Goal: Information Seeking & Learning: Compare options

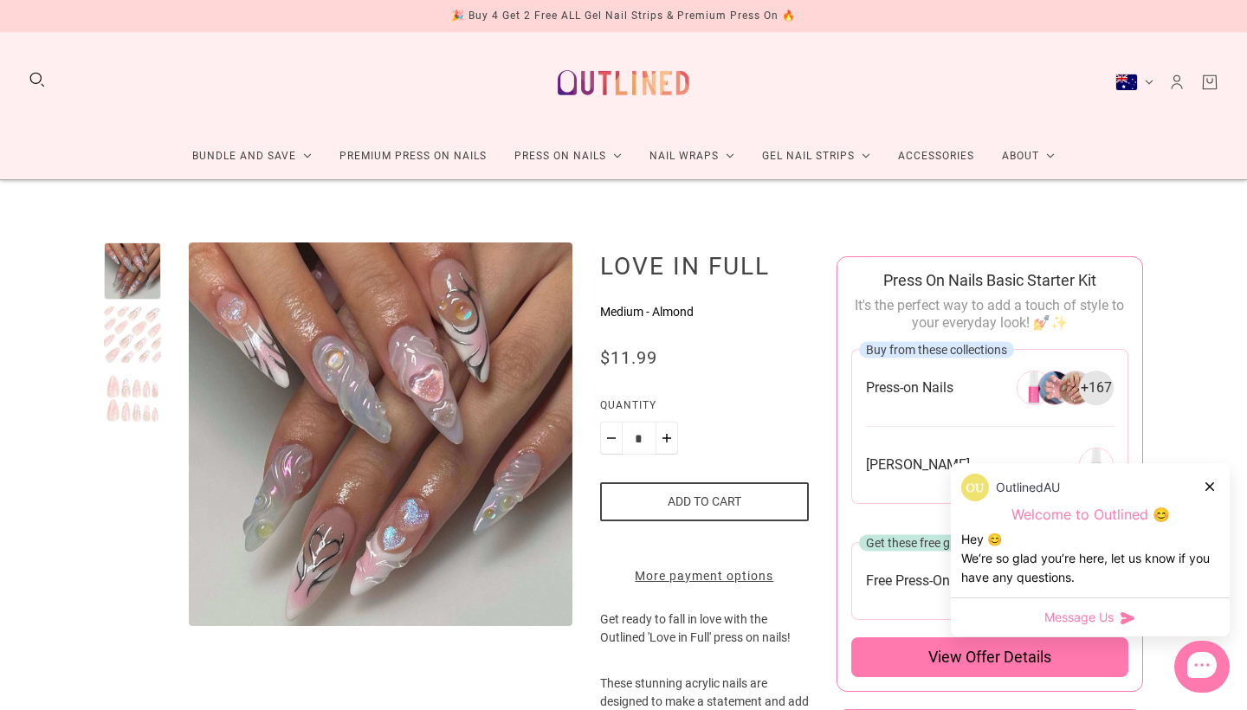
click at [1211, 489] on icon at bounding box center [1210, 487] width 9 height 9
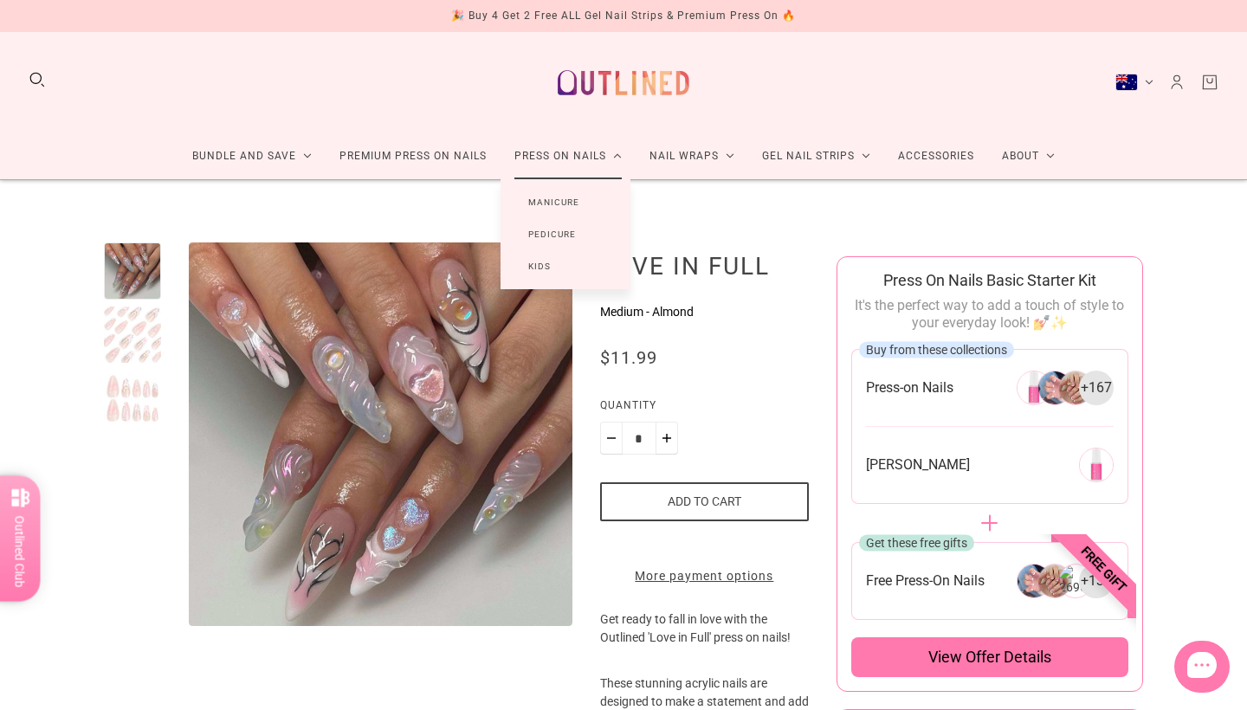
click at [562, 205] on link "Manicure" at bounding box center [554, 202] width 107 height 32
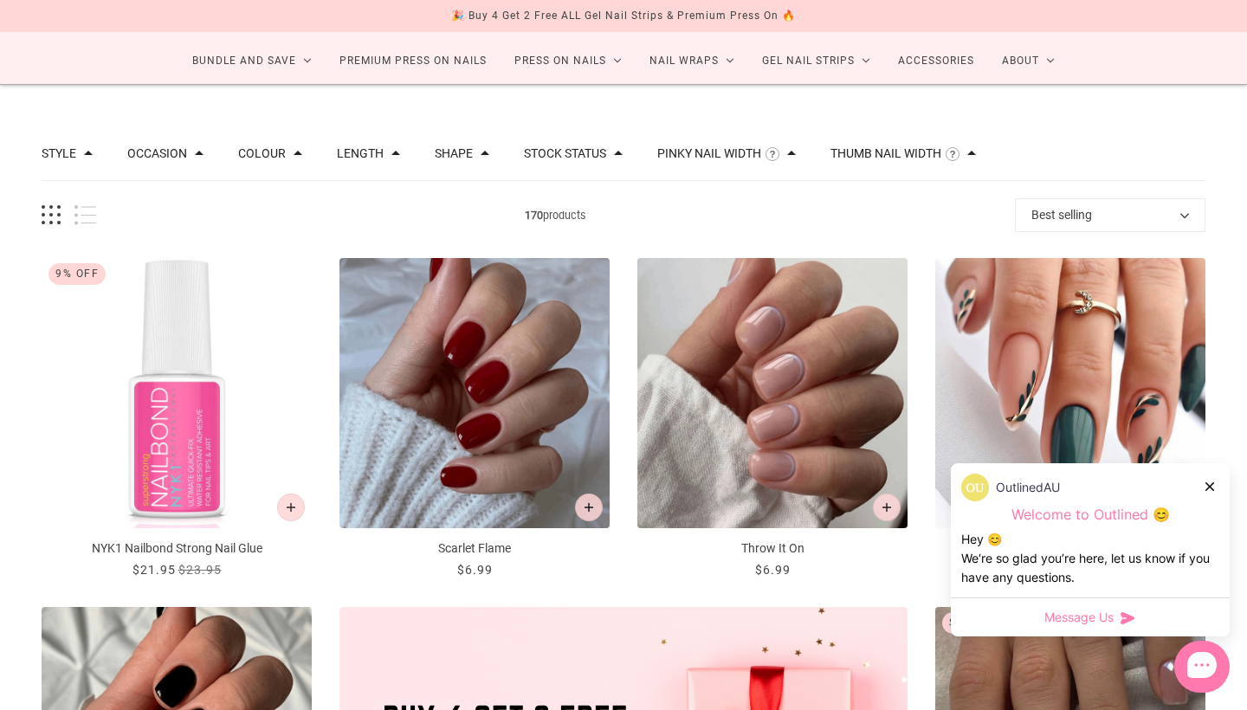
scroll to position [99, 0]
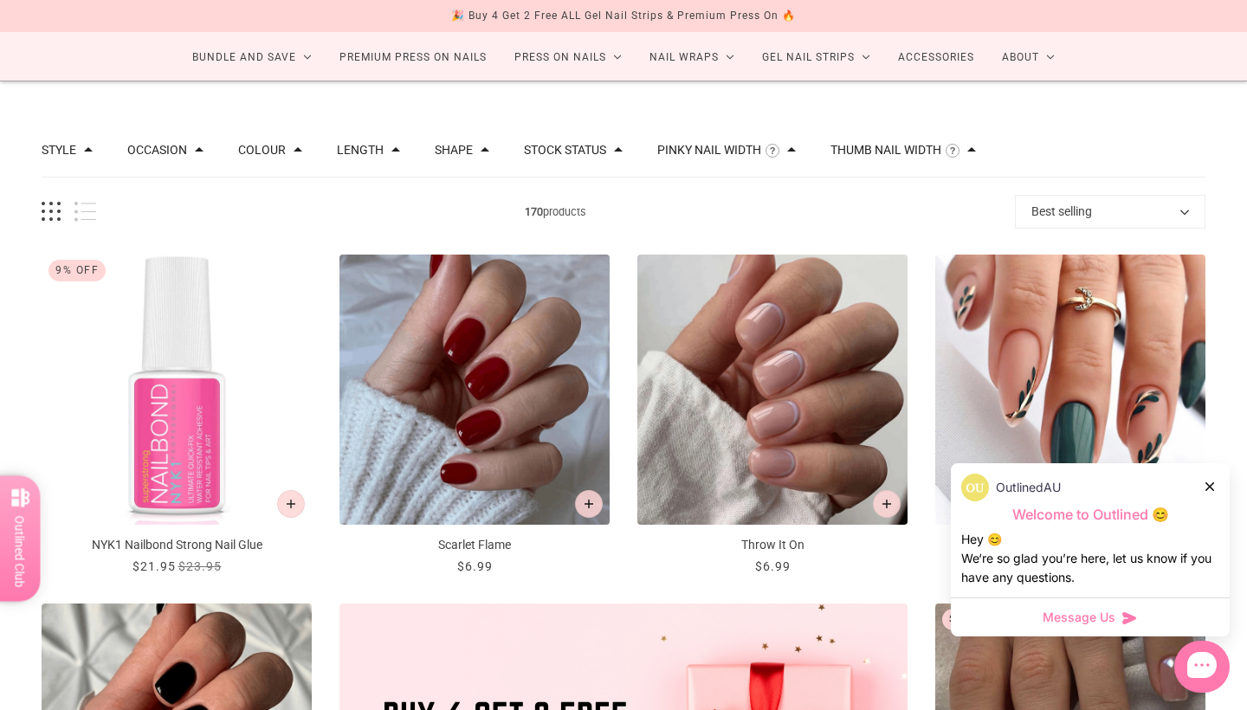
click at [1210, 486] on icon at bounding box center [1210, 487] width 9 height 9
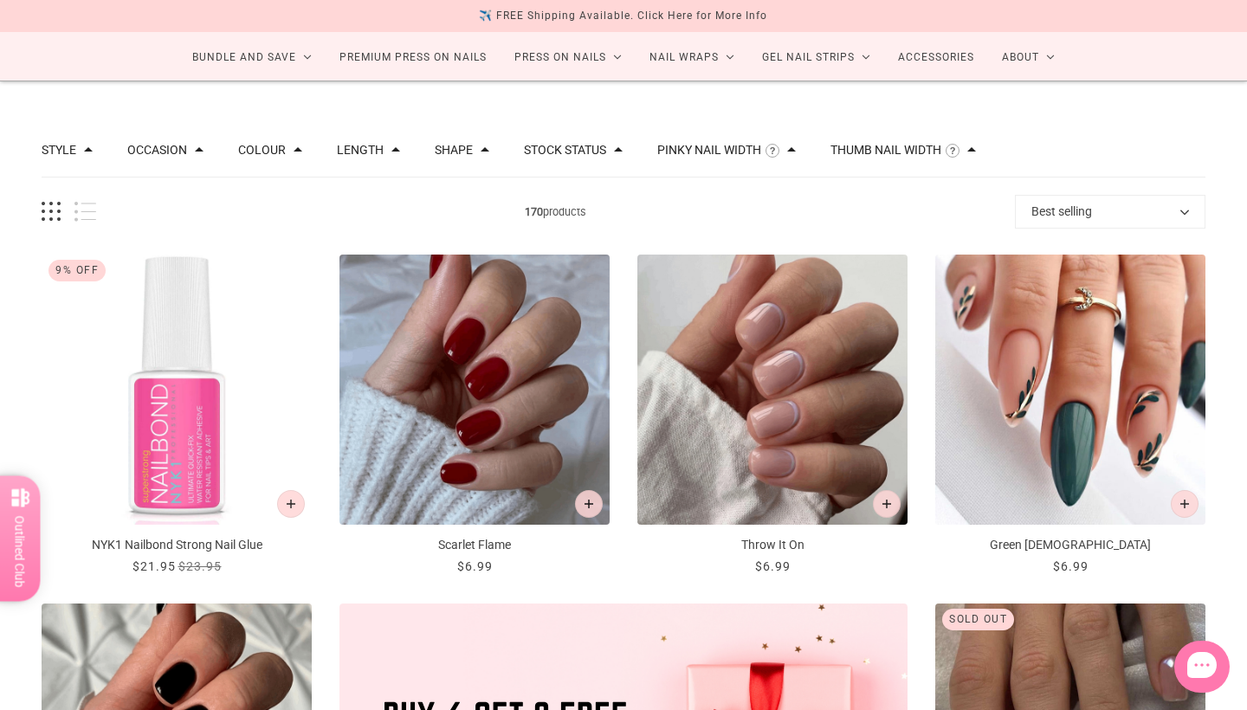
click at [1151, 129] on div "Style Cat Eye 10 Chrome 1 French 46 Glitter 10 Glitter Design 6 Nail Art 109 Om…" at bounding box center [624, 151] width 1164 height 55
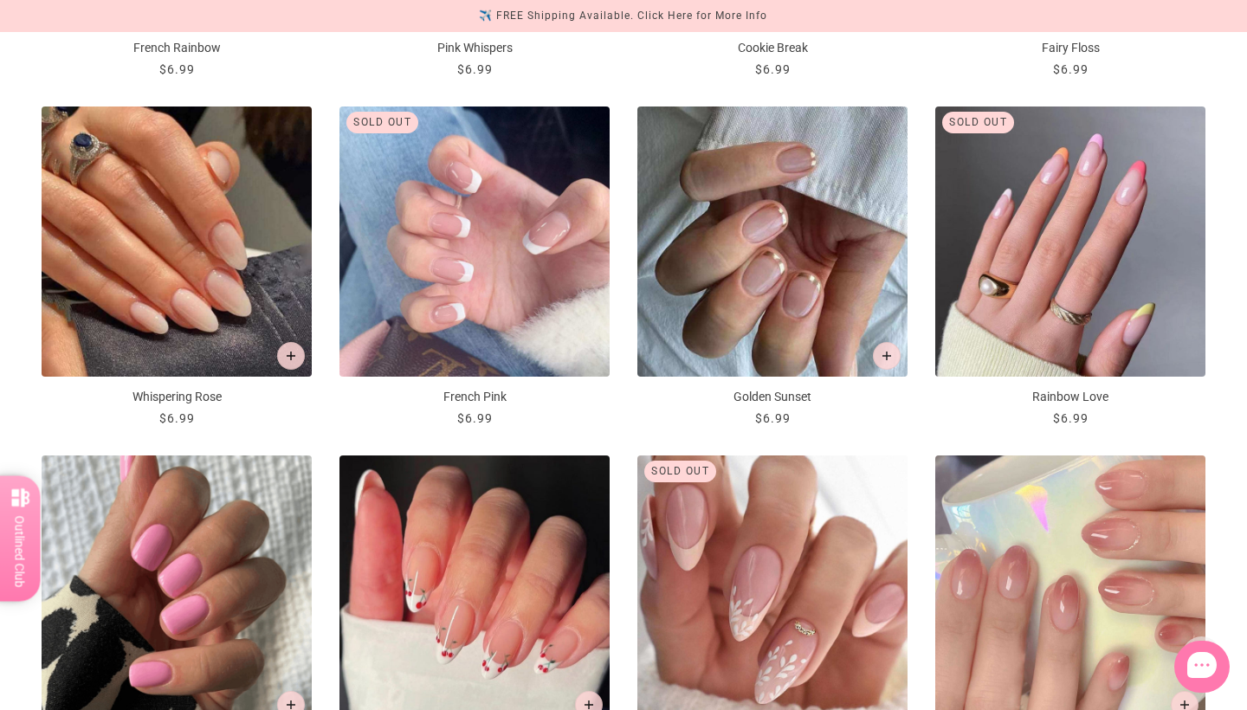
scroll to position [1314, 0]
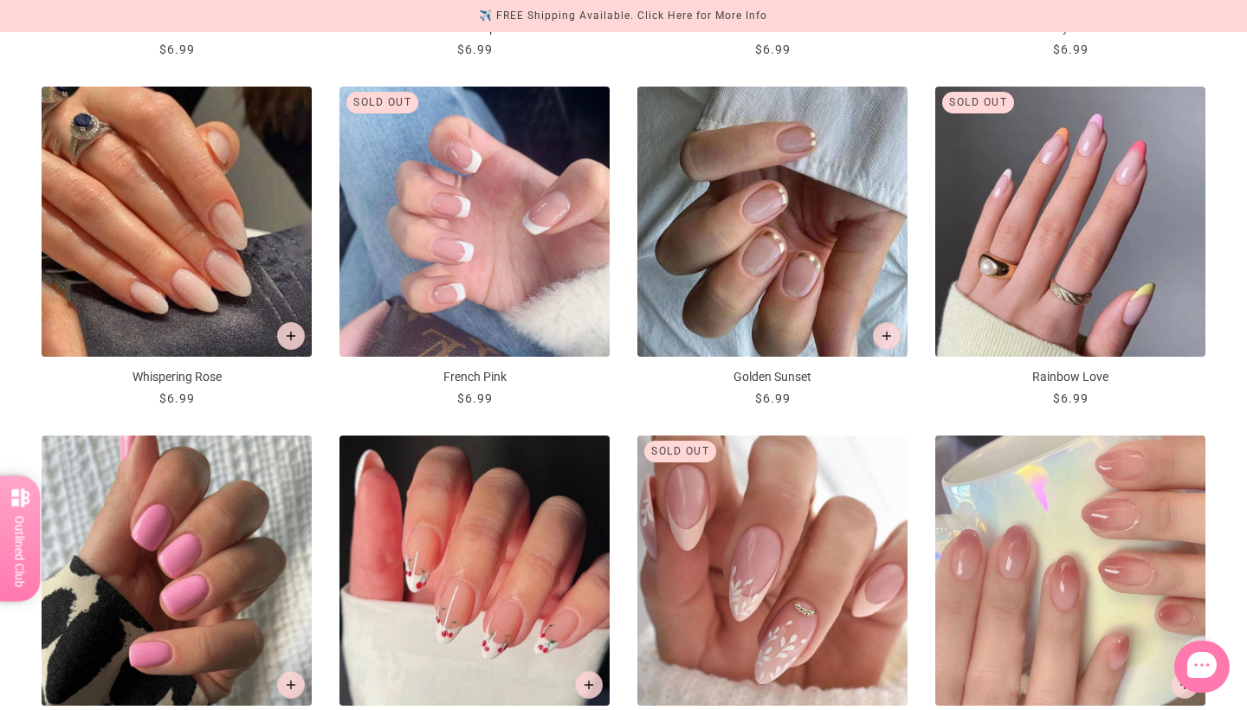
drag, startPoint x: 204, startPoint y: 378, endPoint x: 1165, endPoint y: -69, distance: 1060.4
drag, startPoint x: 1094, startPoint y: 360, endPoint x: 1196, endPoint y: -58, distance: 430.5
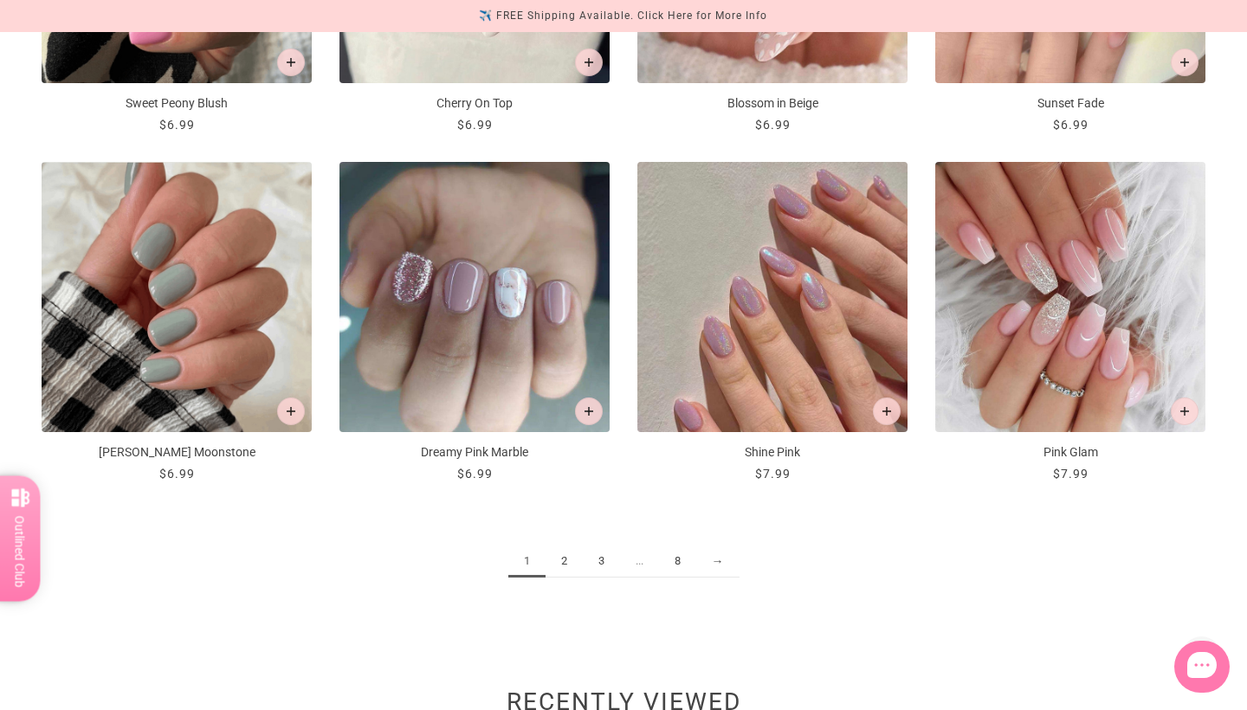
scroll to position [1956, 0]
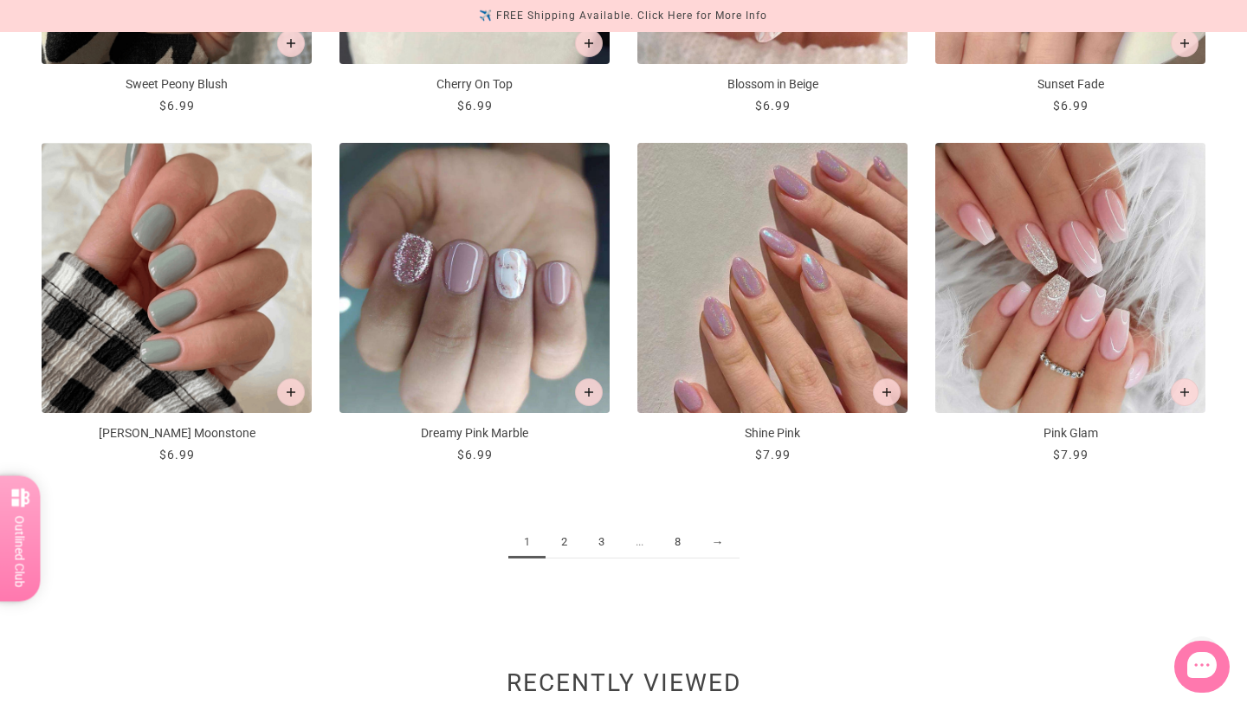
click at [564, 534] on link "2" at bounding box center [564, 543] width 37 height 32
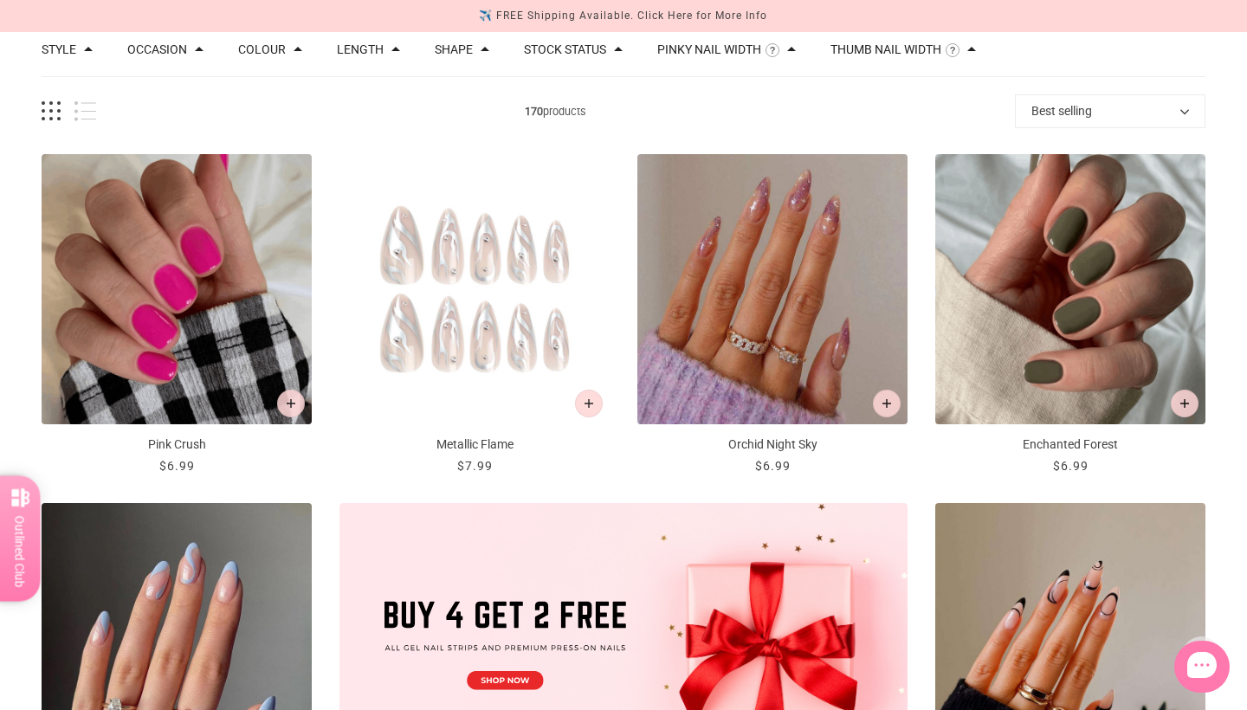
scroll to position [209, 0]
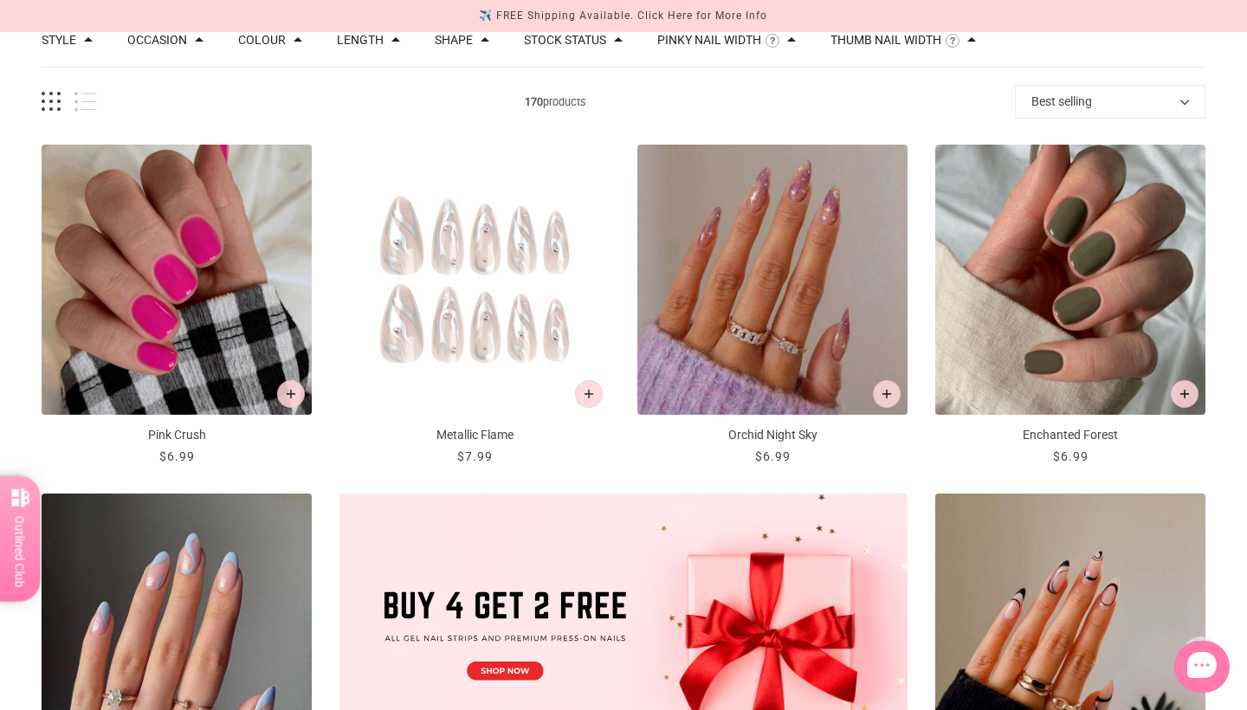
drag, startPoint x: 764, startPoint y: 433, endPoint x: 1247, endPoint y: -68, distance: 696.0
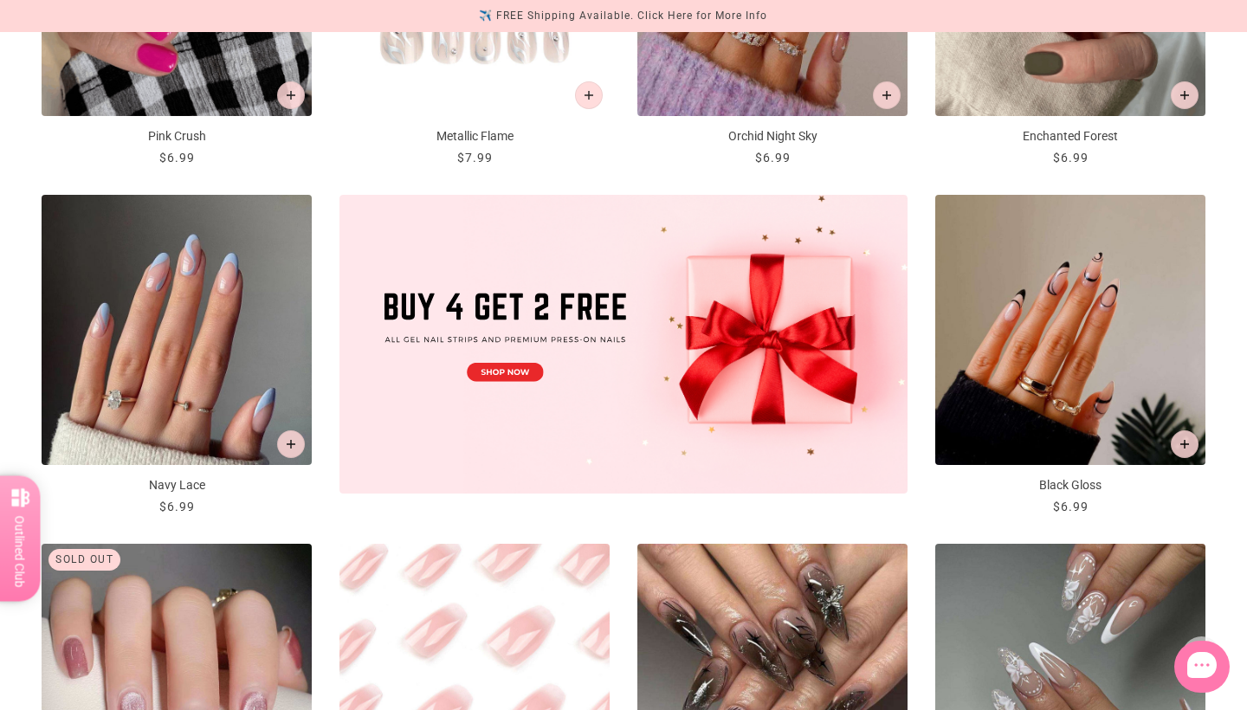
scroll to position [510, 0]
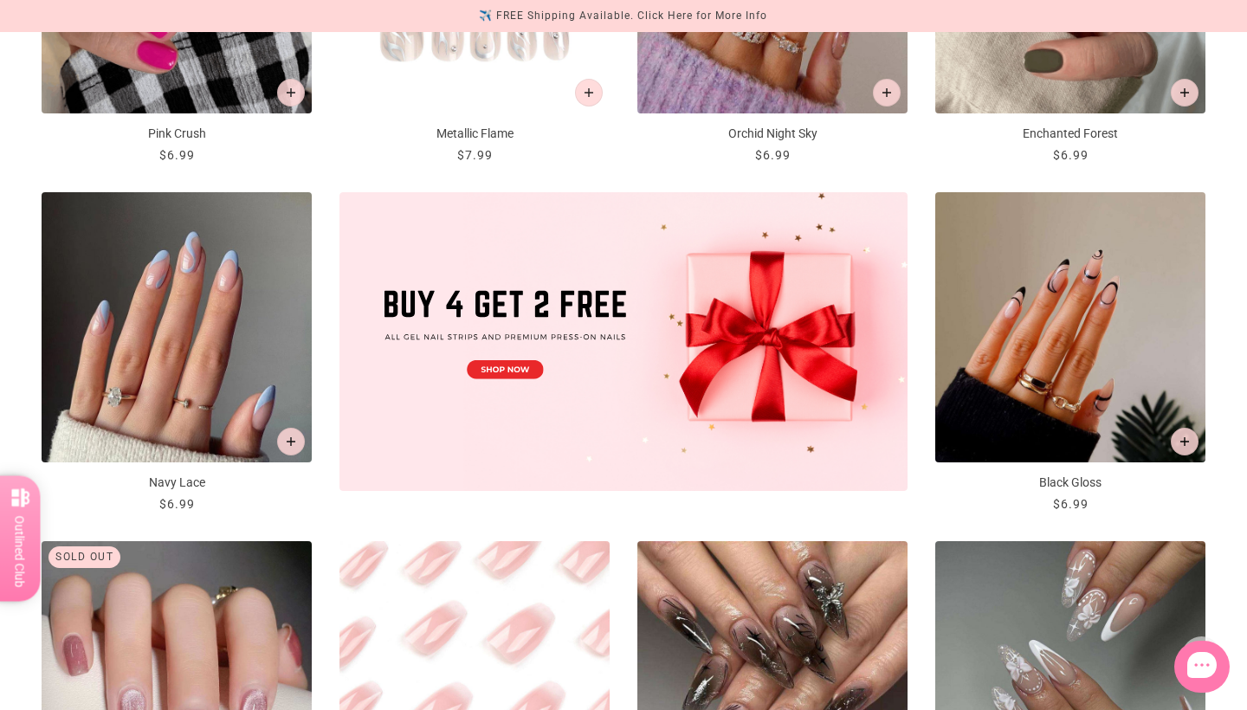
drag, startPoint x: 160, startPoint y: 481, endPoint x: 1247, endPoint y: -69, distance: 1217.7
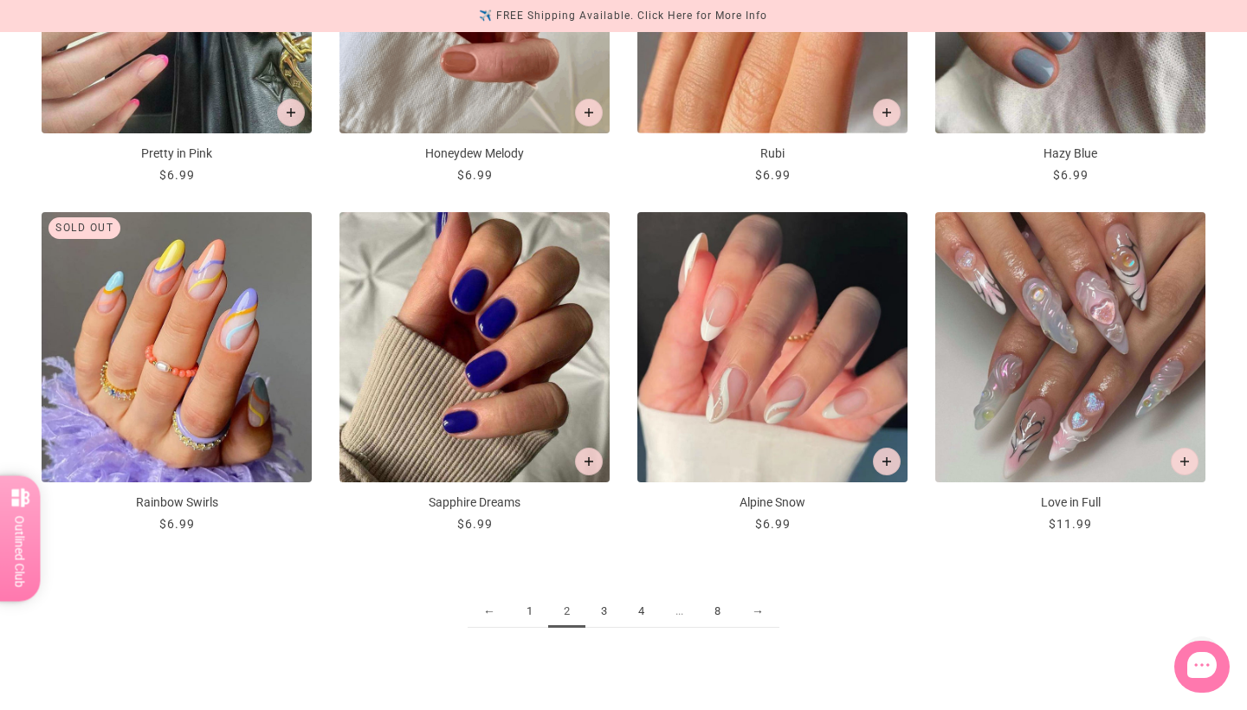
scroll to position [1897, 0]
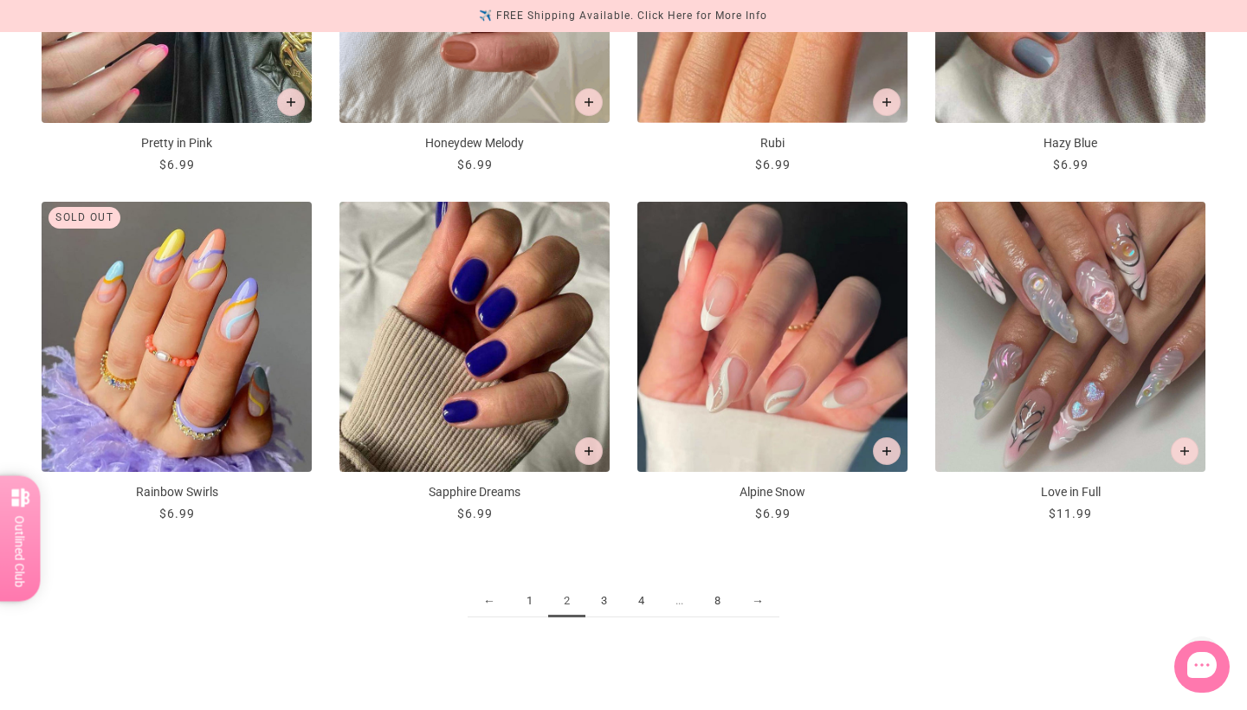
click at [596, 607] on link "3" at bounding box center [604, 602] width 37 height 32
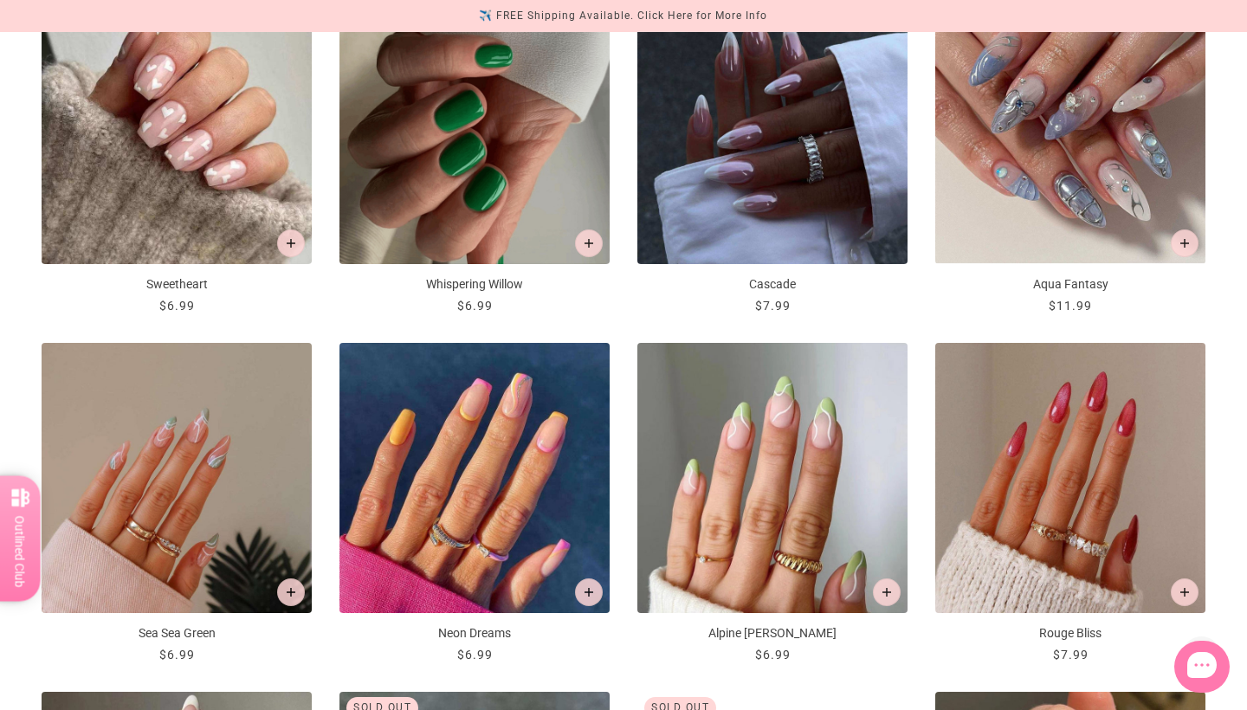
scroll to position [1065, 0]
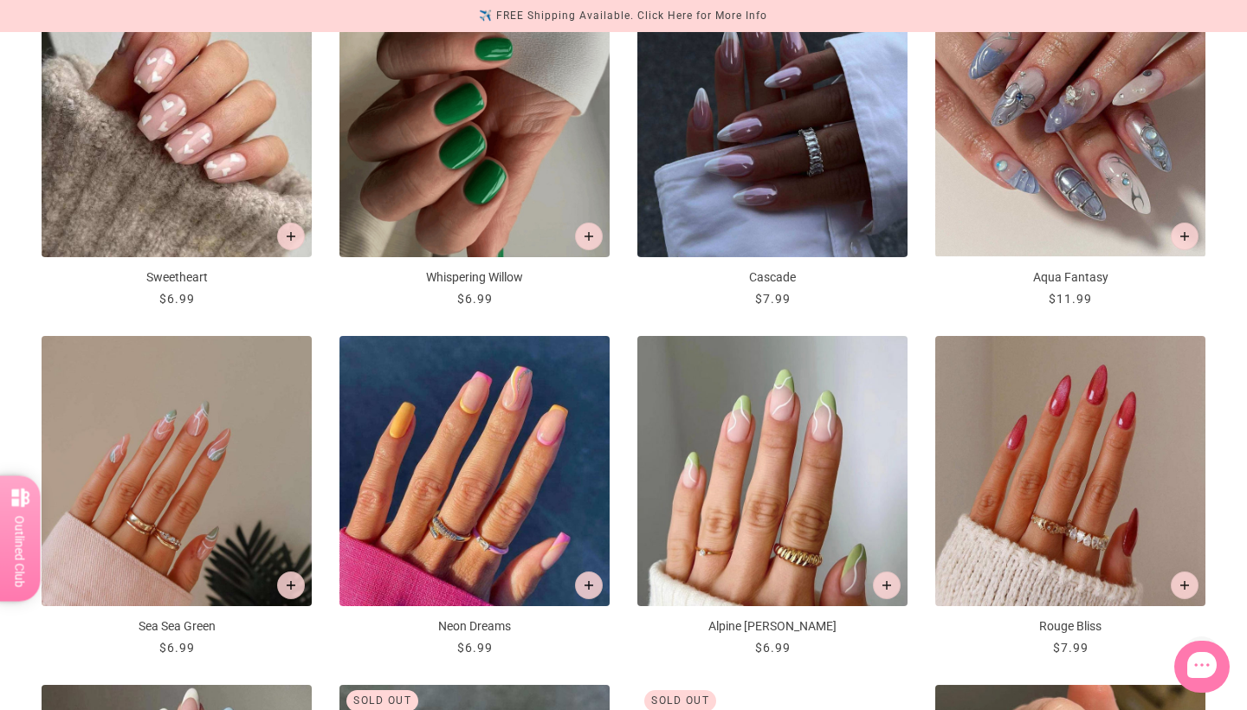
drag, startPoint x: 751, startPoint y: 629, endPoint x: 1247, endPoint y: -68, distance: 855.5
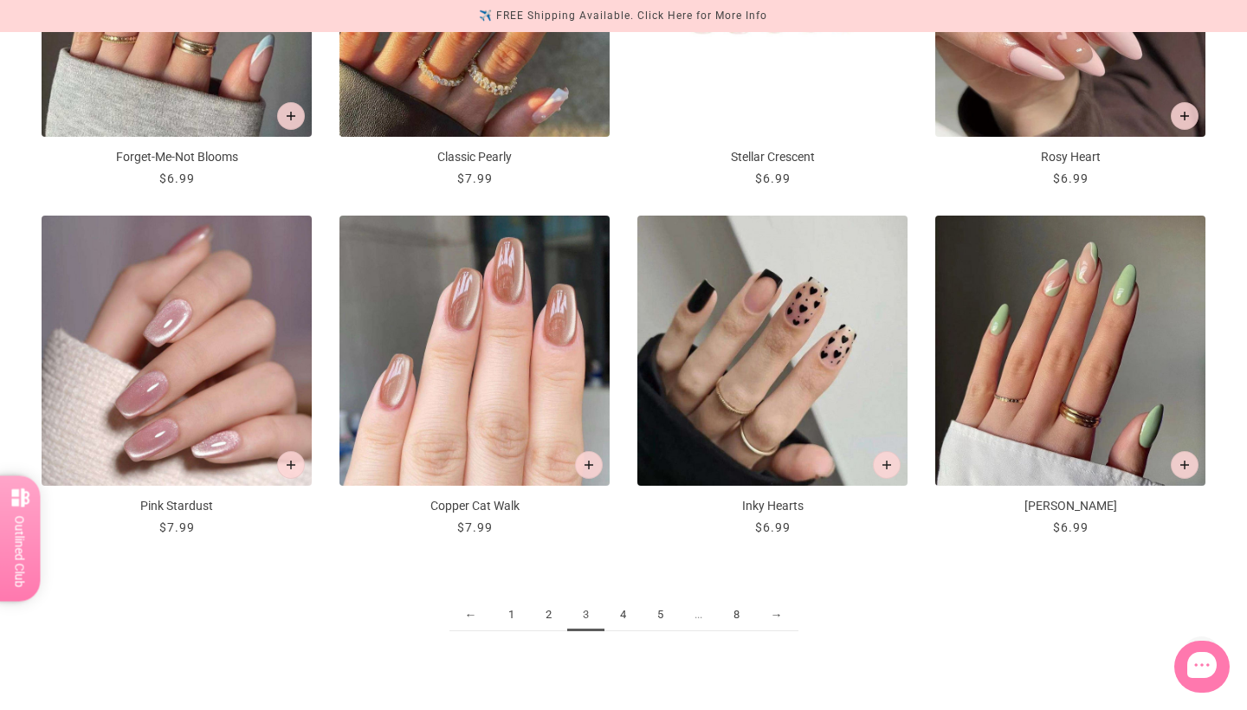
scroll to position [1886, 0]
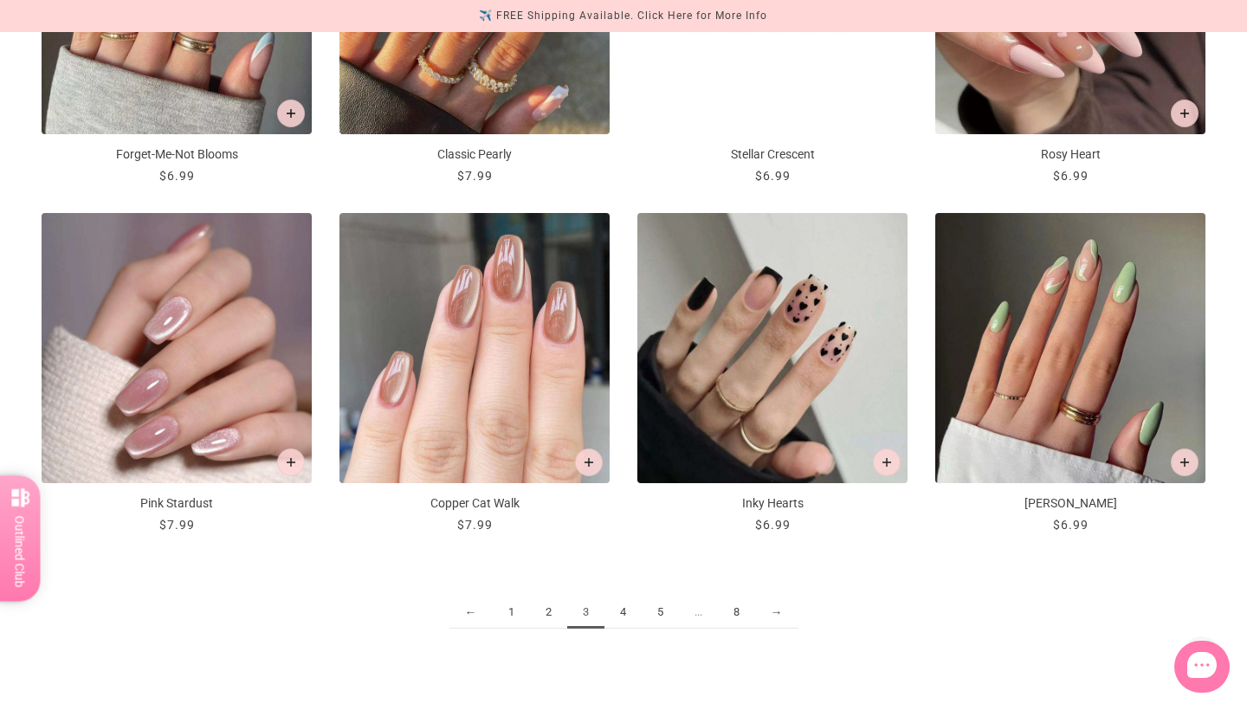
click at [615, 610] on link "4" at bounding box center [623, 613] width 37 height 32
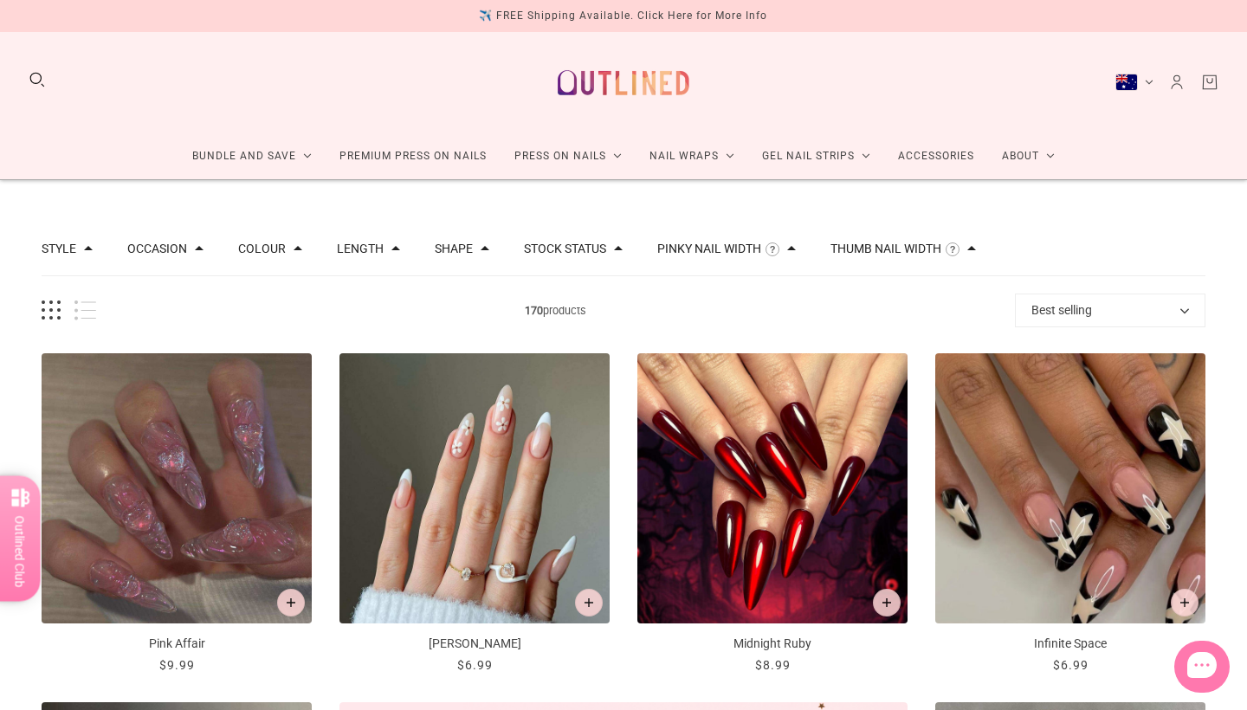
drag, startPoint x: 810, startPoint y: 638, endPoint x: 1176, endPoint y: -6, distance: 741.4
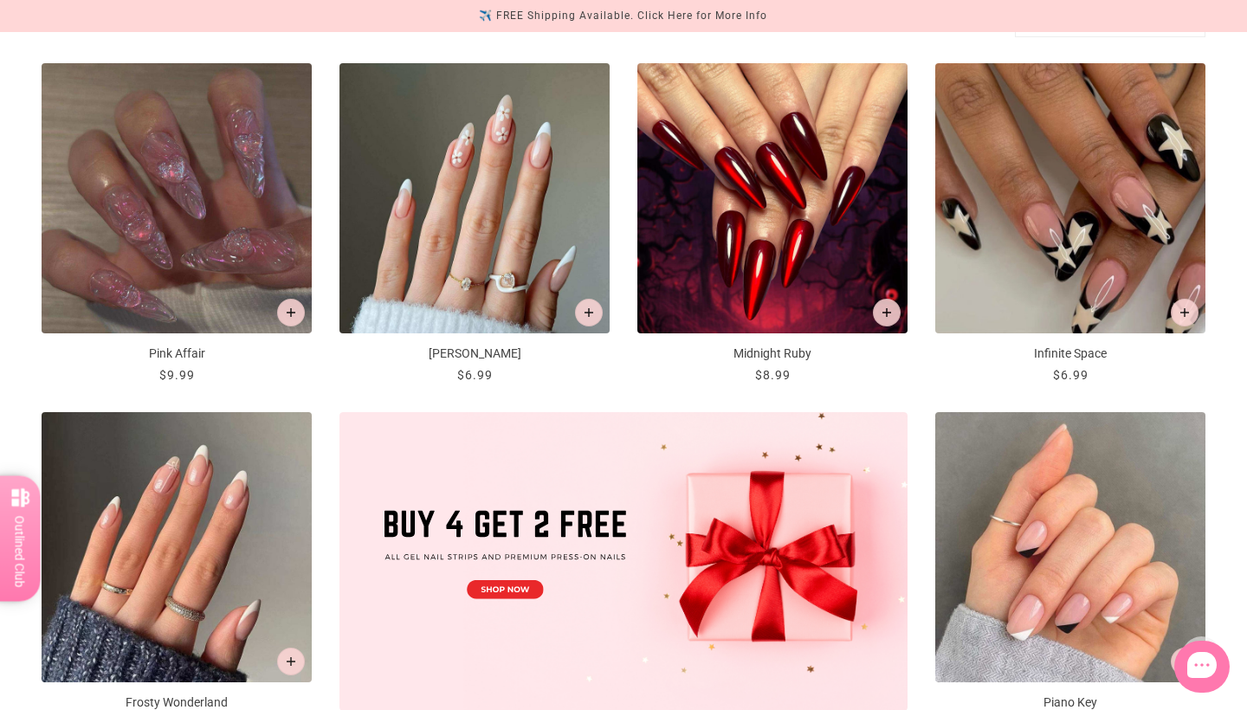
scroll to position [361, 0]
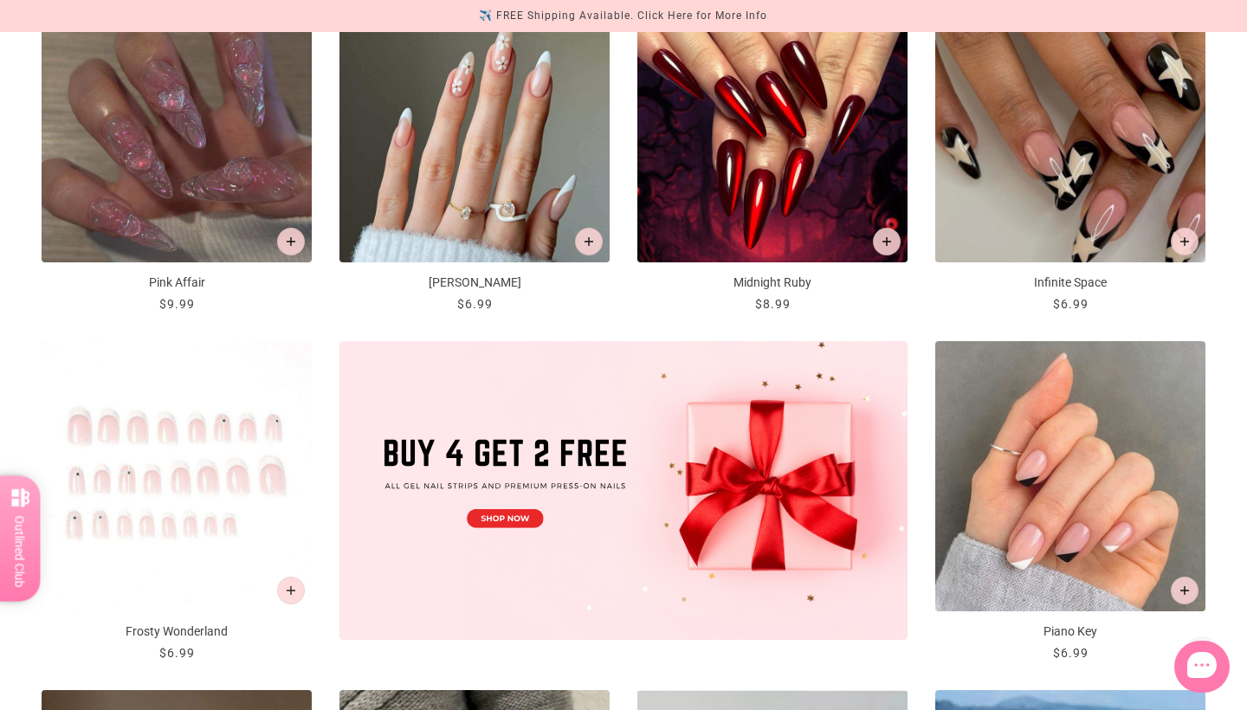
drag, startPoint x: 195, startPoint y: 630, endPoint x: 230, endPoint y: 542, distance: 94.4
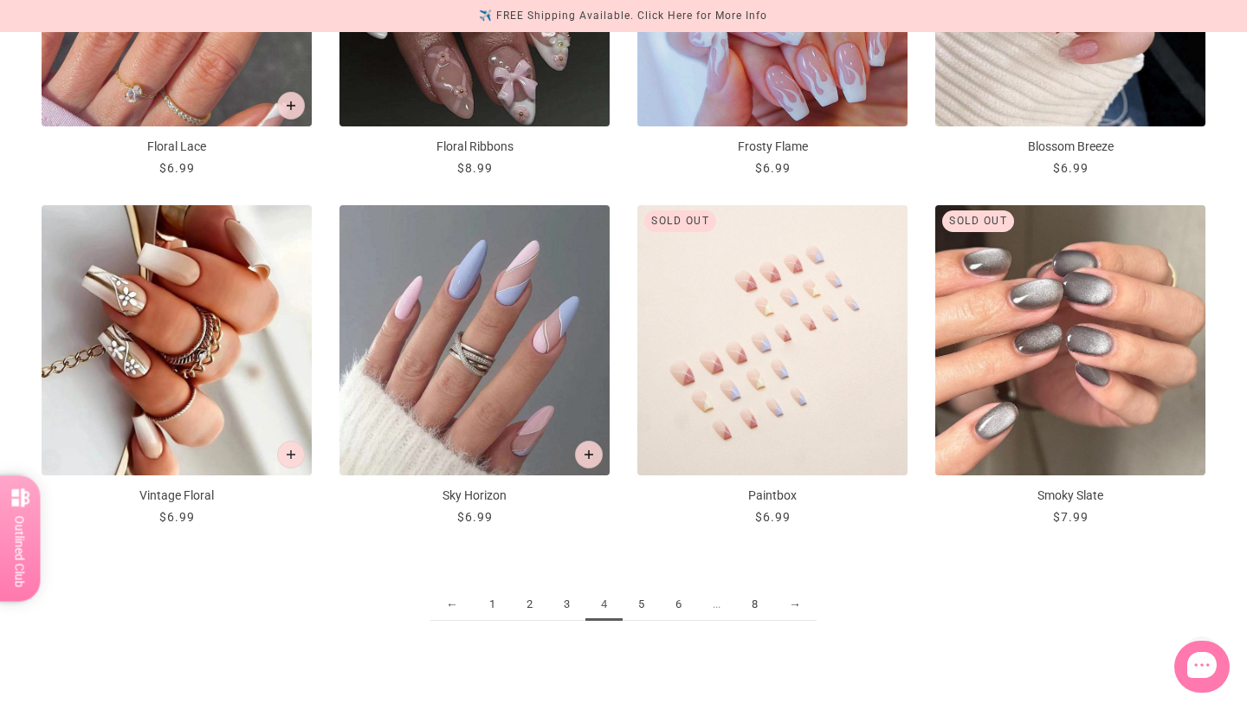
scroll to position [1959, 0]
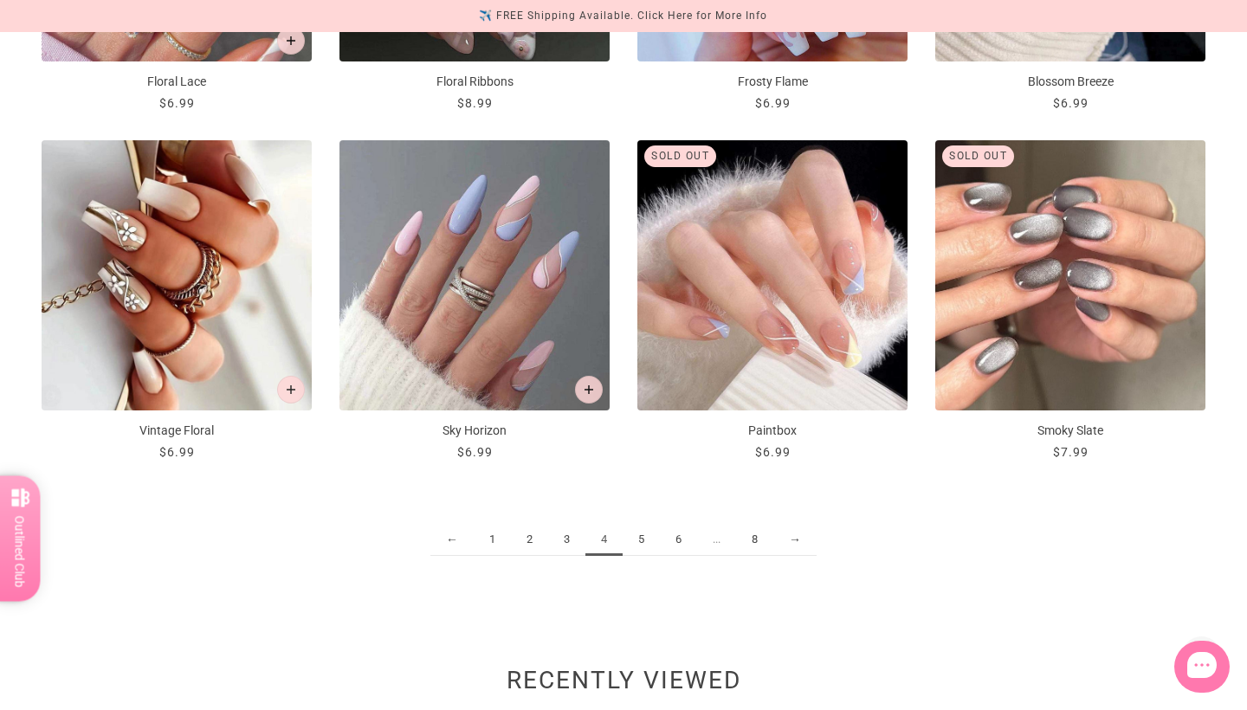
click at [640, 540] on link "5" at bounding box center [641, 540] width 37 height 32
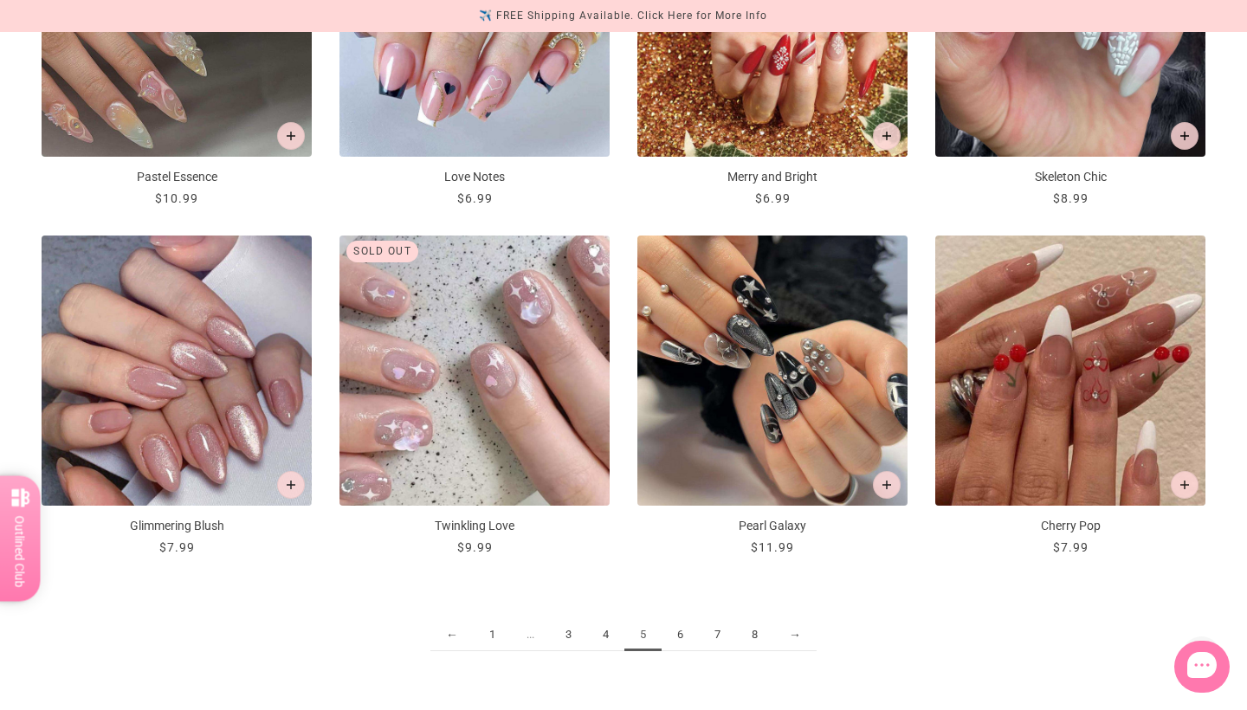
scroll to position [1875, 0]
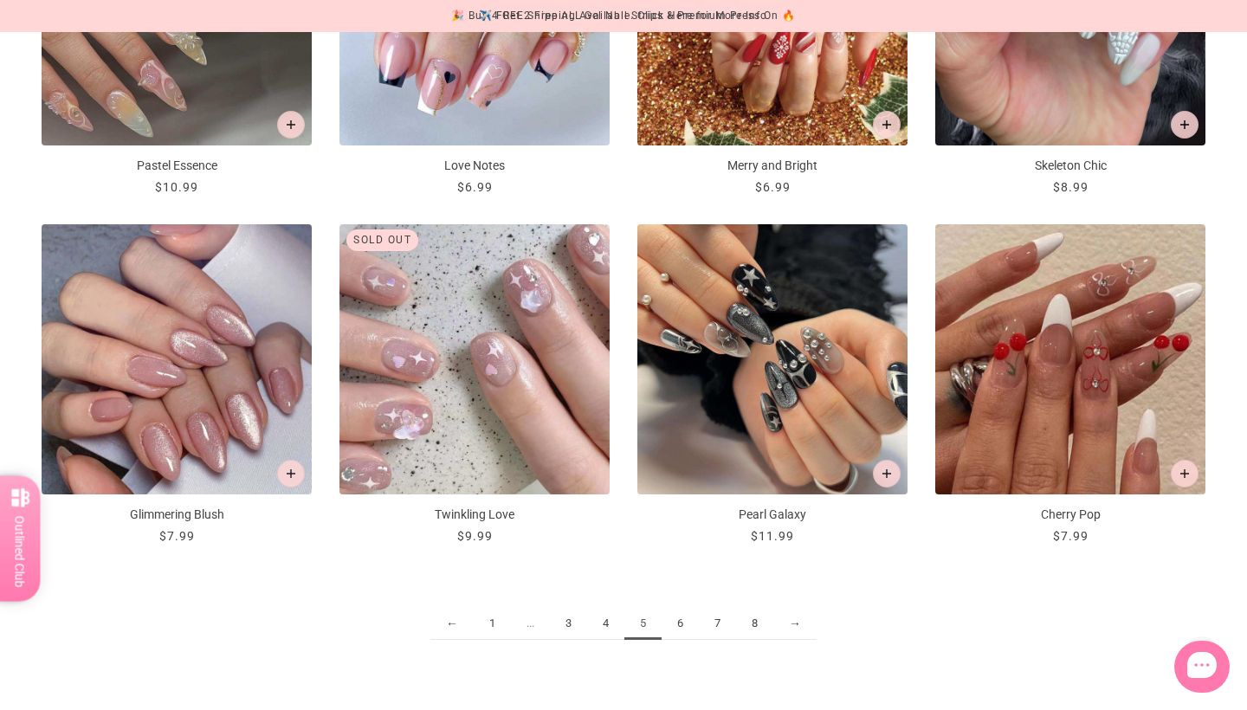
click at [684, 624] on link "6" at bounding box center [680, 624] width 37 height 32
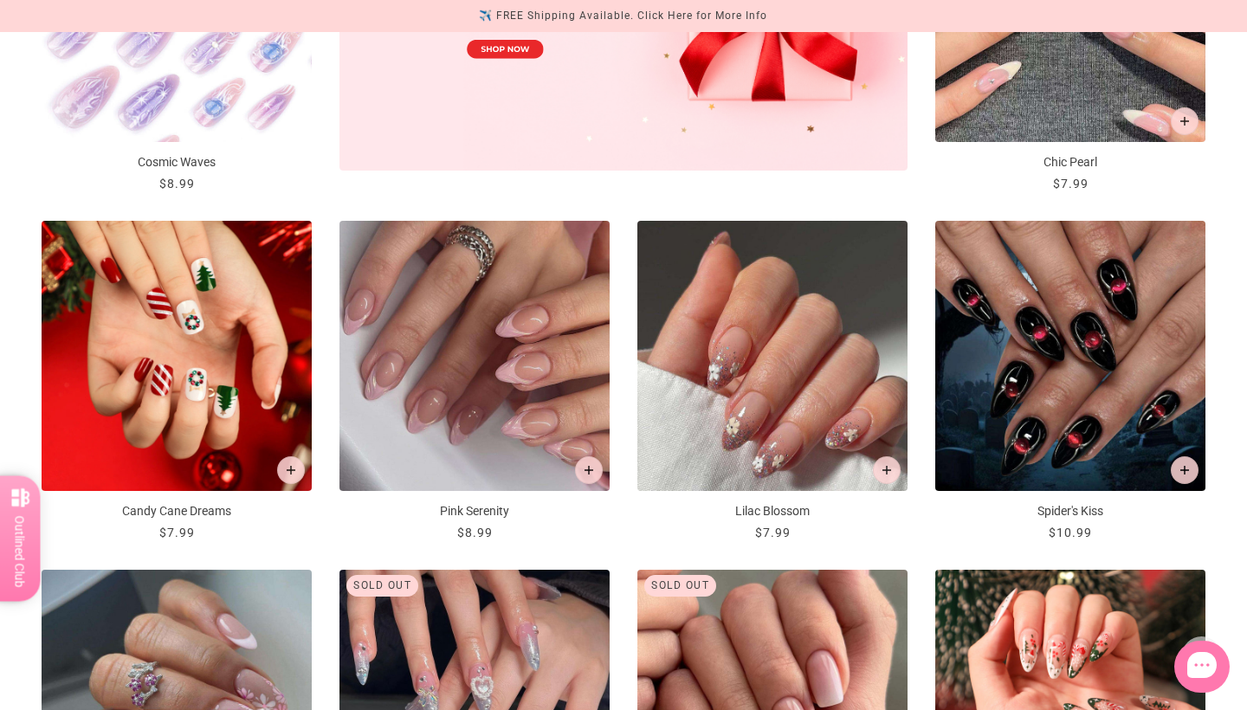
scroll to position [838, 0]
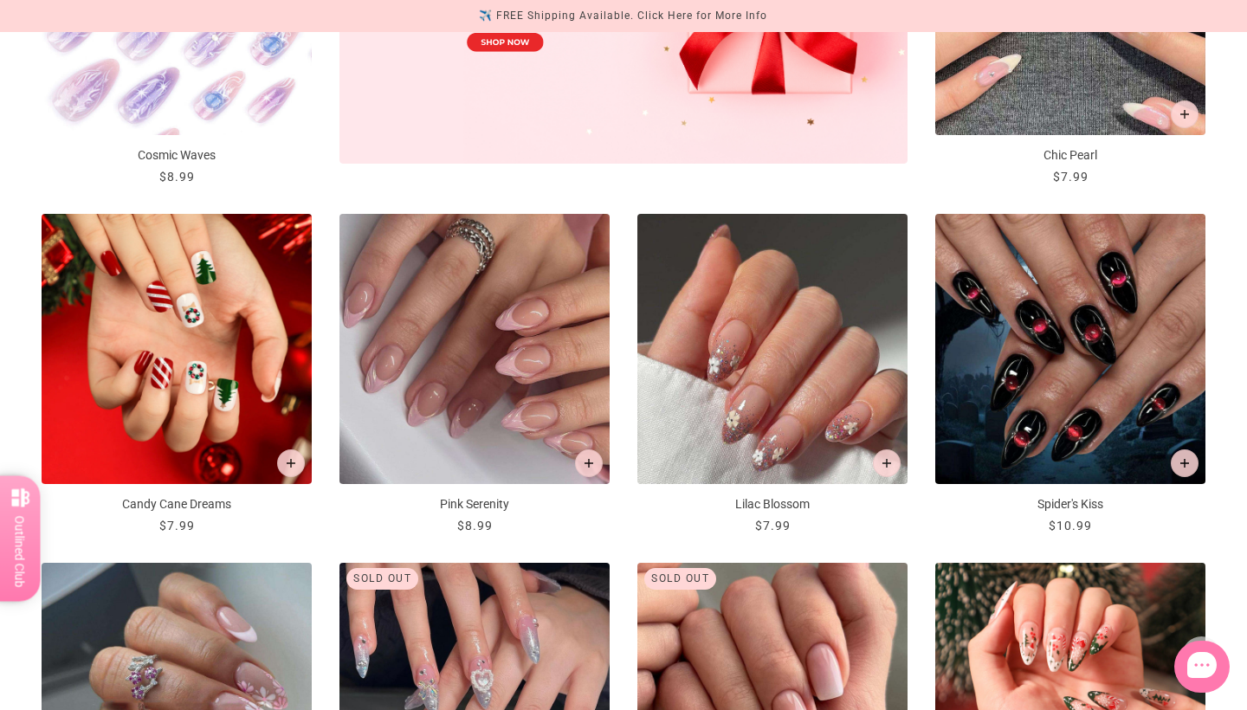
drag, startPoint x: 477, startPoint y: 505, endPoint x: 885, endPoint y: 0, distance: 648.7
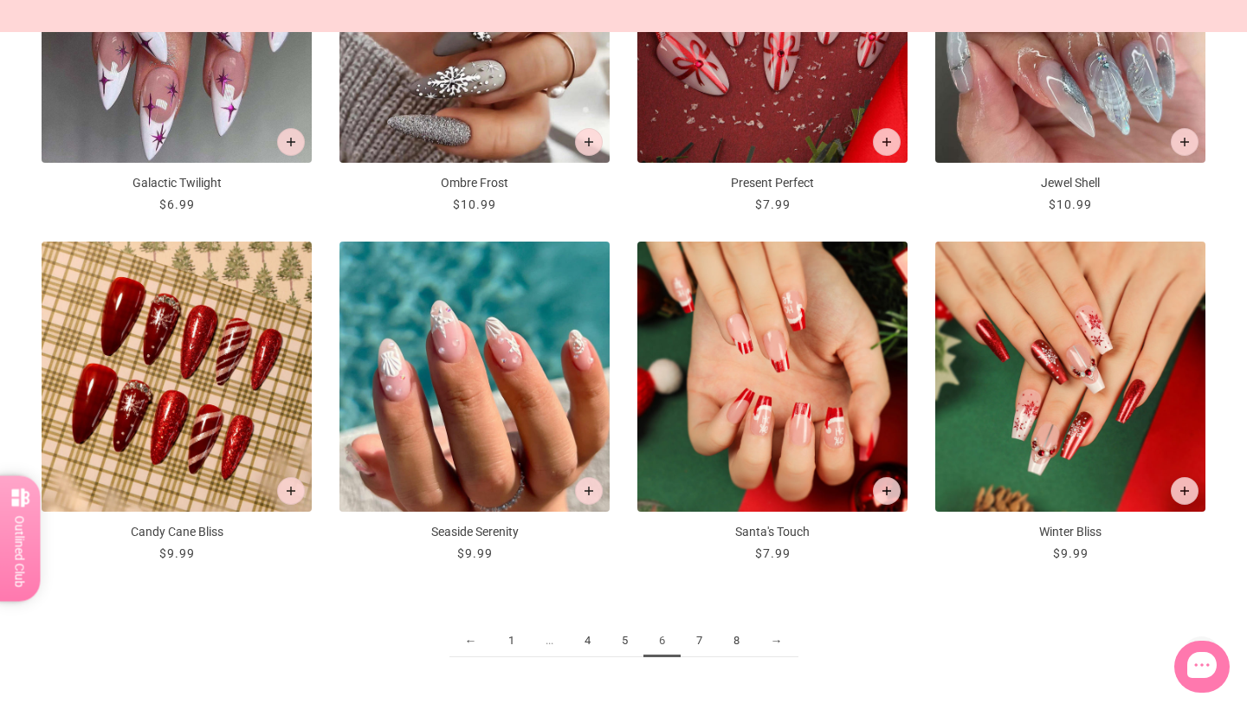
scroll to position [1874, 0]
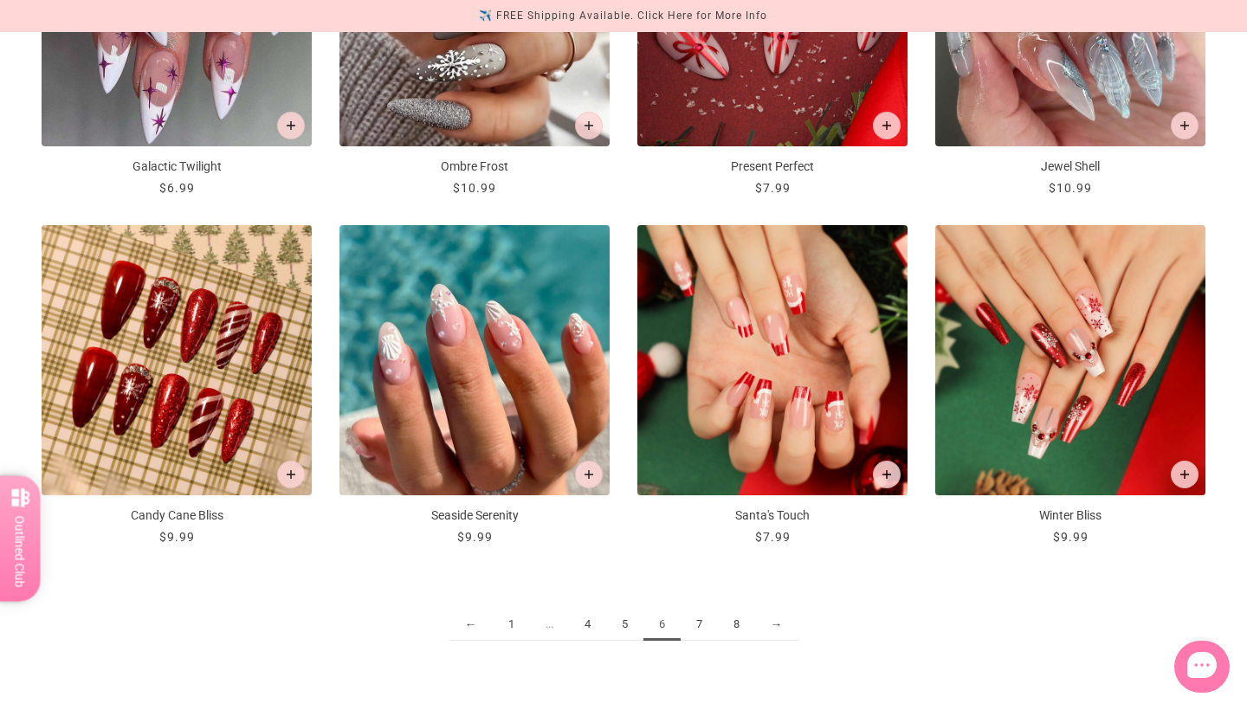
click at [708, 622] on link "7" at bounding box center [699, 625] width 37 height 32
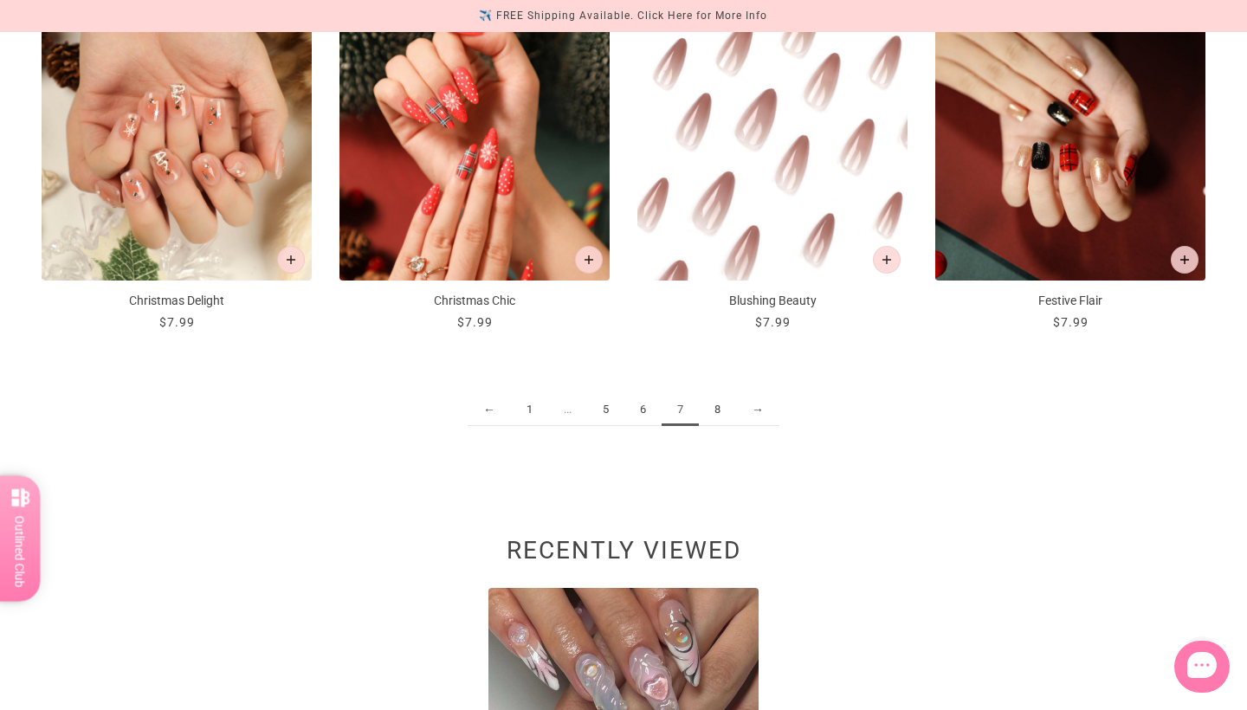
scroll to position [2134, 0]
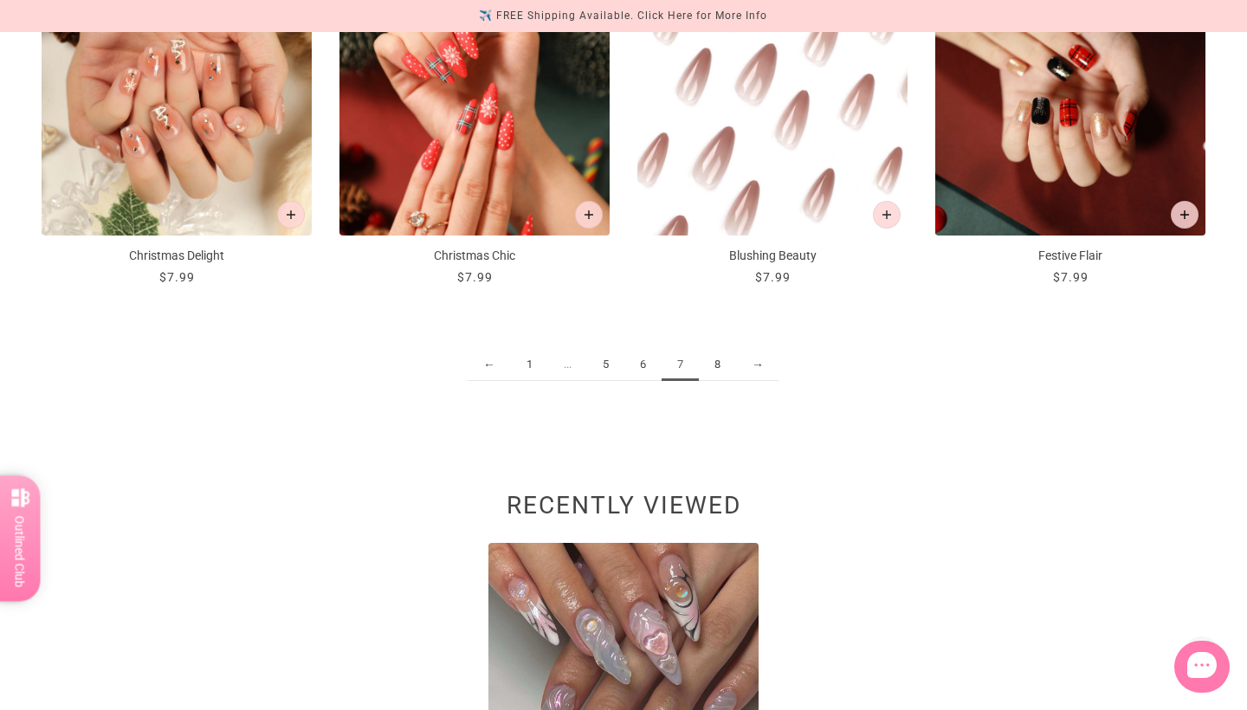
click at [721, 357] on link "8" at bounding box center [717, 365] width 37 height 32
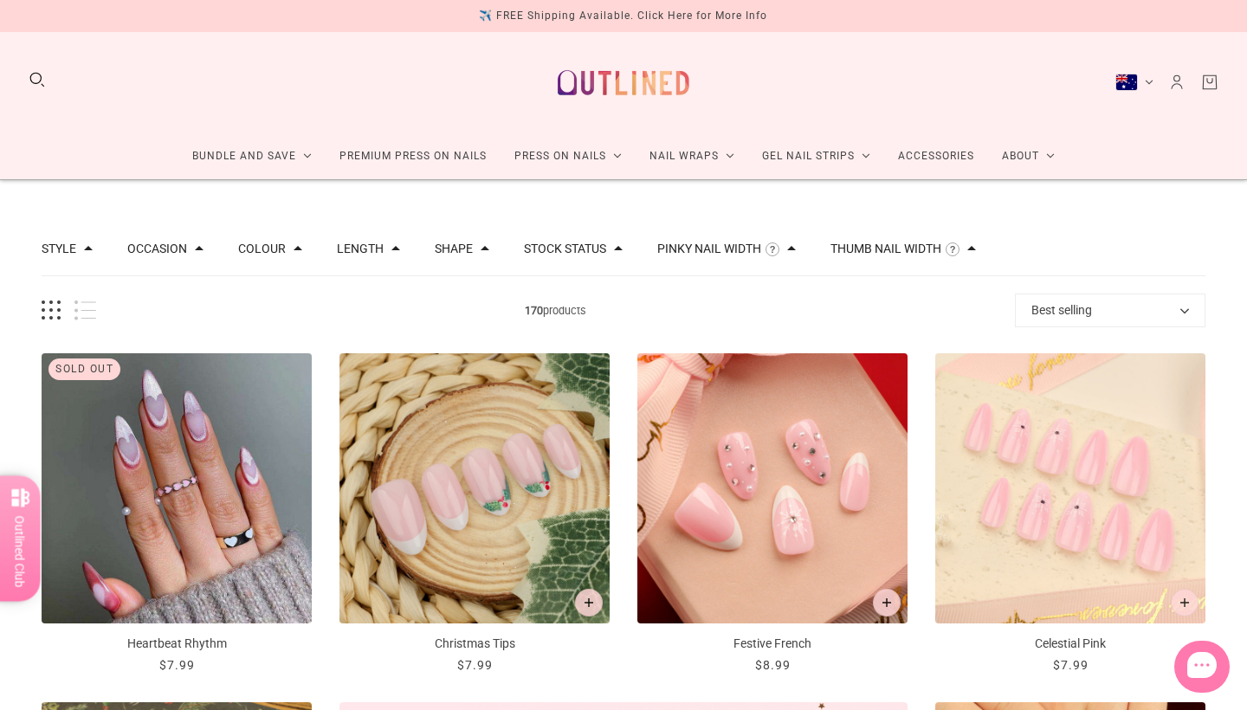
click at [646, 69] on img at bounding box center [624, 83] width 152 height 74
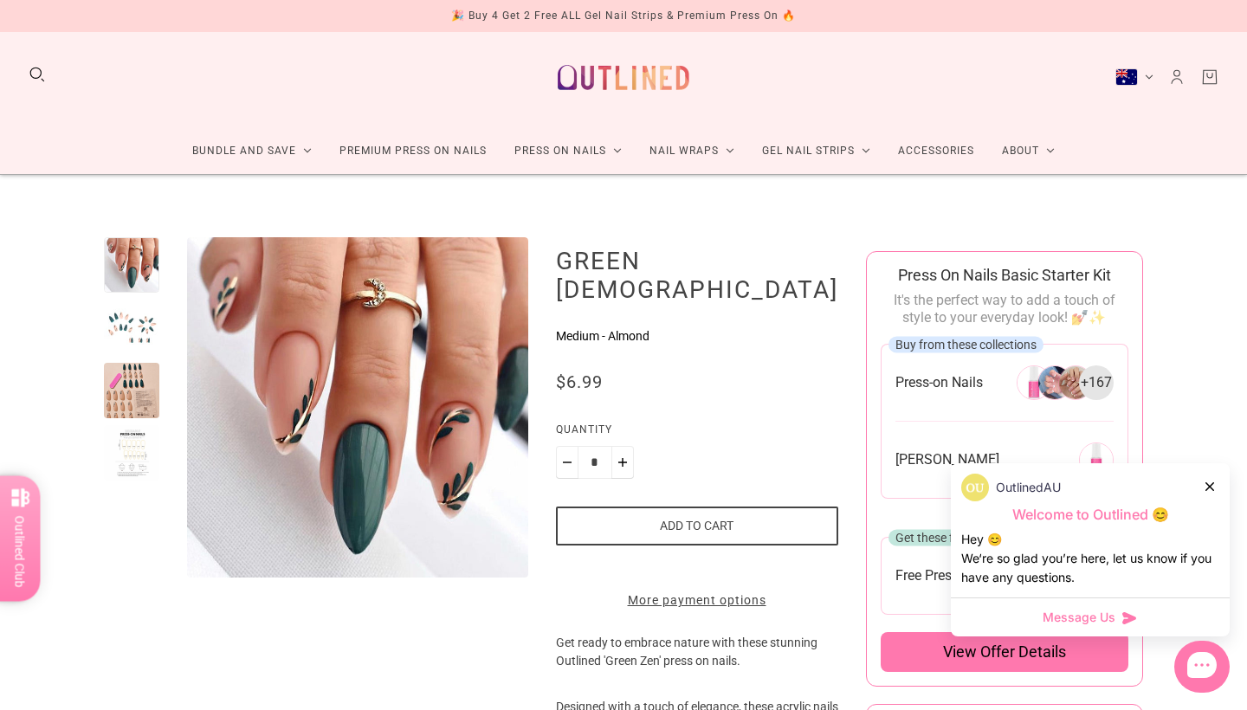
scroll to position [3, 0]
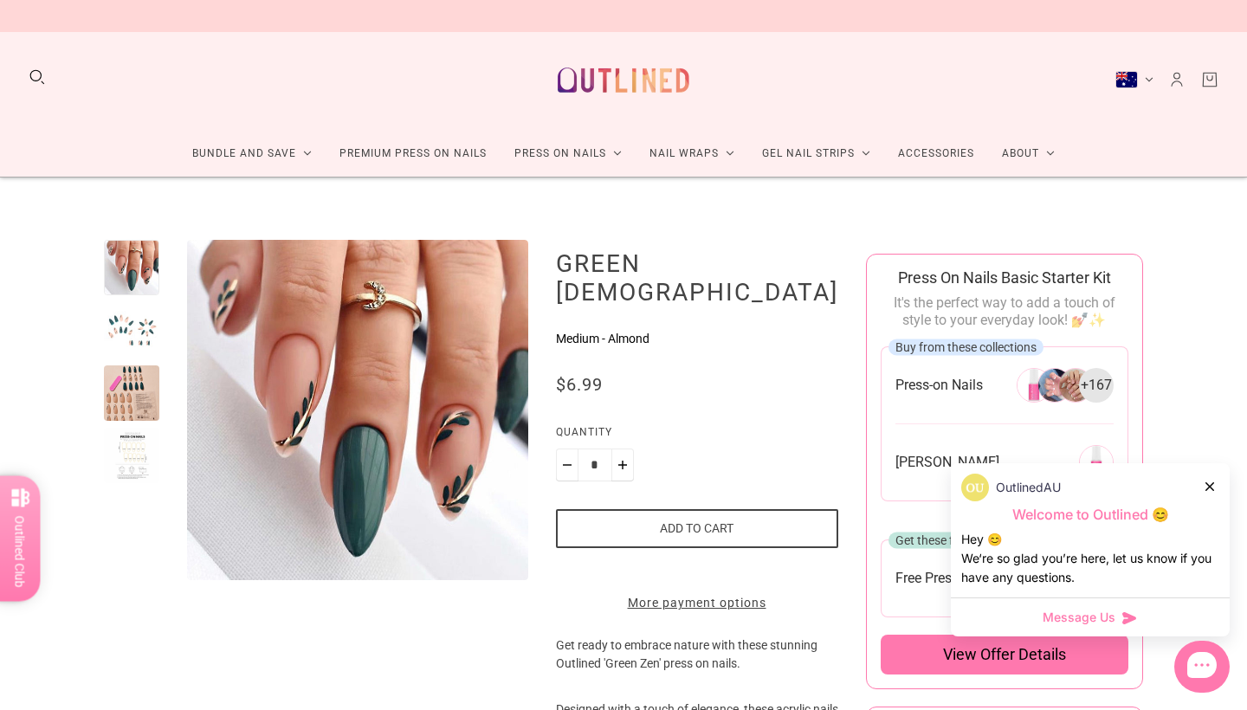
click at [1215, 493] on div at bounding box center [1211, 486] width 10 height 18
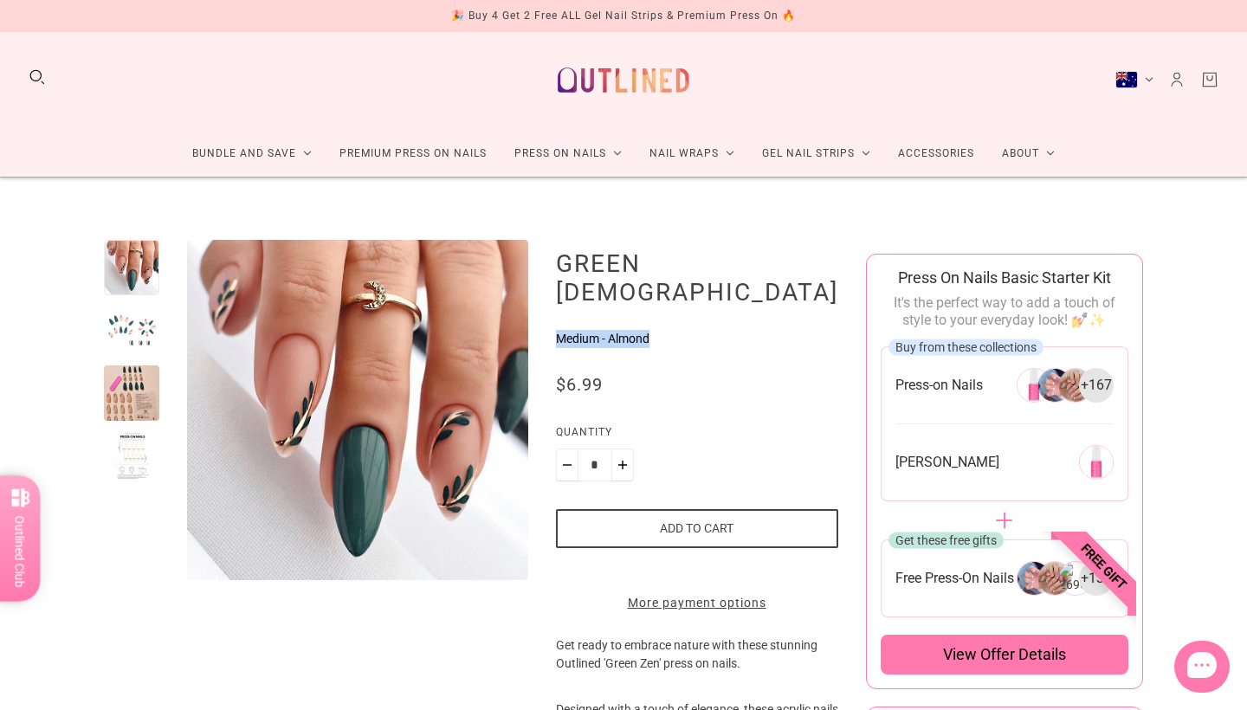
drag, startPoint x: 710, startPoint y: 310, endPoint x: 599, endPoint y: 312, distance: 110.9
click at [599, 330] on p "Medium - Almond" at bounding box center [697, 339] width 282 height 18
copy p "Medium - Almond"
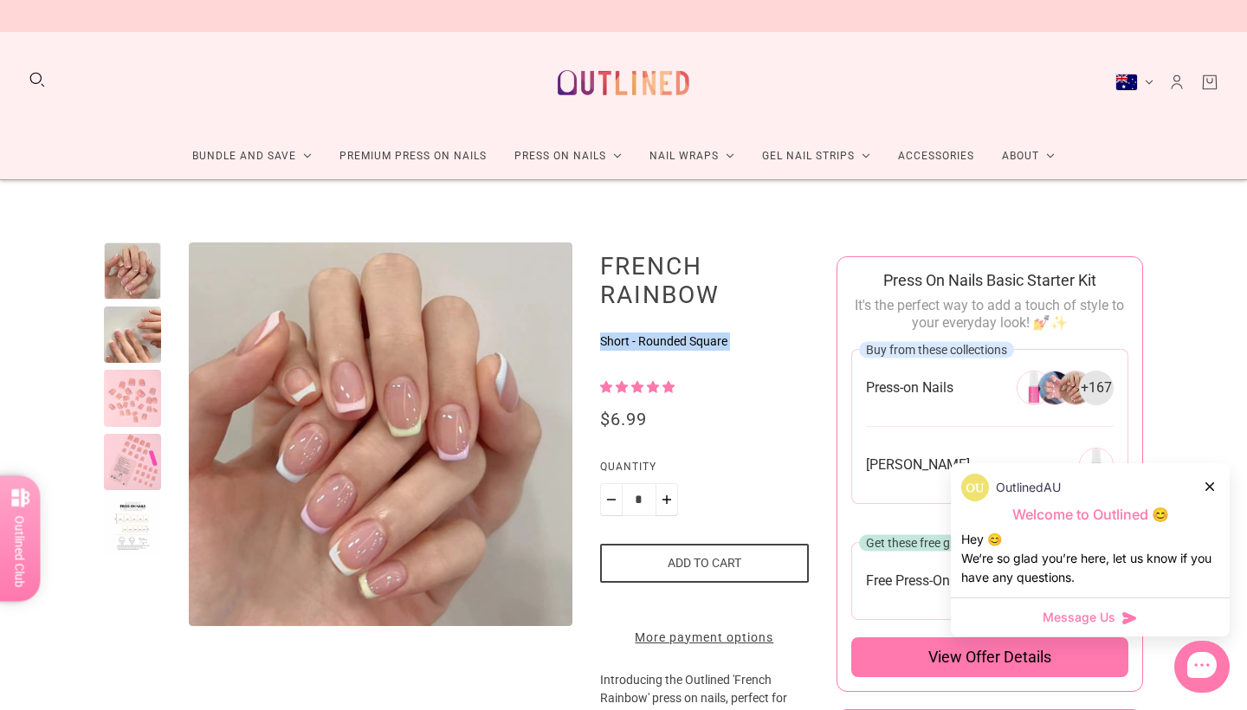
drag, startPoint x: 748, startPoint y: 352, endPoint x: 598, endPoint y: 337, distance: 151.5
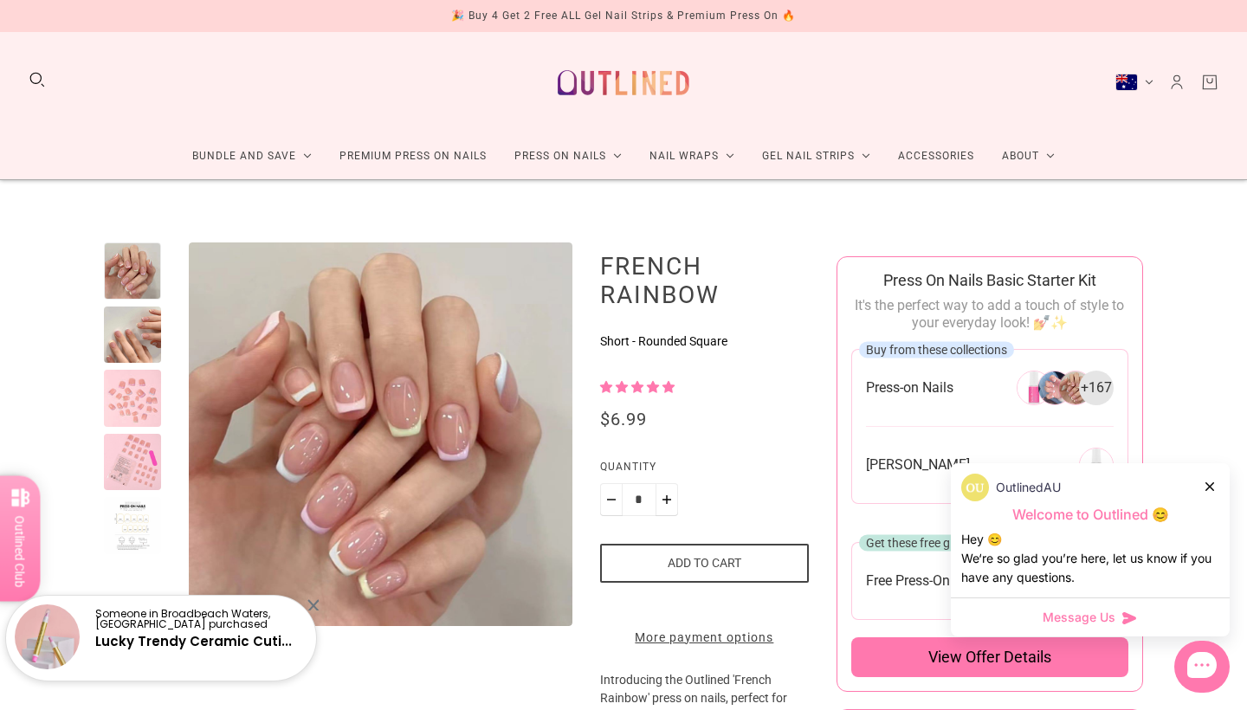
click at [600, 337] on p "Short - Rounded Square" at bounding box center [704, 342] width 209 height 18
drag, startPoint x: 592, startPoint y: 336, endPoint x: 735, endPoint y: 347, distance: 143.4
copy p "Short - Rounded Square"
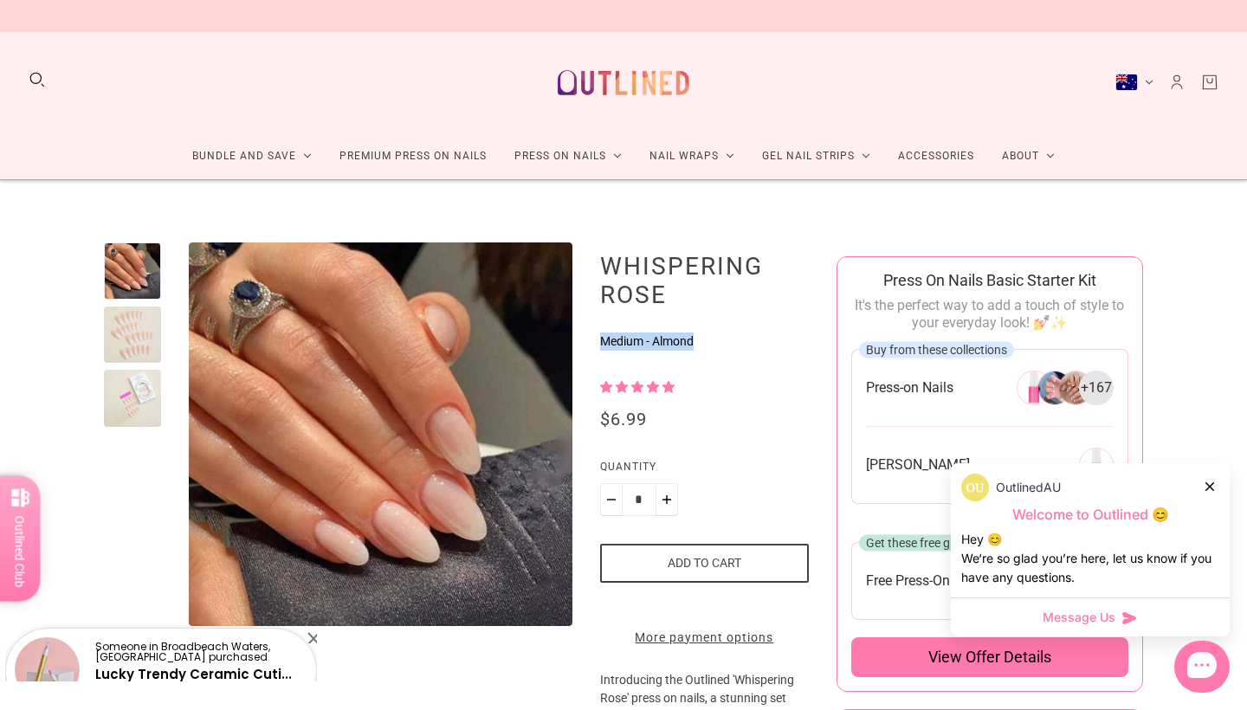
drag, startPoint x: 713, startPoint y: 338, endPoint x: 598, endPoint y: 335, distance: 115.2
click at [600, 335] on p "Medium - Almond" at bounding box center [704, 342] width 209 height 18
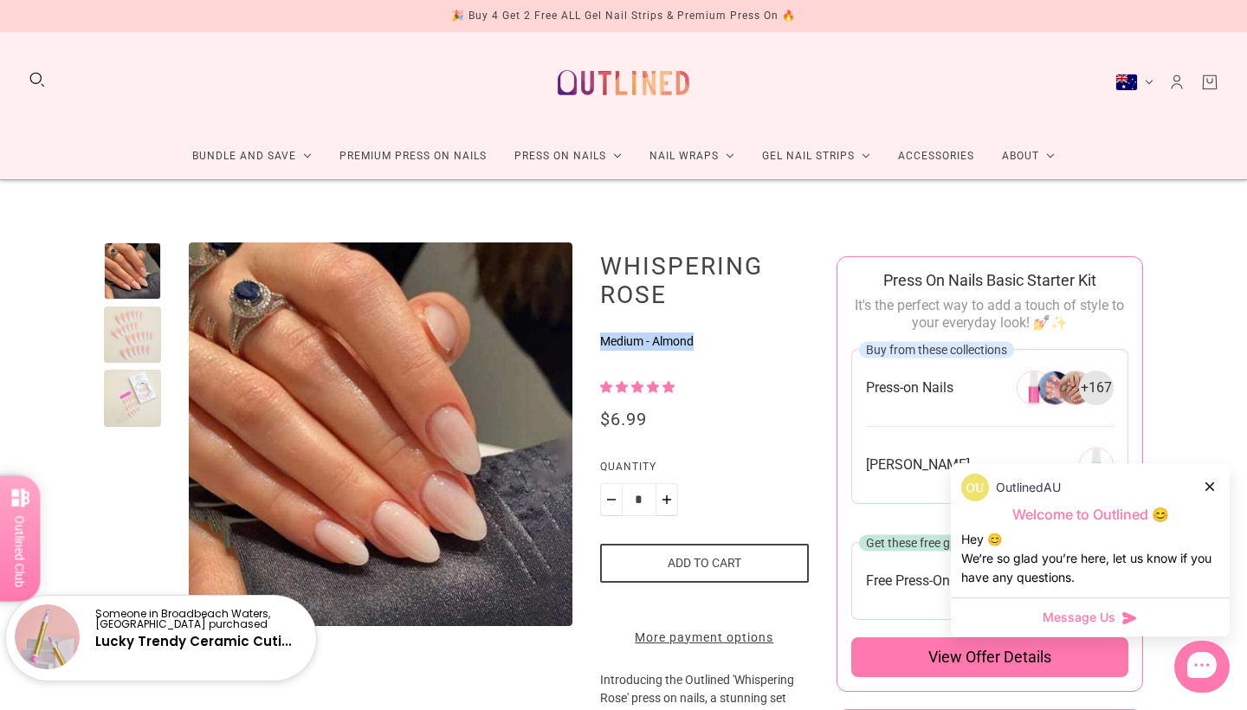
copy p "Medium - Almond"
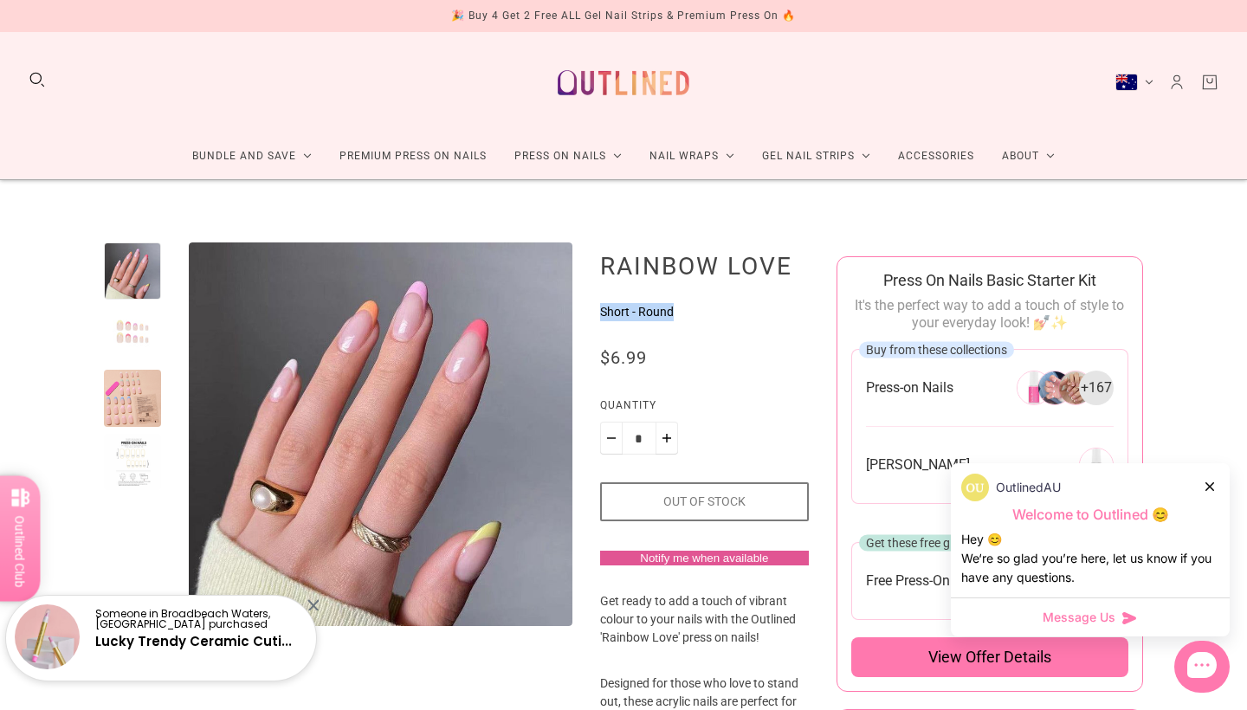
drag, startPoint x: 687, startPoint y: 307, endPoint x: 589, endPoint y: 307, distance: 97.9
copy p "Short - Round"
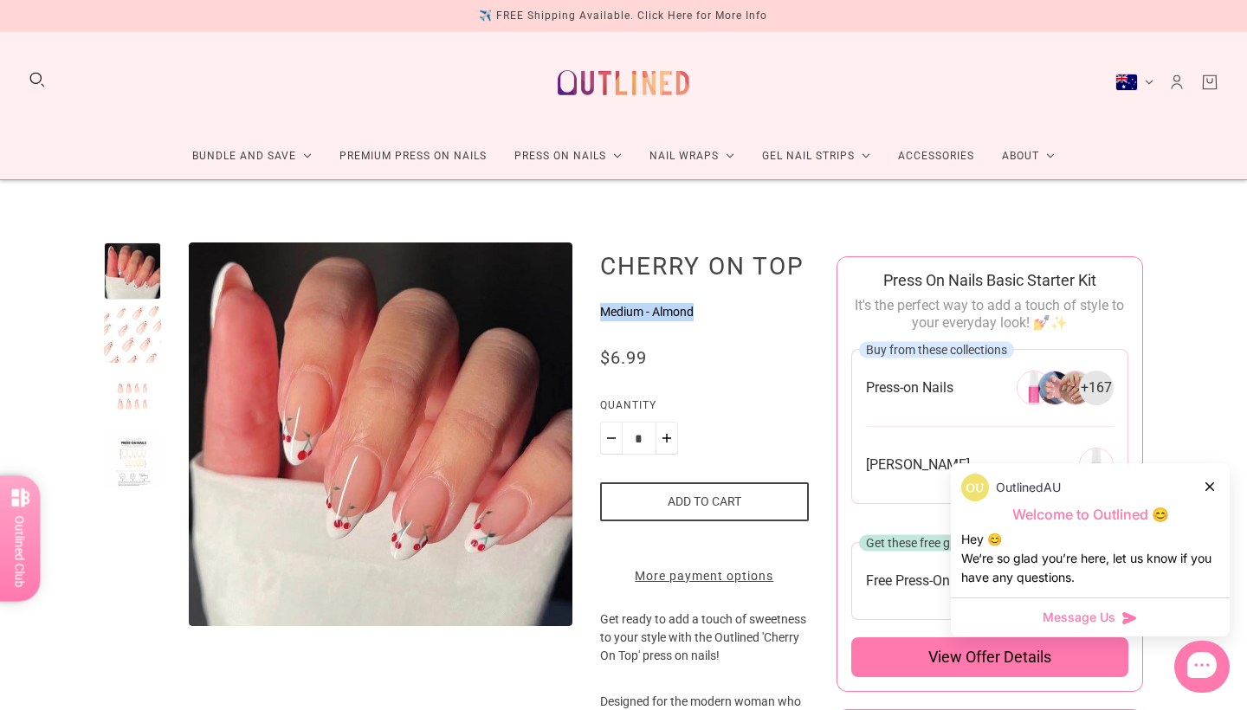
drag, startPoint x: 586, startPoint y: 346, endPoint x: 728, endPoint y: 342, distance: 142.1
copy p "Medium - Almond"
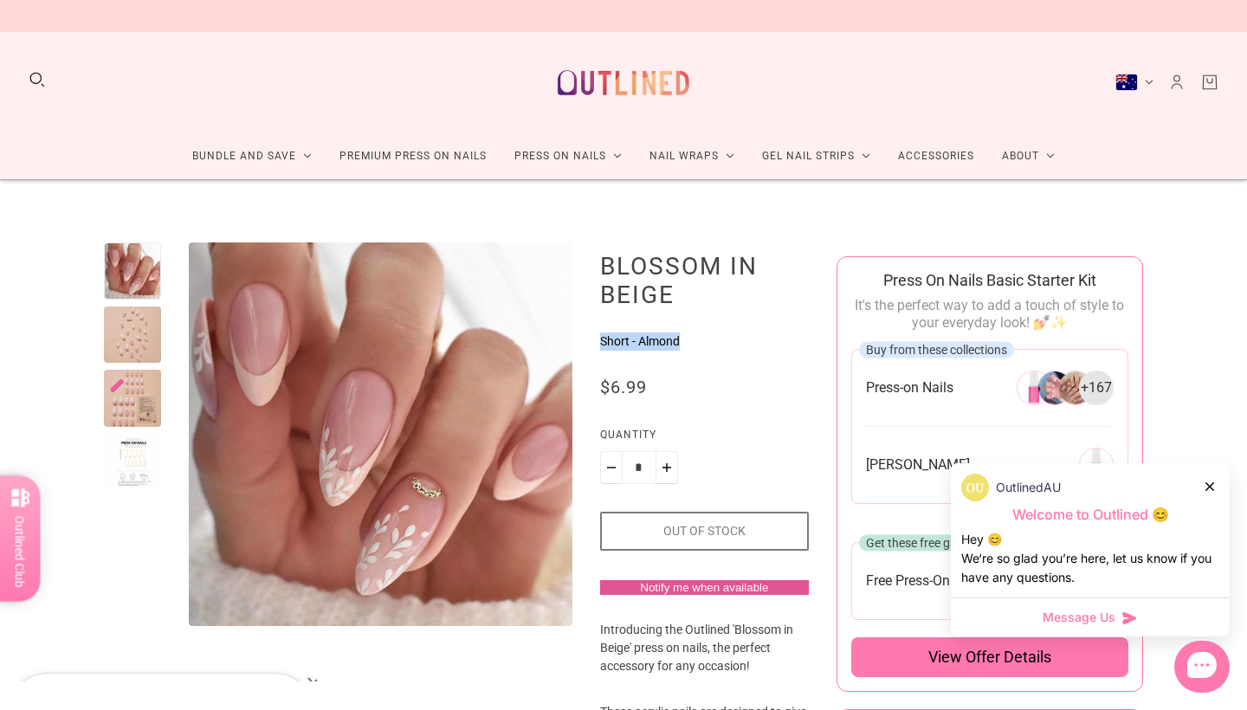
drag, startPoint x: 723, startPoint y: 348, endPoint x: 590, endPoint y: 344, distance: 132.6
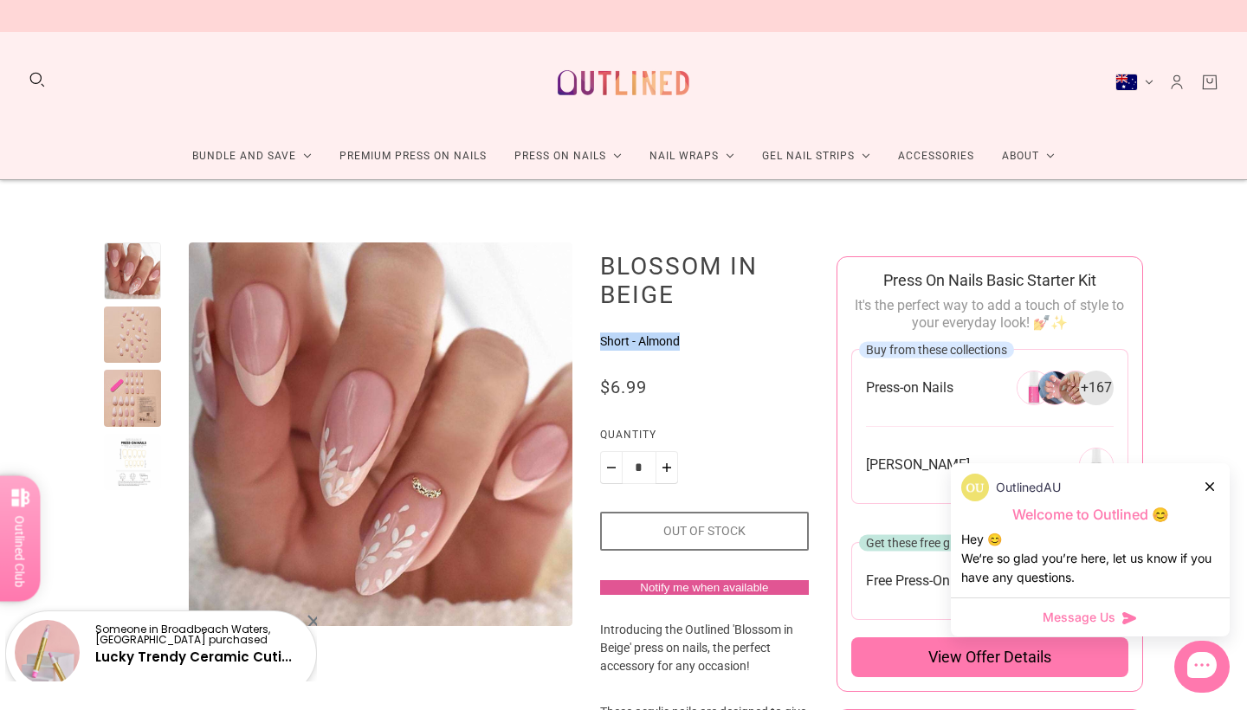
copy p "Short - Almond"
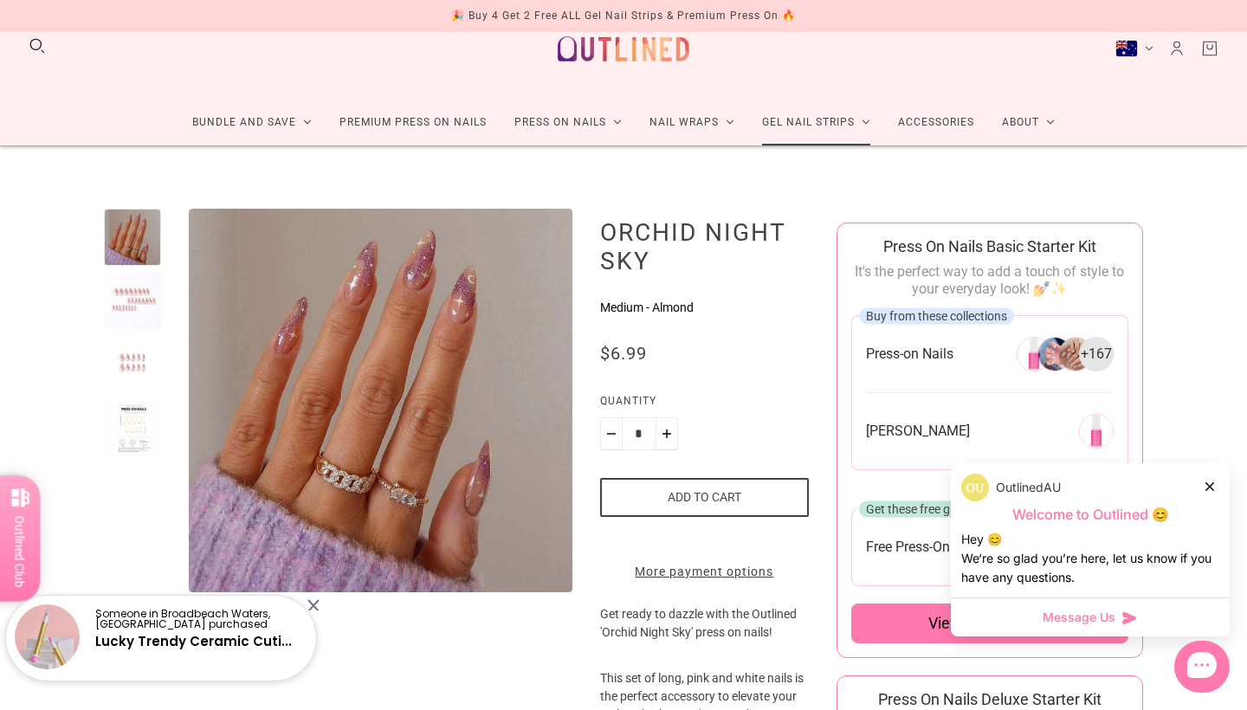
scroll to position [19, 0]
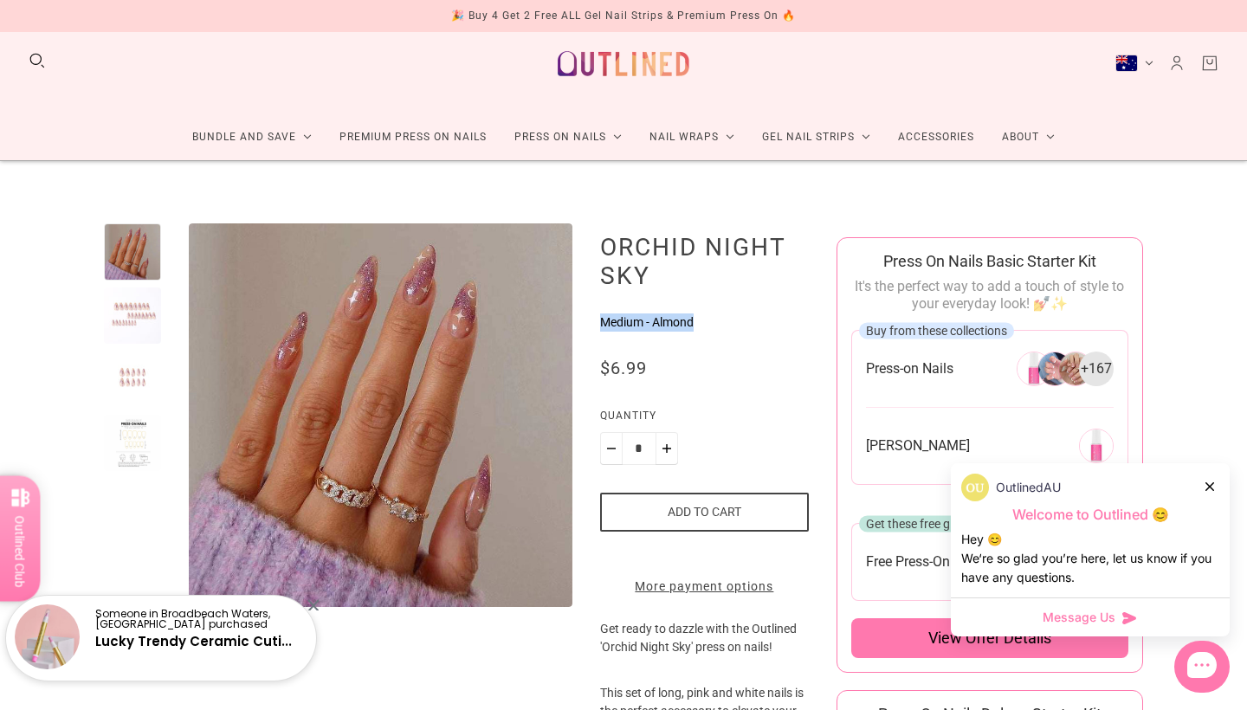
drag, startPoint x: 714, startPoint y: 322, endPoint x: 598, endPoint y: 307, distance: 117.1
copy p "Medium - Almond"
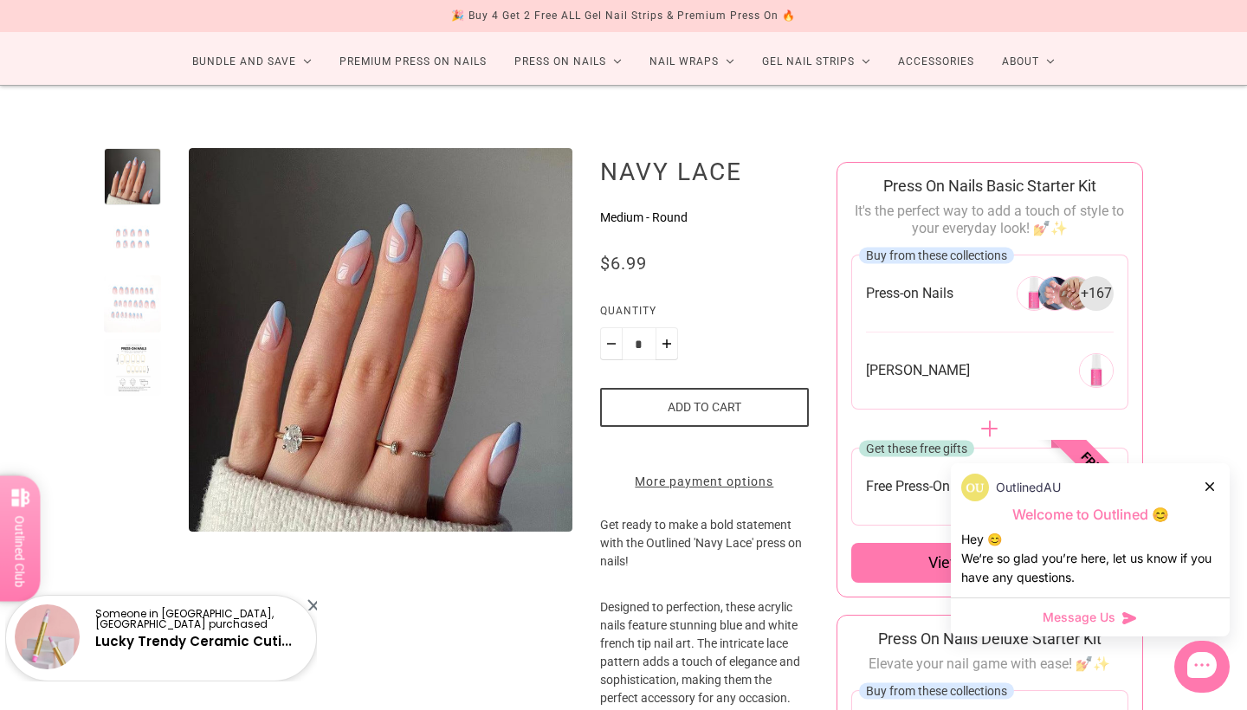
scroll to position [114, 0]
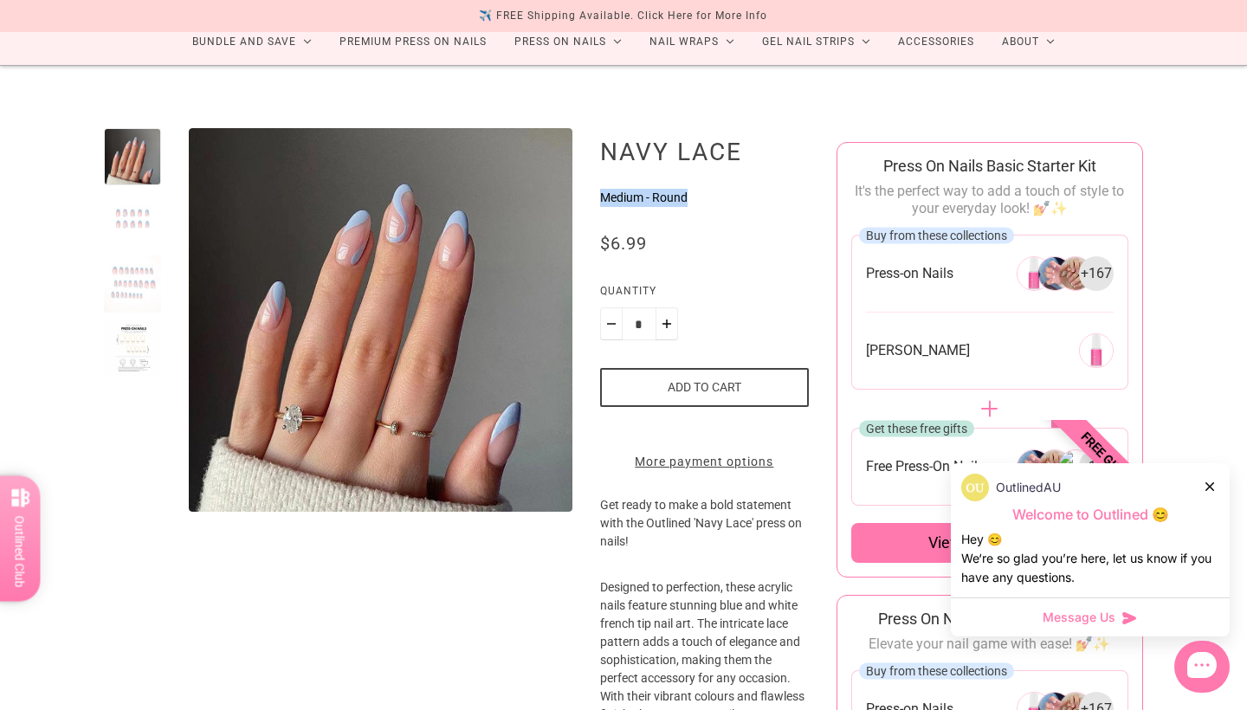
drag, startPoint x: 707, startPoint y: 195, endPoint x: 599, endPoint y: 197, distance: 108.3
click at [600, 197] on p "Medium - Round" at bounding box center [704, 198] width 209 height 18
copy p "Medium - Round"
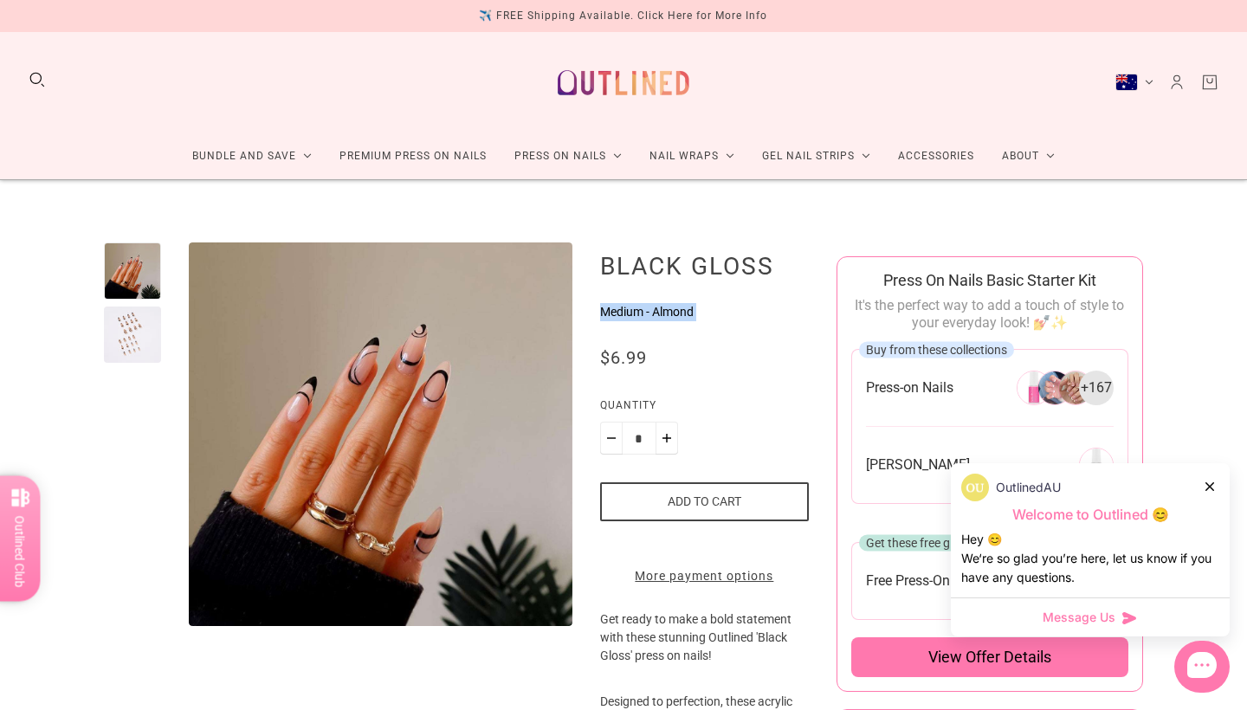
drag, startPoint x: 707, startPoint y: 325, endPoint x: 595, endPoint y: 314, distance: 112.2
copy form "Medium - Almond No reviews"
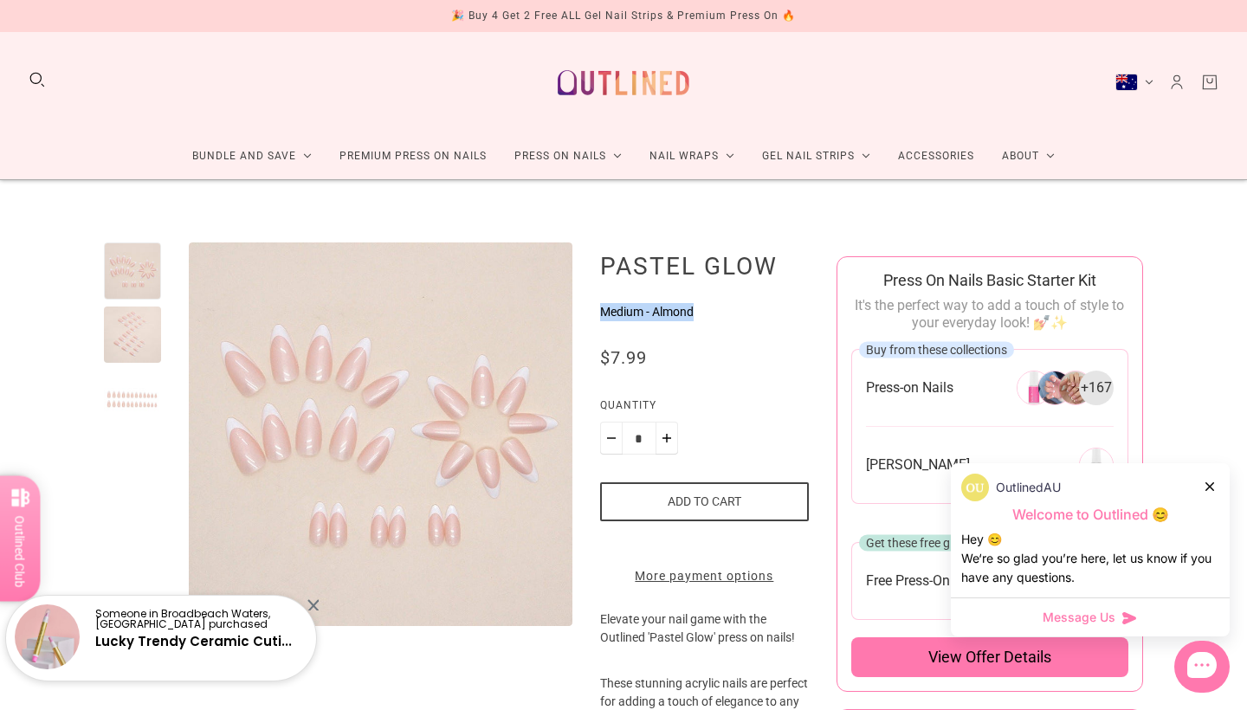
drag, startPoint x: 713, startPoint y: 318, endPoint x: 597, endPoint y: 316, distance: 116.1
click at [600, 316] on p "Medium - Almond" at bounding box center [704, 312] width 209 height 18
copy p "Medium - Almond"
click at [81, 1] on announcement-bar "🎉 Buy 4 Get 2 Free ALL Gel Nail Strips & Premium Press On 🔥 ✈️ FREE Shipping Av…" at bounding box center [623, 16] width 1247 height 32
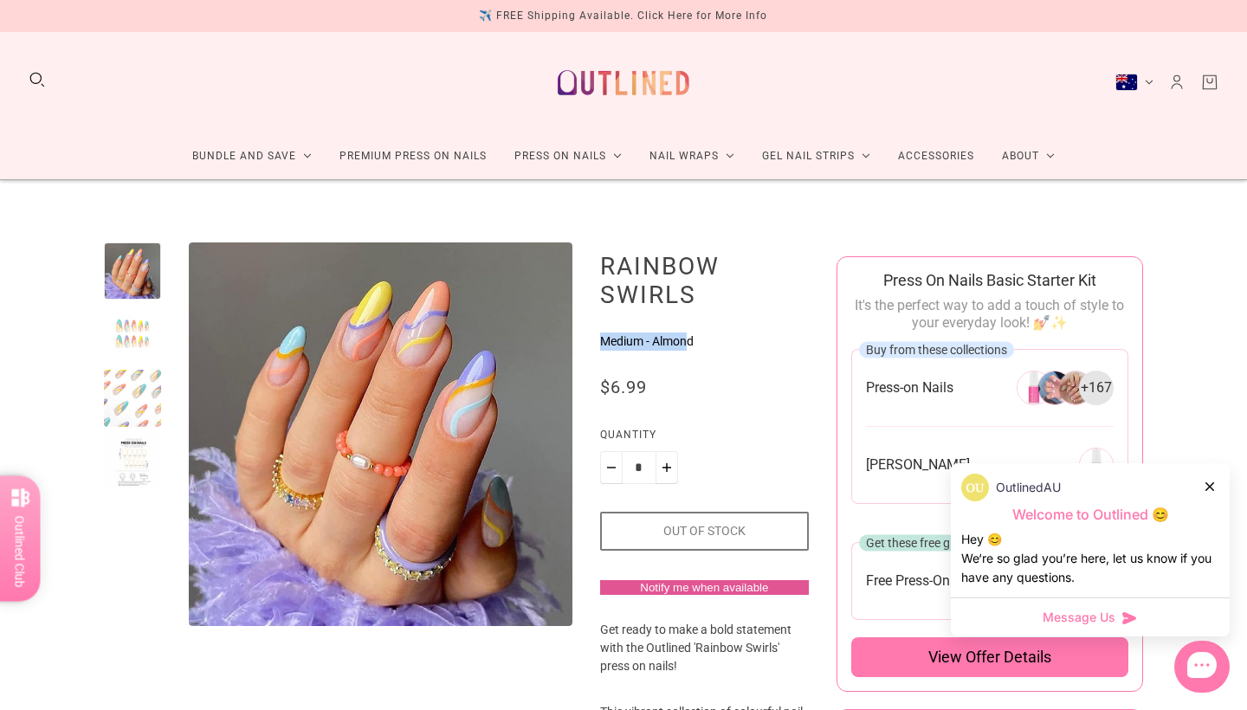
drag, startPoint x: 690, startPoint y: 342, endPoint x: 589, endPoint y: 340, distance: 100.5
drag, startPoint x: 589, startPoint y: 340, endPoint x: 722, endPoint y: 343, distance: 132.6
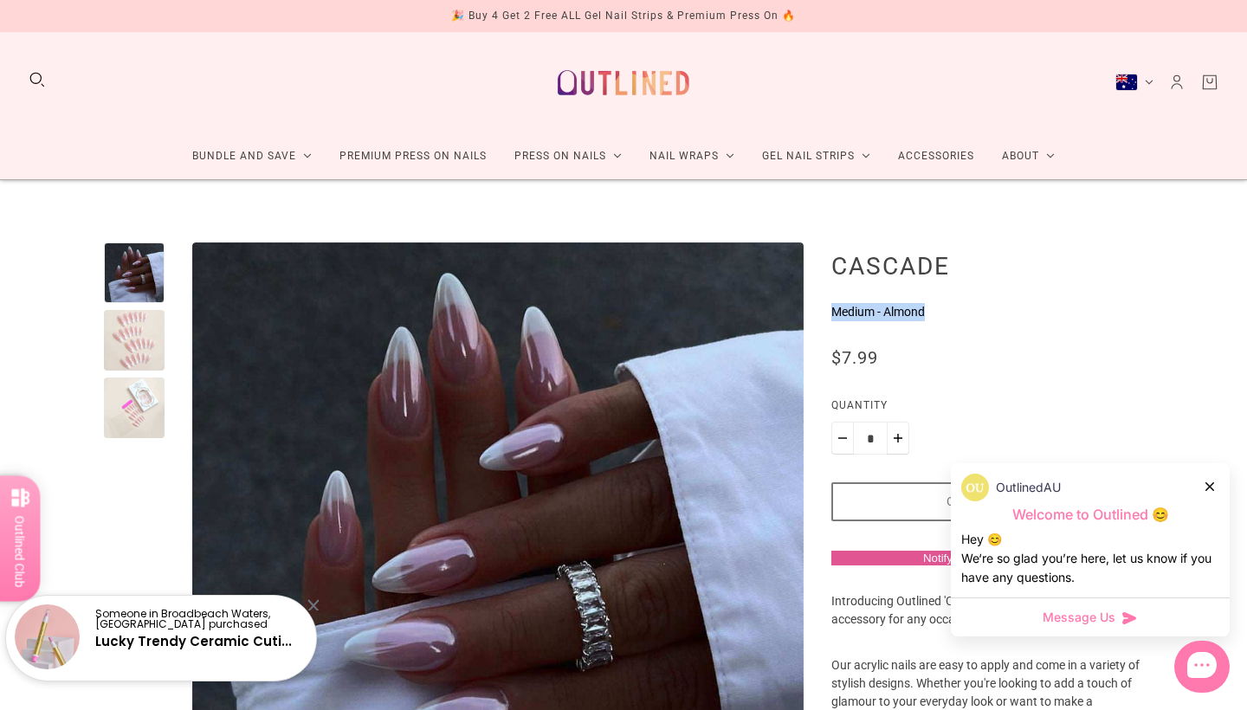
drag, startPoint x: 956, startPoint y: 314, endPoint x: 833, endPoint y: 314, distance: 123.0
click at [833, 314] on p "Medium - Almond" at bounding box center [988, 312] width 312 height 18
copy p "Medium - Almond"
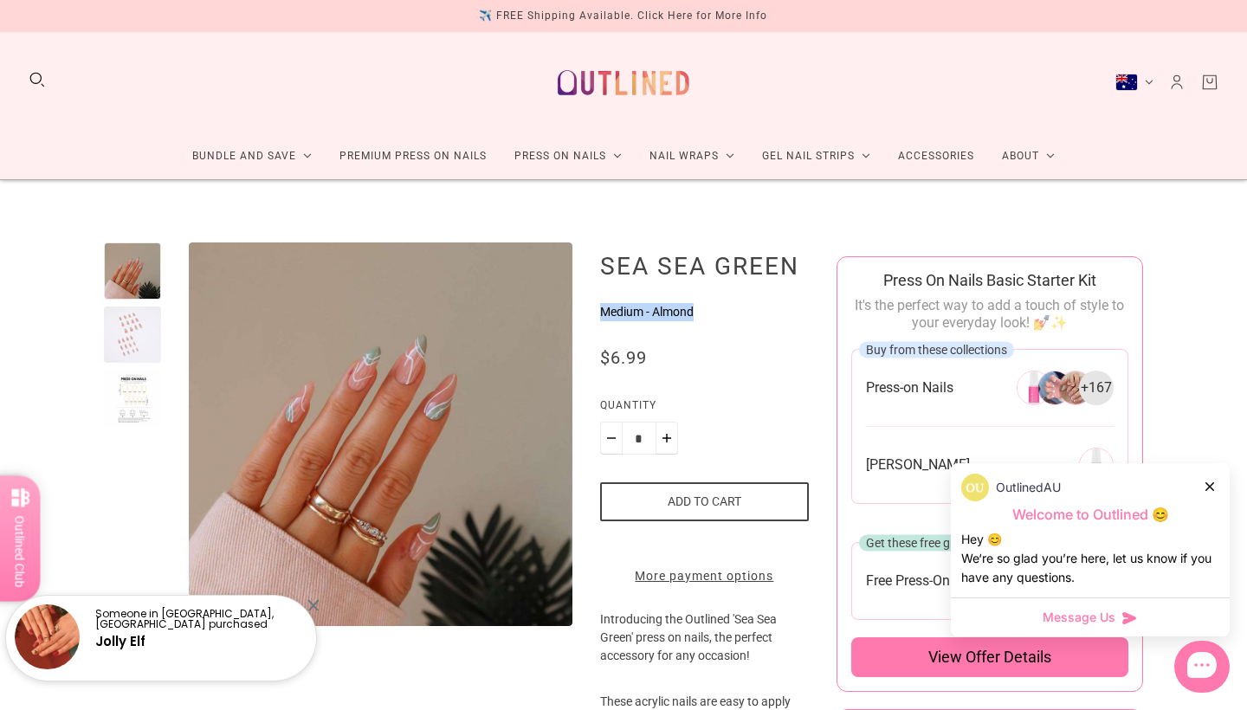
drag, startPoint x: 590, startPoint y: 314, endPoint x: 745, endPoint y: 317, distance: 155.1
copy p "Medium - Almond"
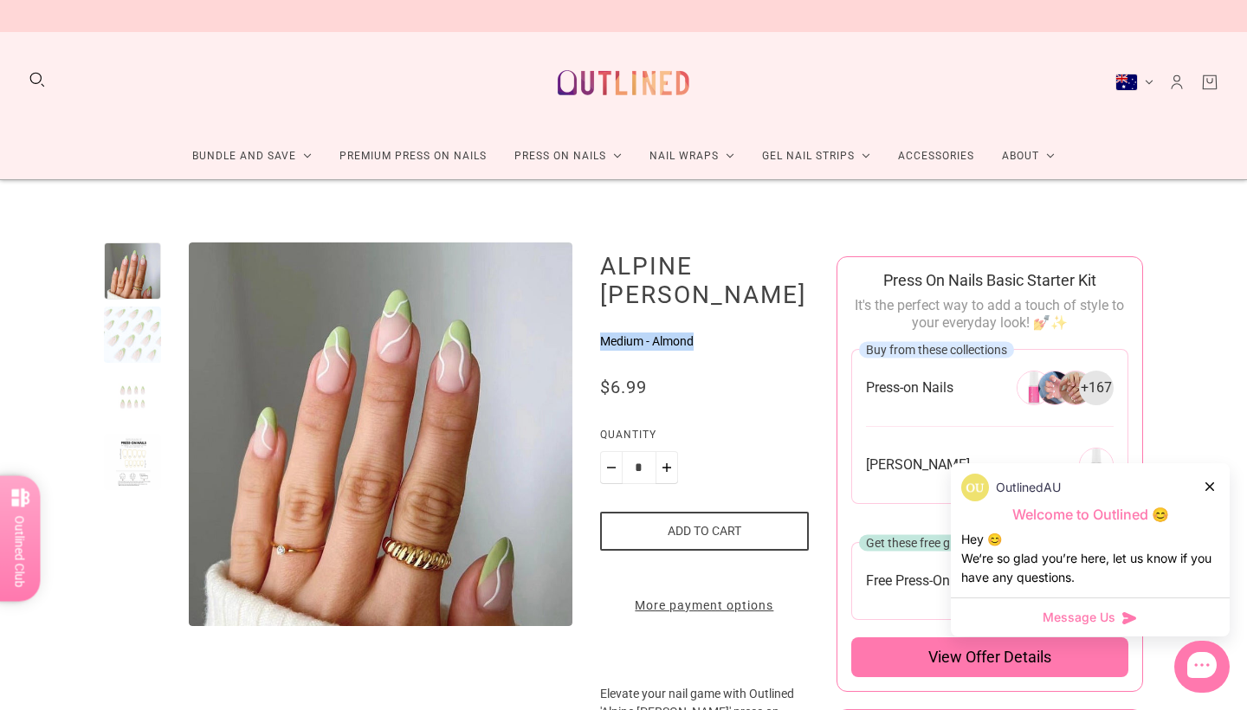
drag, startPoint x: 714, startPoint y: 335, endPoint x: 592, endPoint y: 340, distance: 122.3
copy p "Medium - Almond"
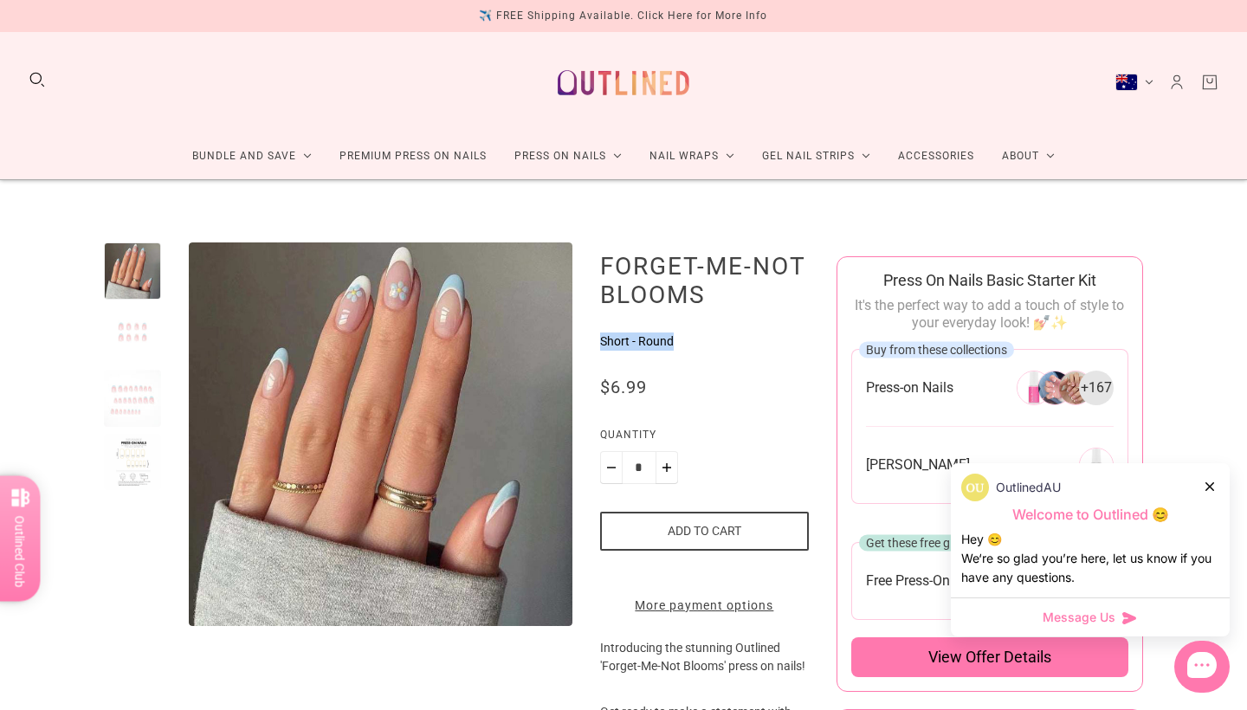
drag, startPoint x: 754, startPoint y: 340, endPoint x: 595, endPoint y: 342, distance: 158.6
click at [600, 342] on p "Short - Round" at bounding box center [704, 342] width 209 height 18
copy p "Short - Round"
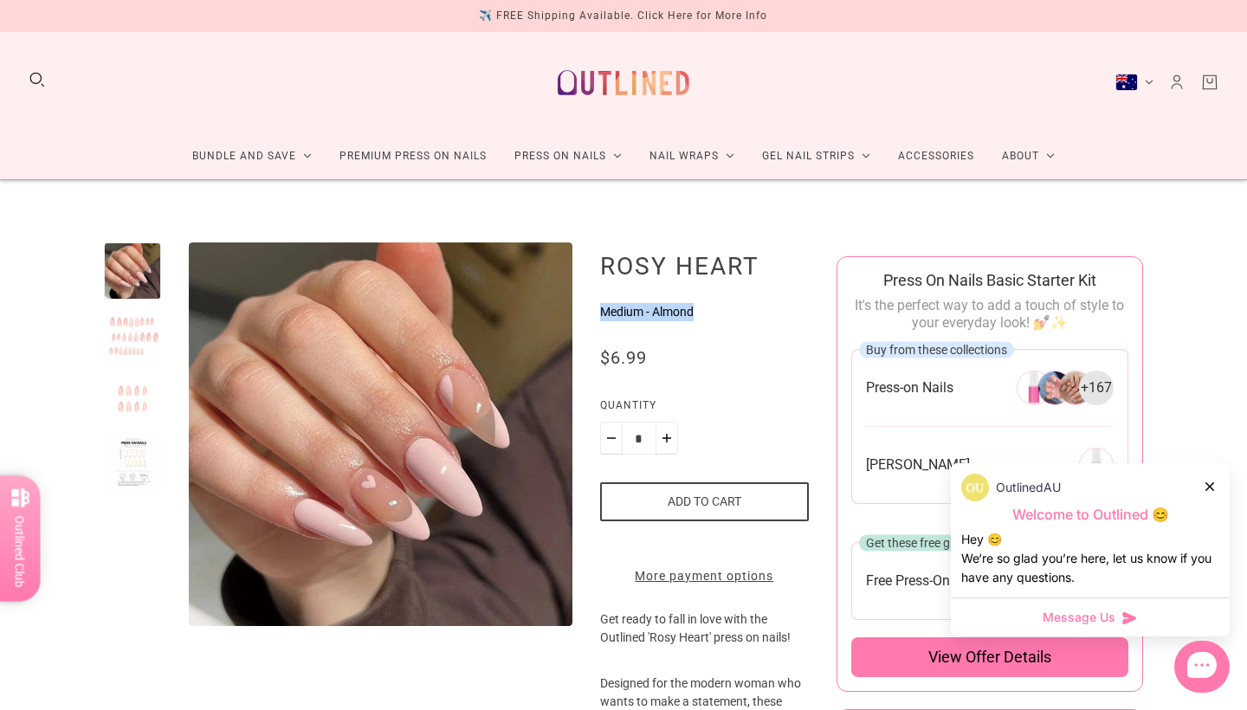
drag, startPoint x: 741, startPoint y: 314, endPoint x: 594, endPoint y: 314, distance: 146.4
click at [600, 314] on p "Medium - Almond" at bounding box center [704, 312] width 209 height 18
copy p "Medium - Almond"
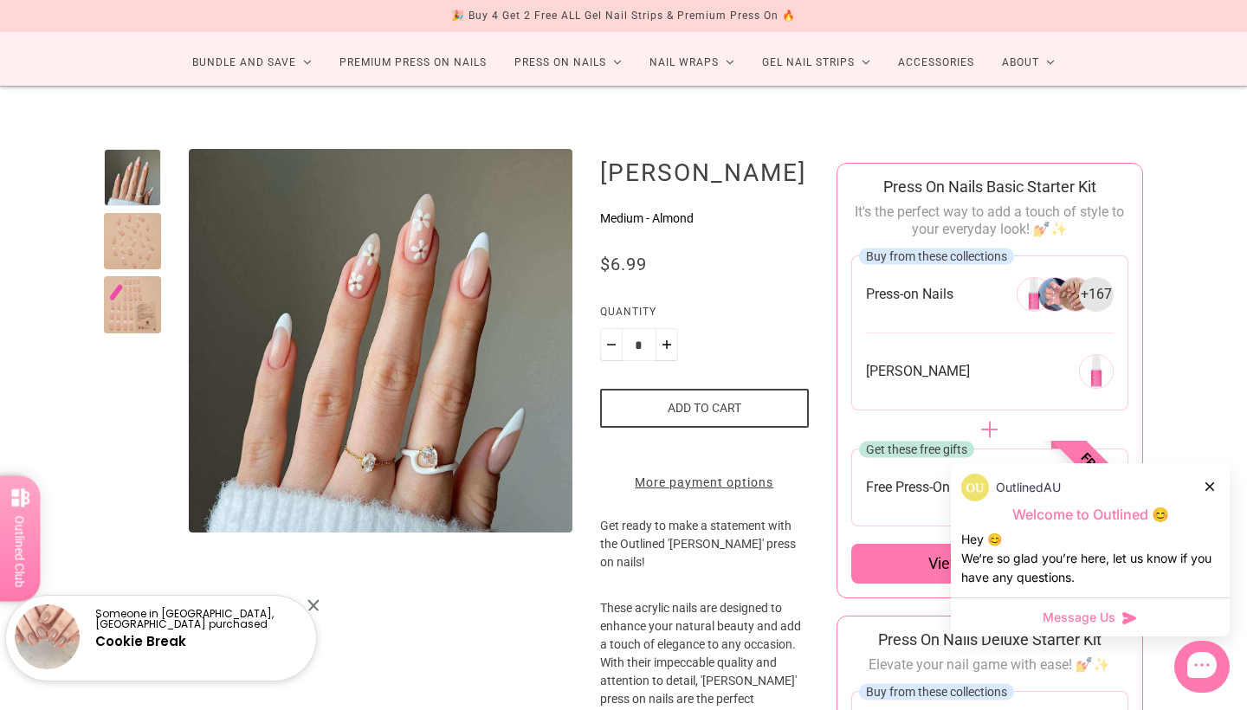
scroll to position [94, 0]
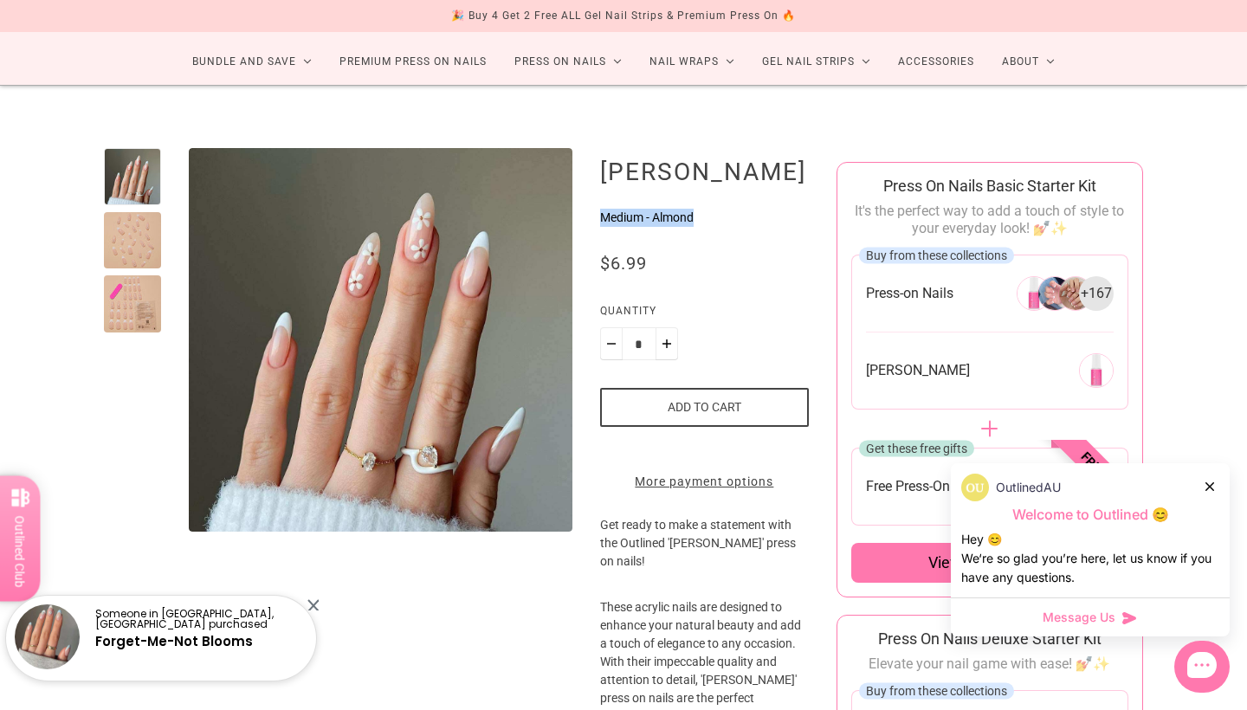
drag, startPoint x: 592, startPoint y: 220, endPoint x: 730, endPoint y: 221, distance: 138.6
copy p "Medium - Almond"
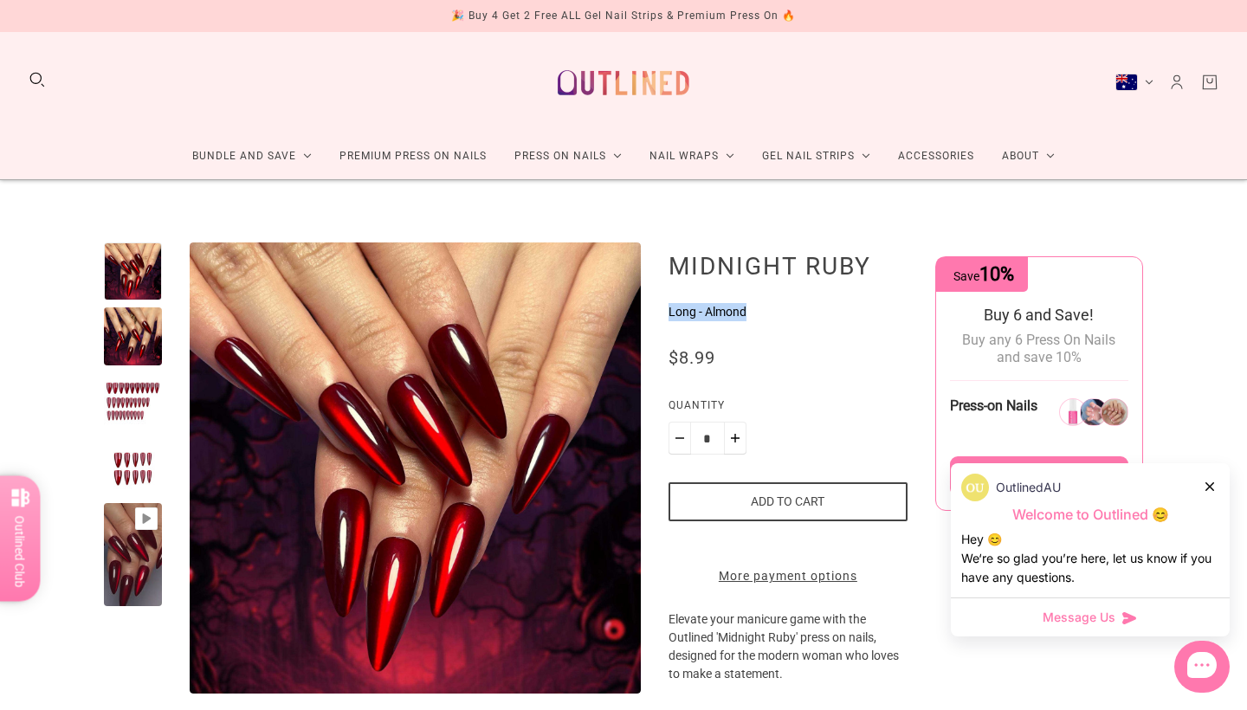
drag, startPoint x: 778, startPoint y: 318, endPoint x: 664, endPoint y: 315, distance: 114.4
copy p "Long - Almond"
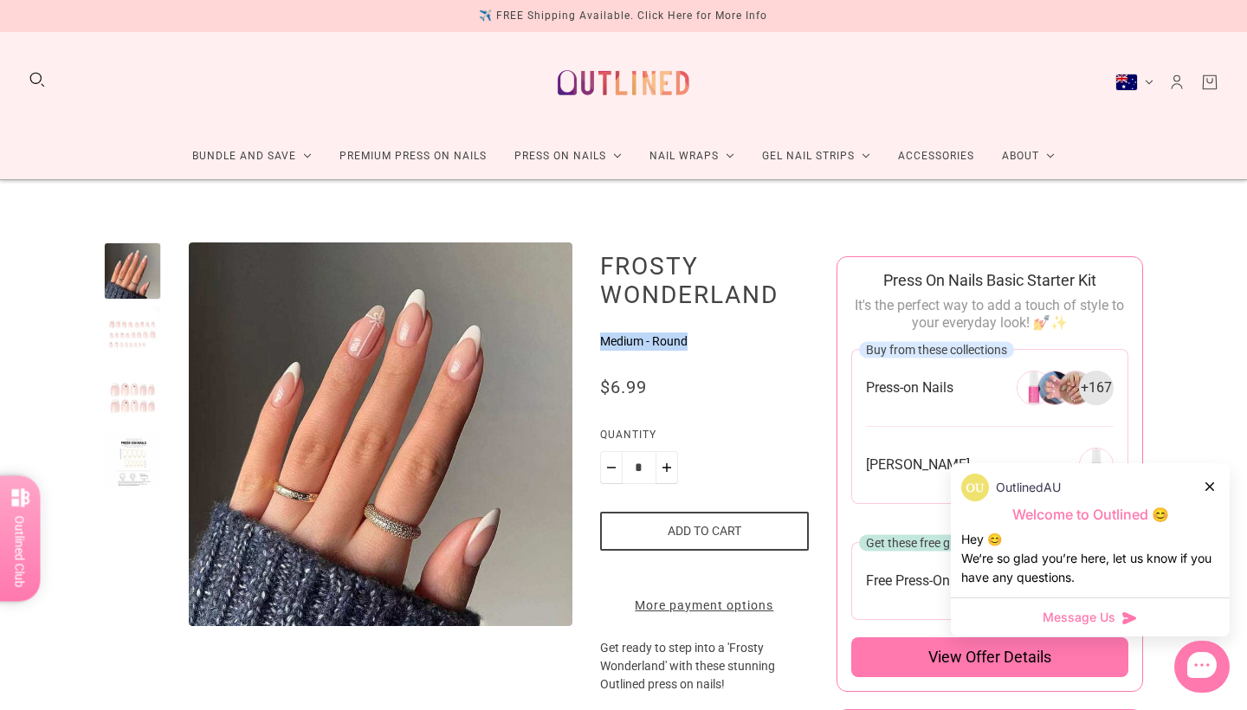
drag, startPoint x: 758, startPoint y: 342, endPoint x: 591, endPoint y: 331, distance: 167.6
copy p "Medium - Round"
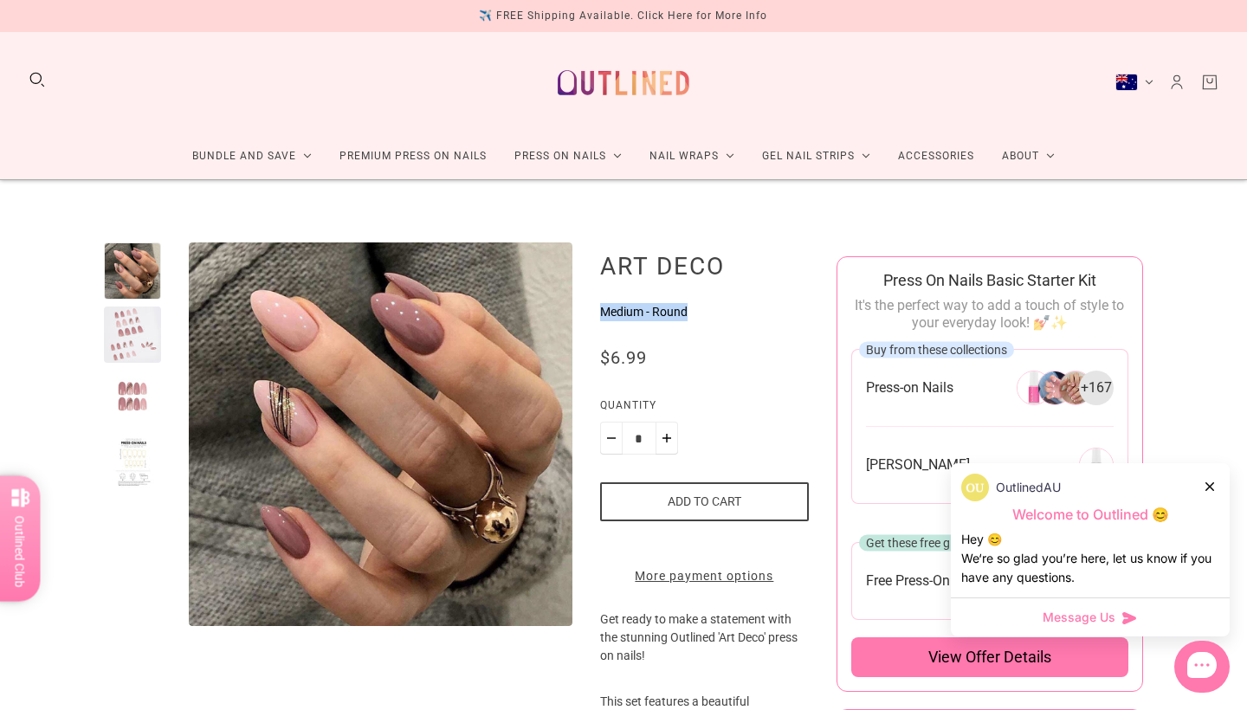
drag, startPoint x: 593, startPoint y: 307, endPoint x: 740, endPoint y: 315, distance: 147.5
copy p "Medium - Round"
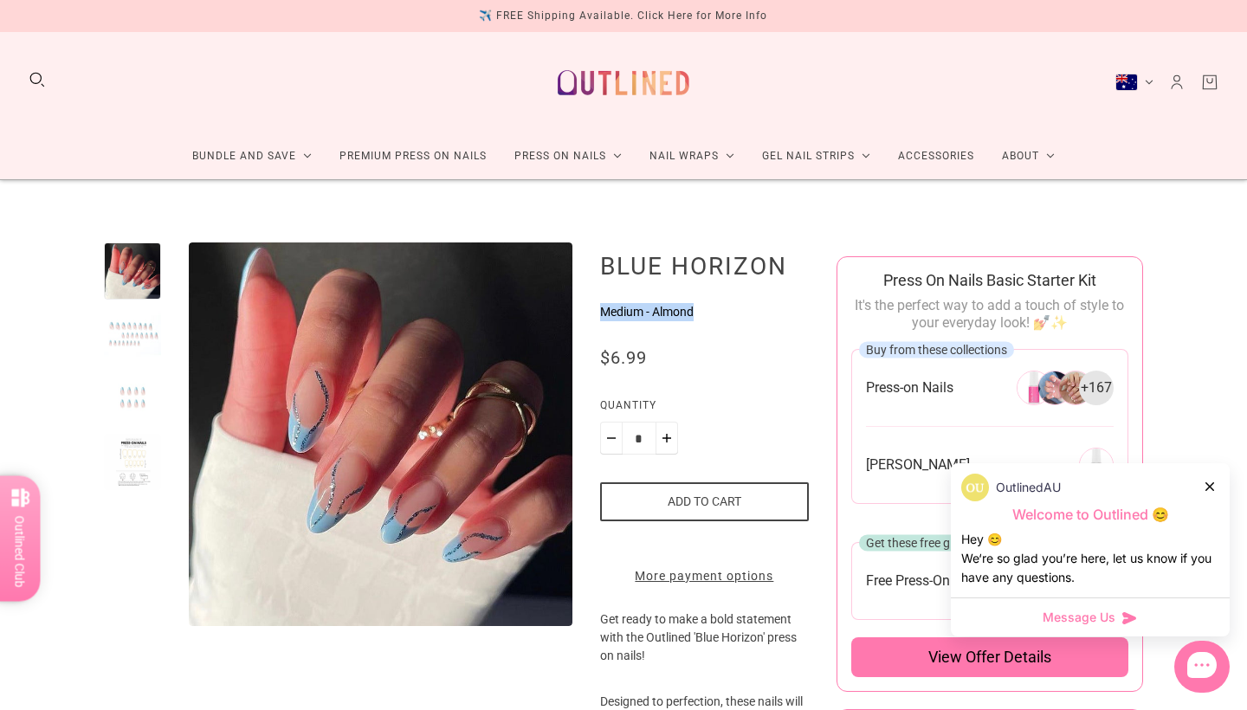
drag, startPoint x: 729, startPoint y: 317, endPoint x: 597, endPoint y: 313, distance: 131.8
click at [600, 313] on p "Medium - Almond" at bounding box center [704, 312] width 209 height 18
copy p "Medium - Almond"
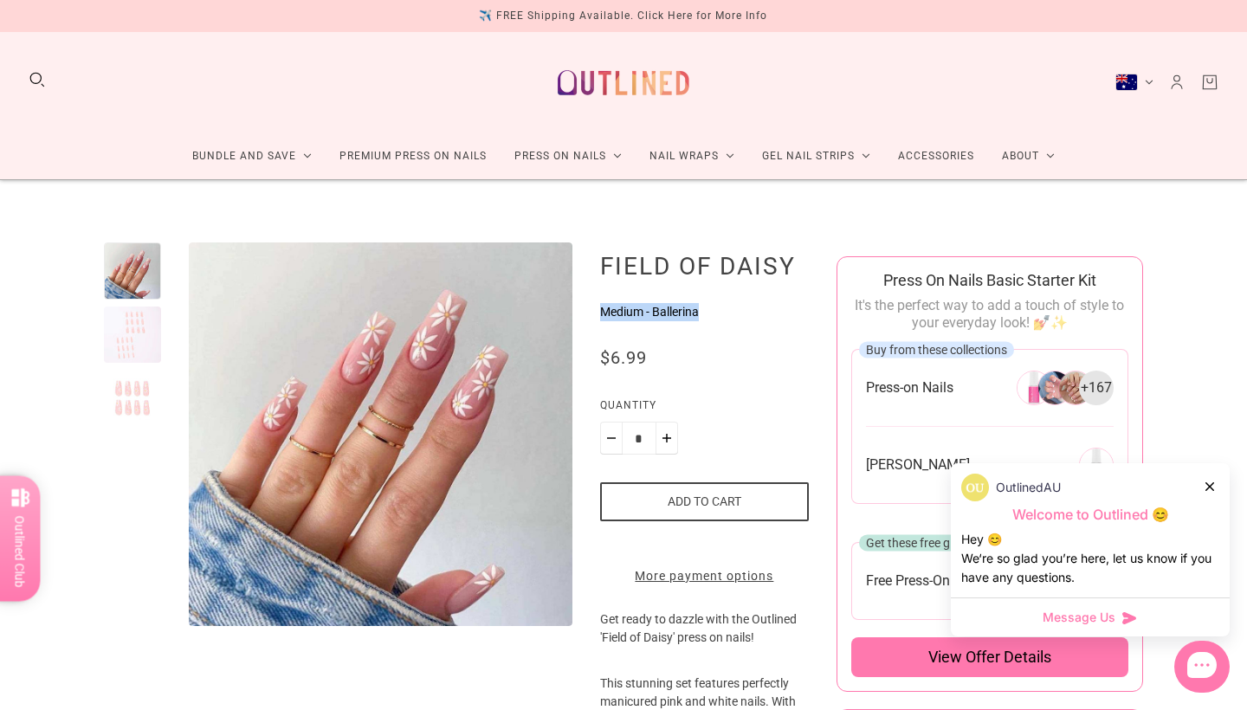
drag, startPoint x: 598, startPoint y: 307, endPoint x: 738, endPoint y: 309, distance: 140.4
click at [738, 309] on p "Medium - Ballerina" at bounding box center [704, 312] width 209 height 18
copy p "Medium - Ballerina"
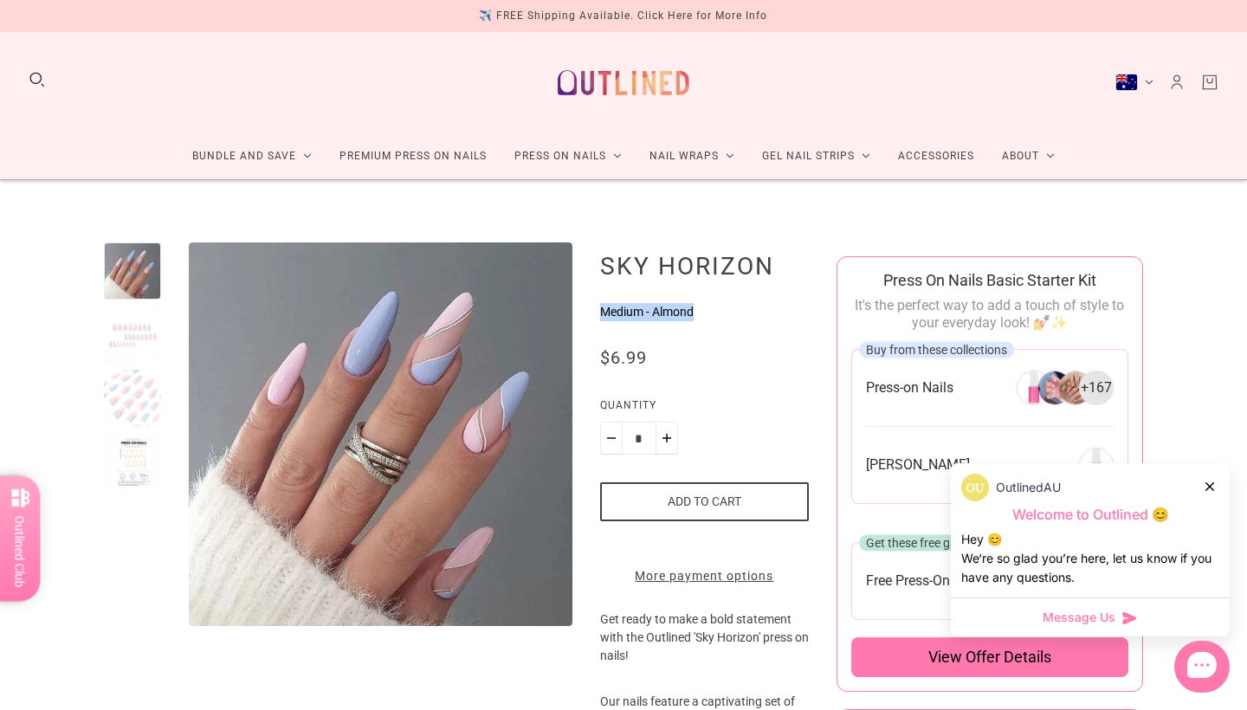
drag, startPoint x: 725, startPoint y: 312, endPoint x: 596, endPoint y: 312, distance: 129.1
click at [600, 312] on p "Medium - Almond" at bounding box center [704, 312] width 209 height 18
copy p "Medium - Almond"
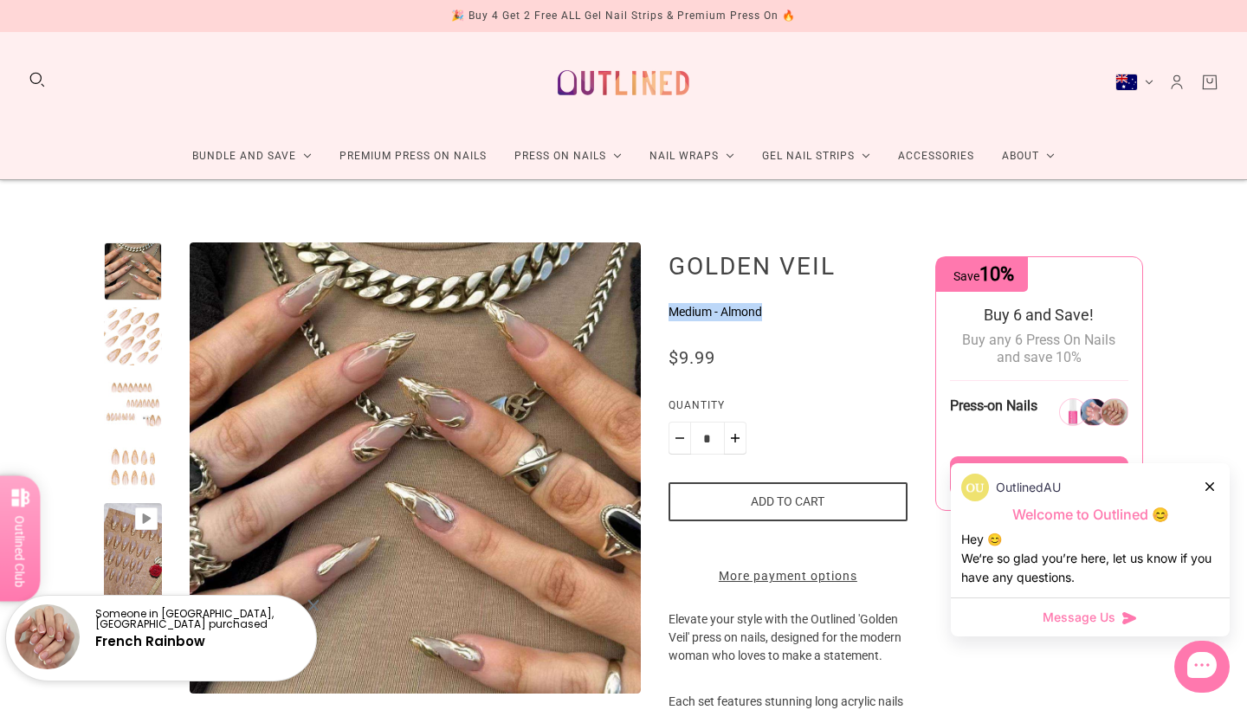
drag, startPoint x: 831, startPoint y: 318, endPoint x: 657, endPoint y: 316, distance: 174.1
copy p "Medium - Almond"
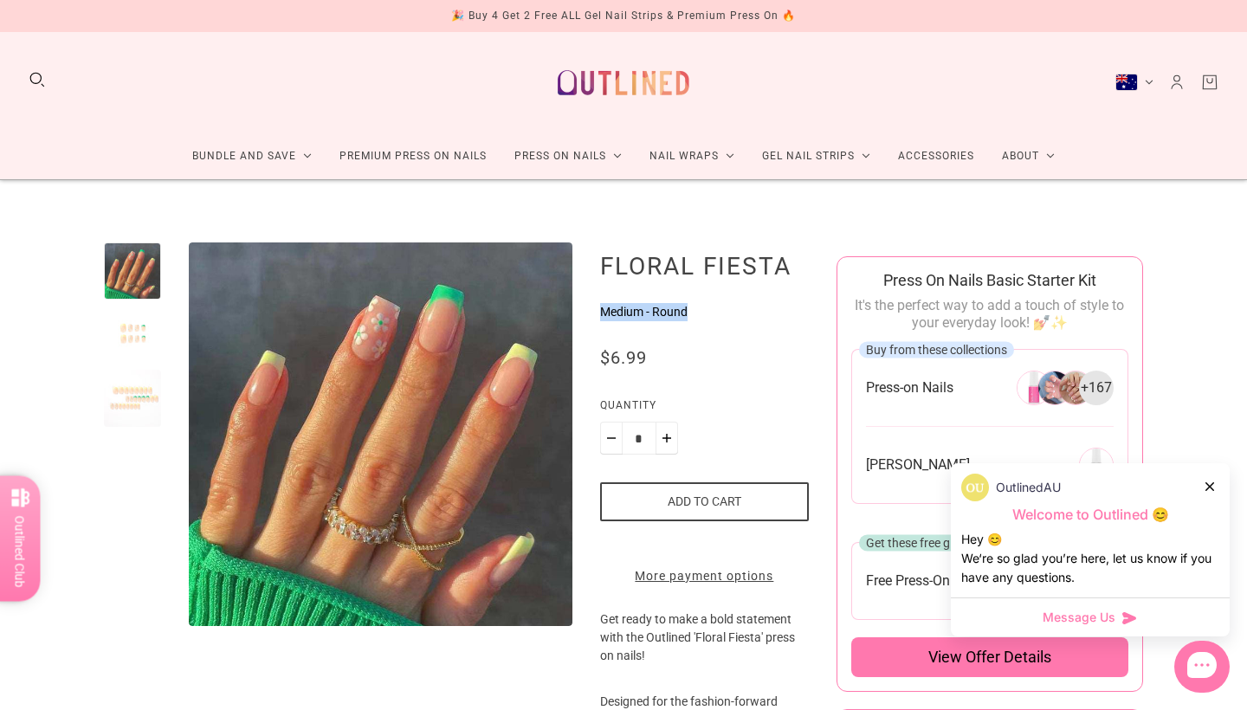
drag, startPoint x: 596, startPoint y: 313, endPoint x: 704, endPoint y: 317, distance: 108.4
click at [704, 317] on p "Medium - Round" at bounding box center [704, 312] width 209 height 18
copy p "Medium - Round"
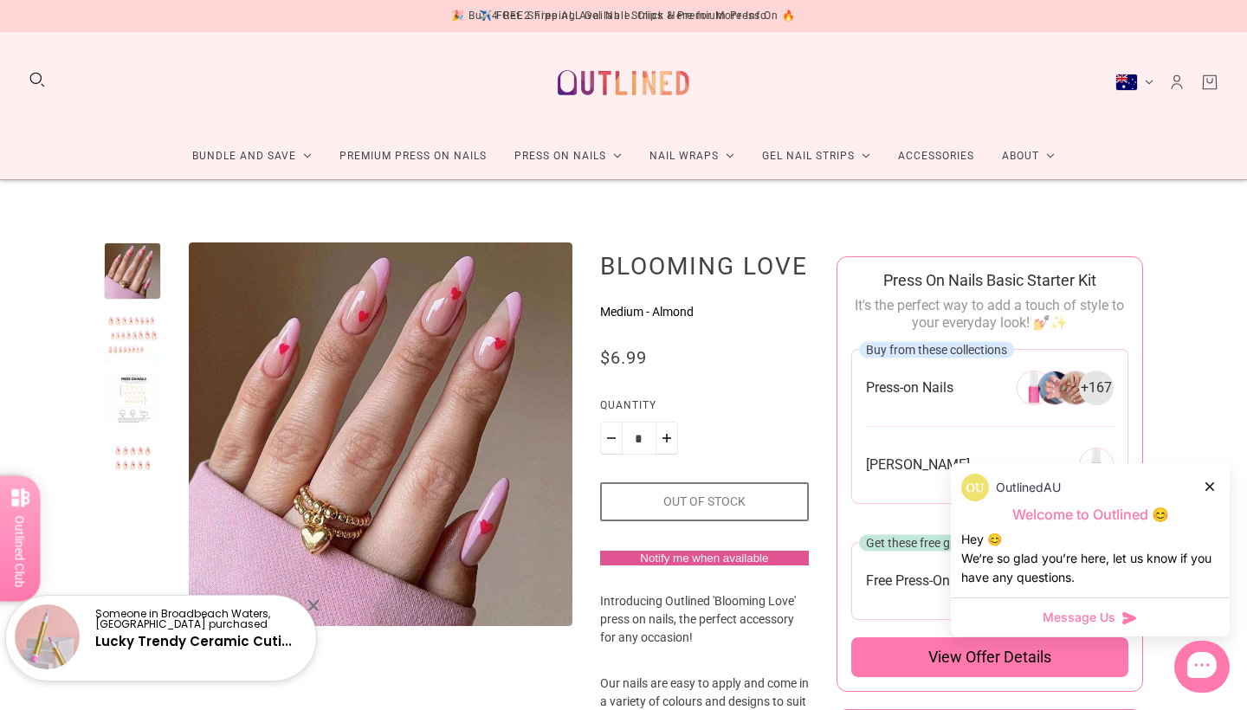
click at [651, 321] on p "Medium - Almond" at bounding box center [704, 312] width 209 height 18
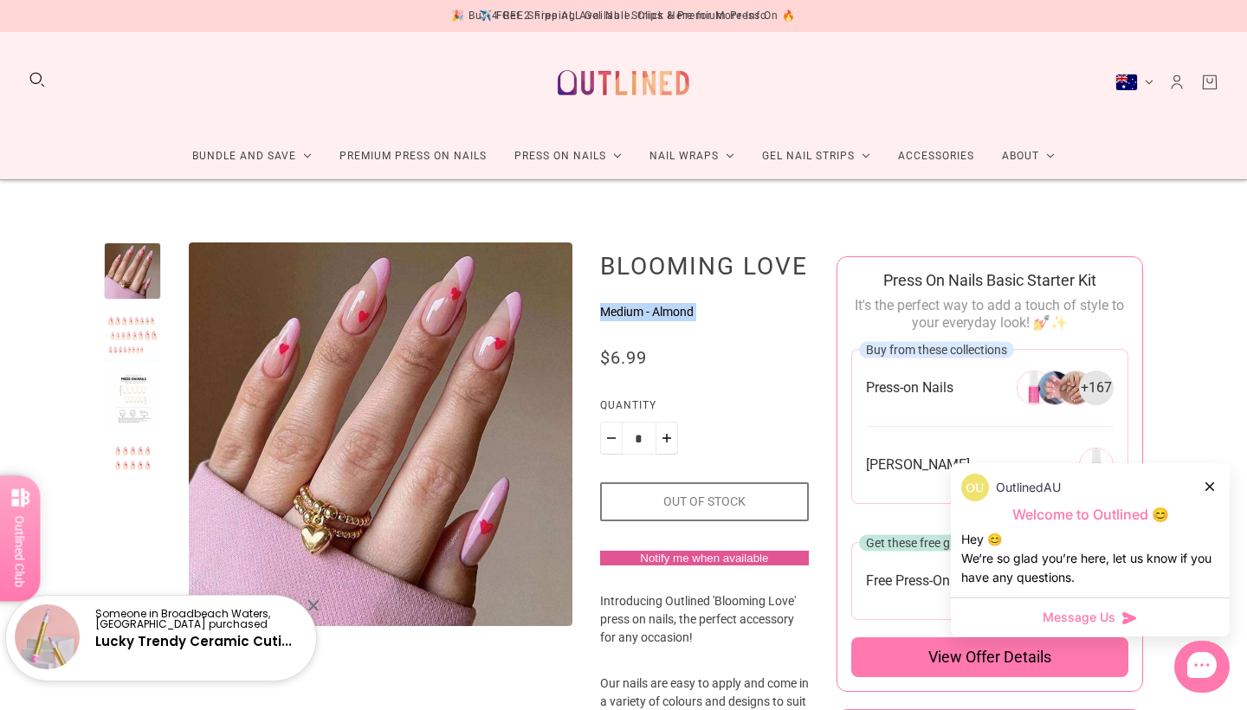
click at [651, 321] on p "Medium - Almond" at bounding box center [704, 312] width 209 height 18
copy form "Medium - Almond No reviews"
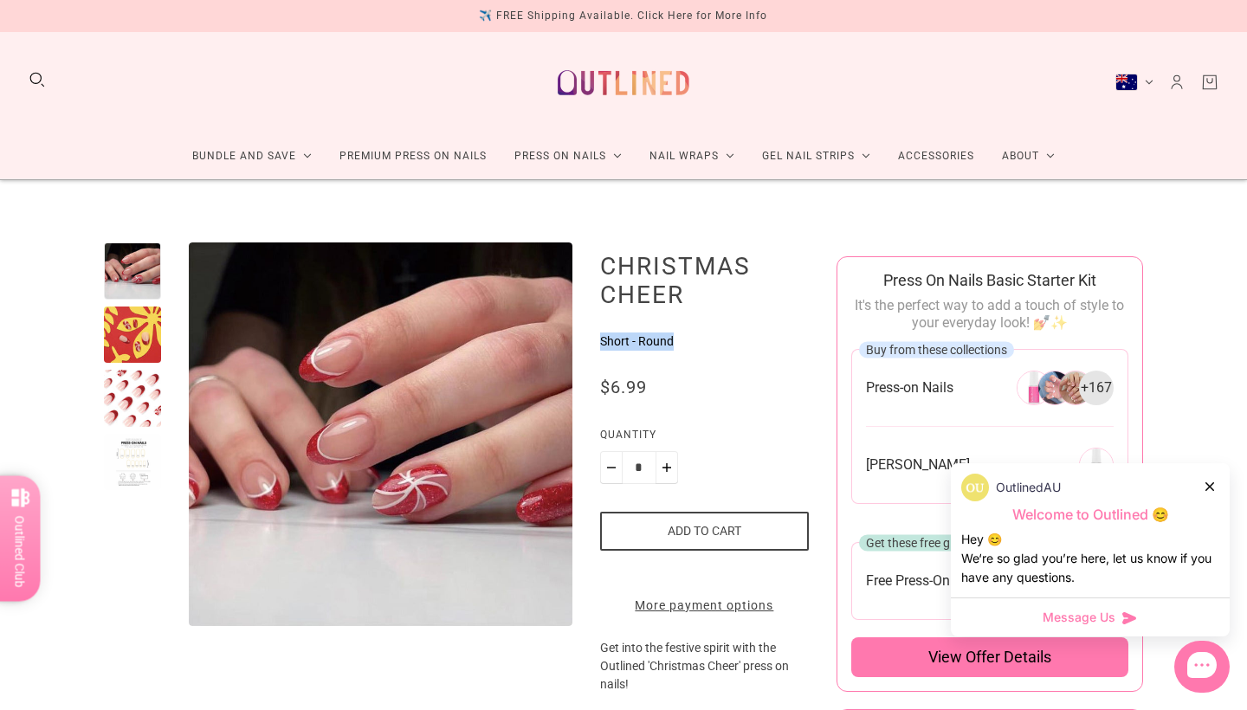
drag, startPoint x: 587, startPoint y: 334, endPoint x: 703, endPoint y: 338, distance: 115.3
copy p "Short - Round"
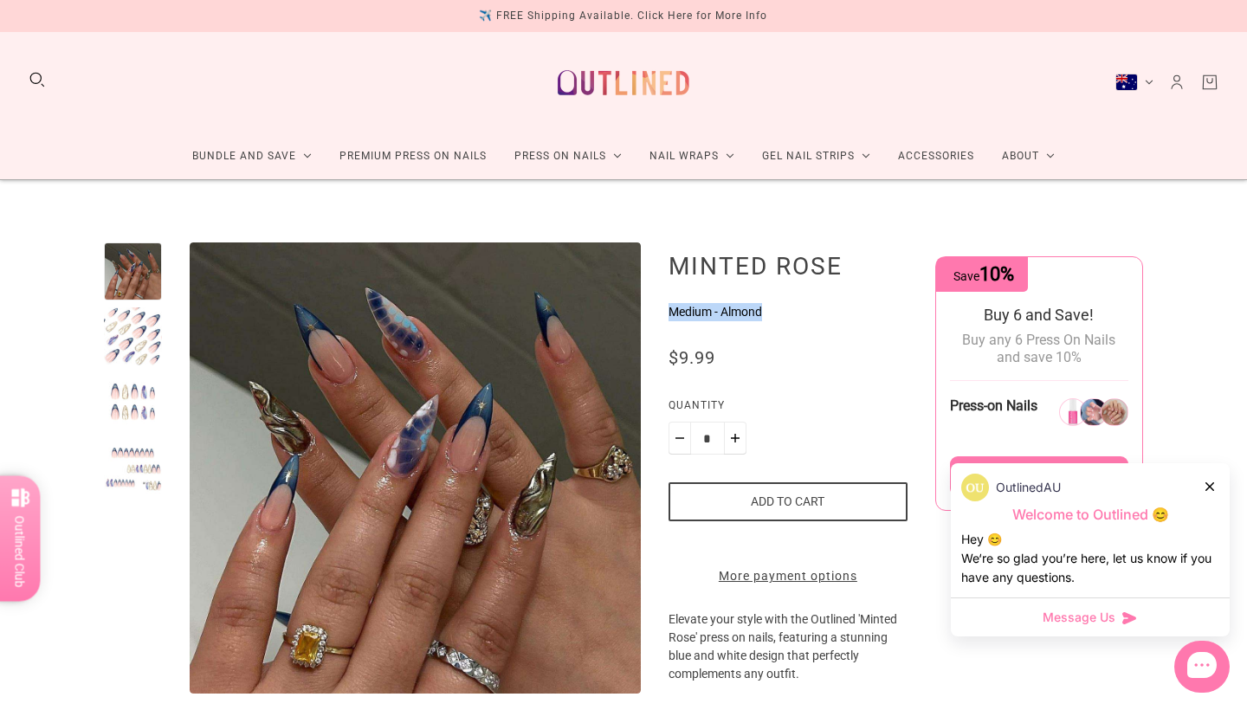
drag, startPoint x: 780, startPoint y: 316, endPoint x: 661, endPoint y: 315, distance: 118.7
copy p "Medium - Almond"
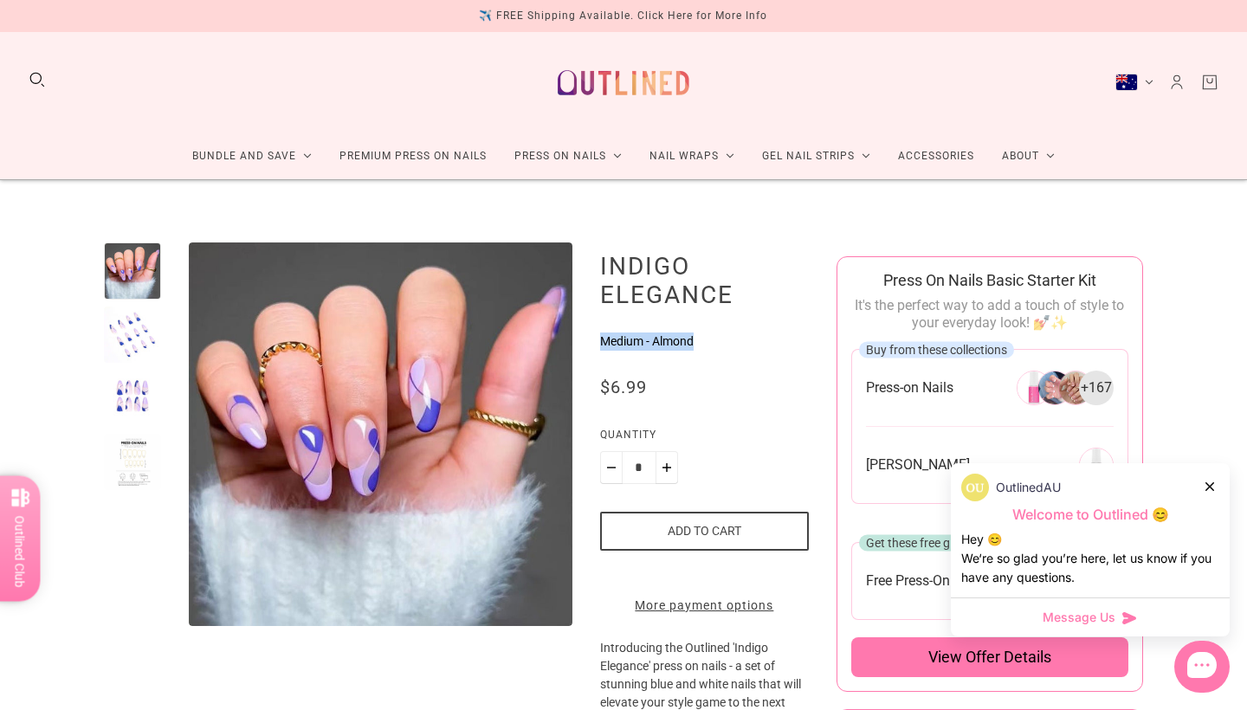
drag, startPoint x: 731, startPoint y: 348, endPoint x: 594, endPoint y: 341, distance: 137.1
click at [600, 341] on p "Medium - Almond" at bounding box center [704, 342] width 209 height 18
copy p "Medium - Almond"
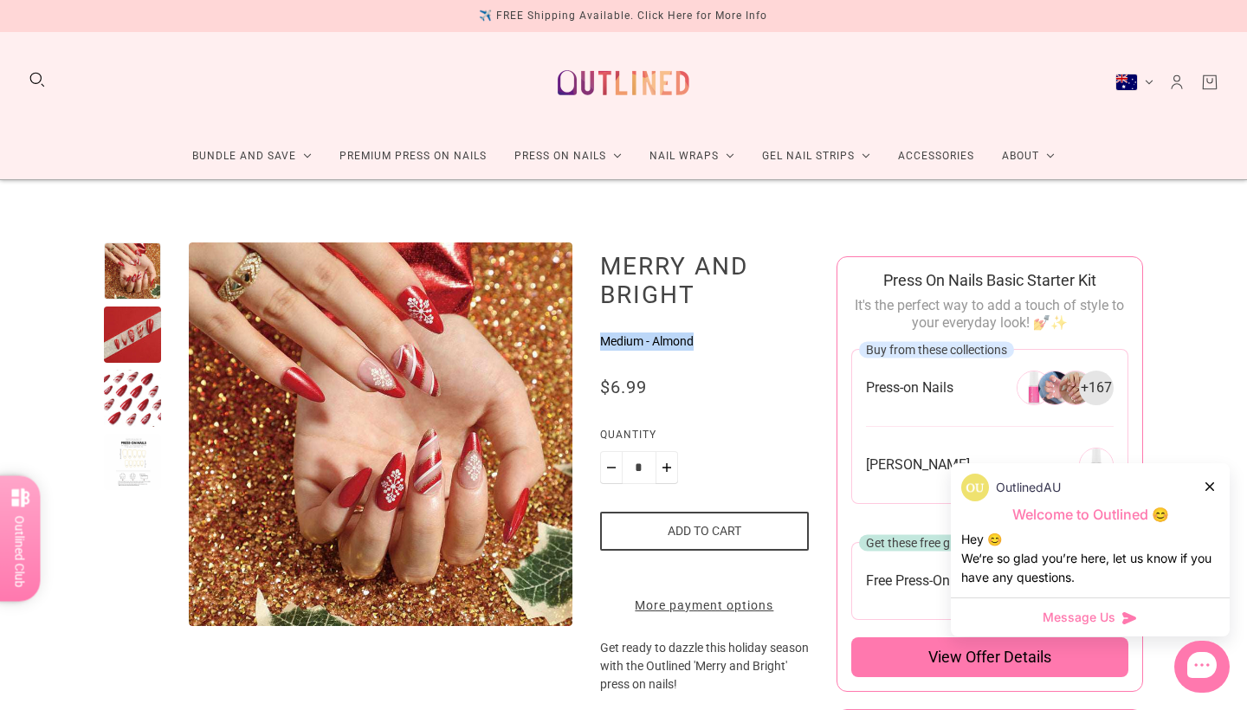
drag, startPoint x: 739, startPoint y: 335, endPoint x: 597, endPoint y: 340, distance: 142.1
click at [600, 340] on p "Medium - Almond" at bounding box center [704, 342] width 209 height 18
copy p "Medium - Almond"
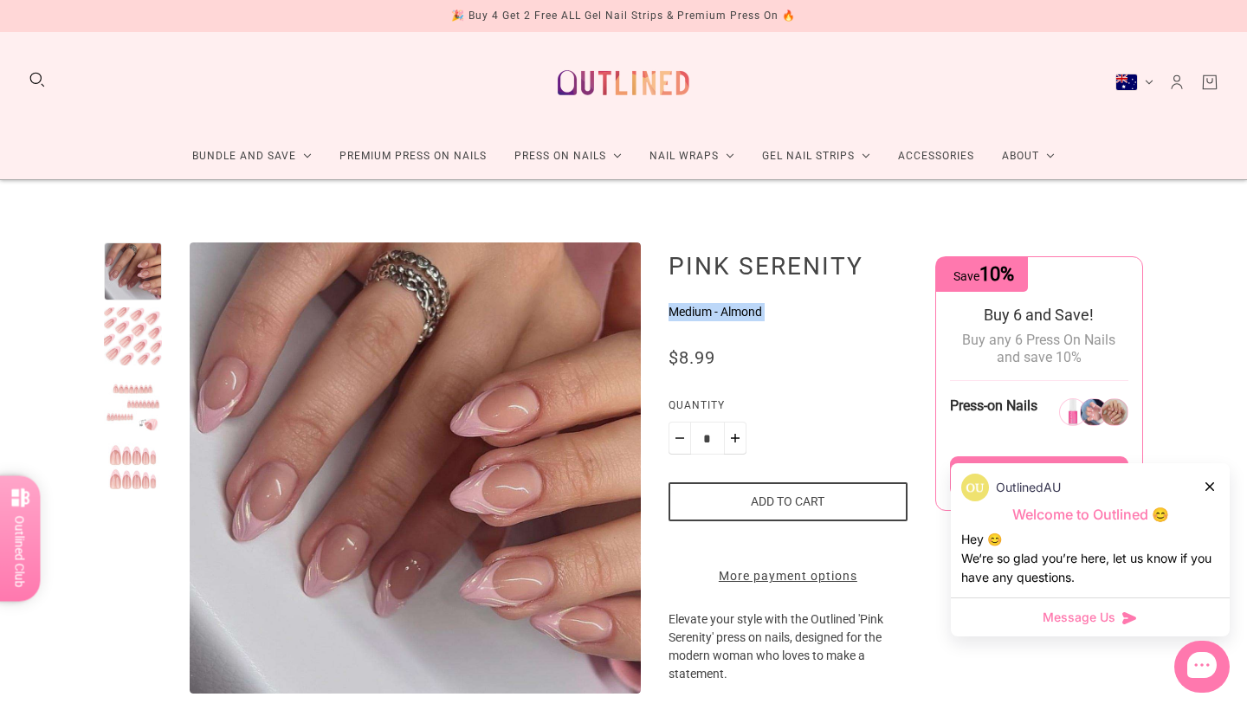
drag, startPoint x: 783, startPoint y: 327, endPoint x: 669, endPoint y: 317, distance: 114.8
copy form "Medium - Almond No reviews"
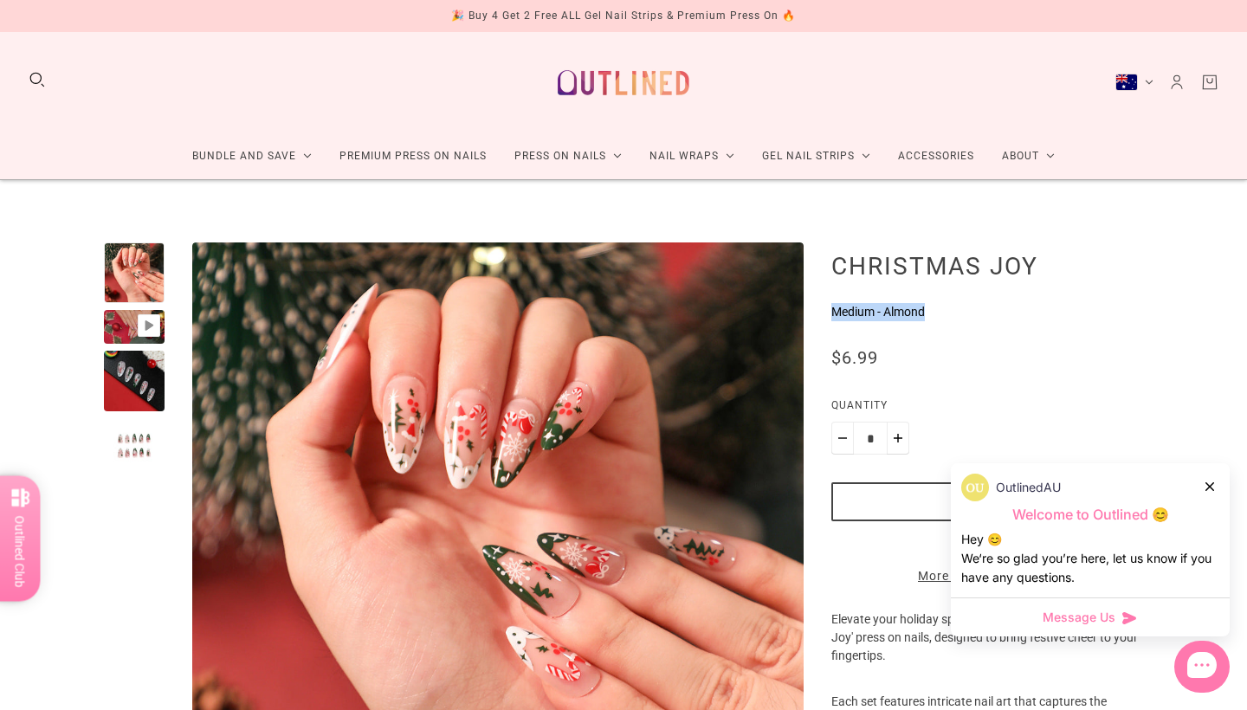
drag, startPoint x: 934, startPoint y: 318, endPoint x: 832, endPoint y: 314, distance: 102.3
click at [832, 314] on p "Medium - Almond" at bounding box center [988, 312] width 312 height 18
copy p "Medium - Almond"
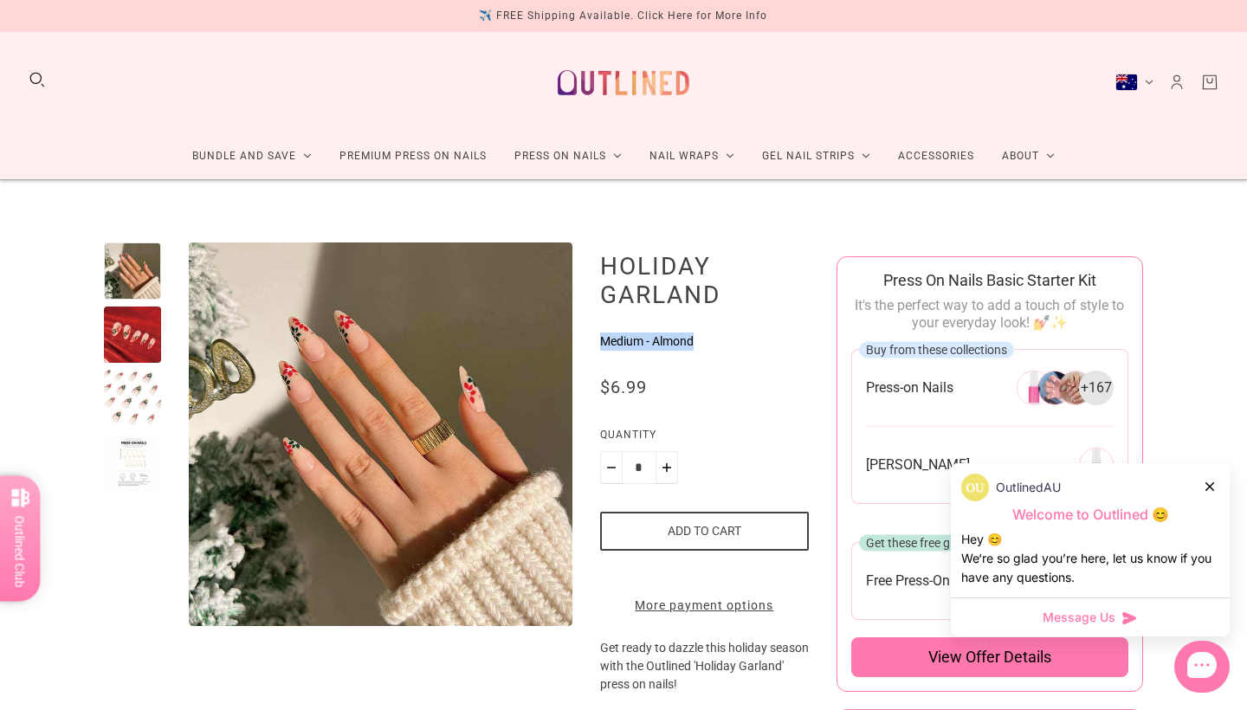
drag, startPoint x: 580, startPoint y: 340, endPoint x: 713, endPoint y: 345, distance: 132.6
copy p "Medium - Almond"
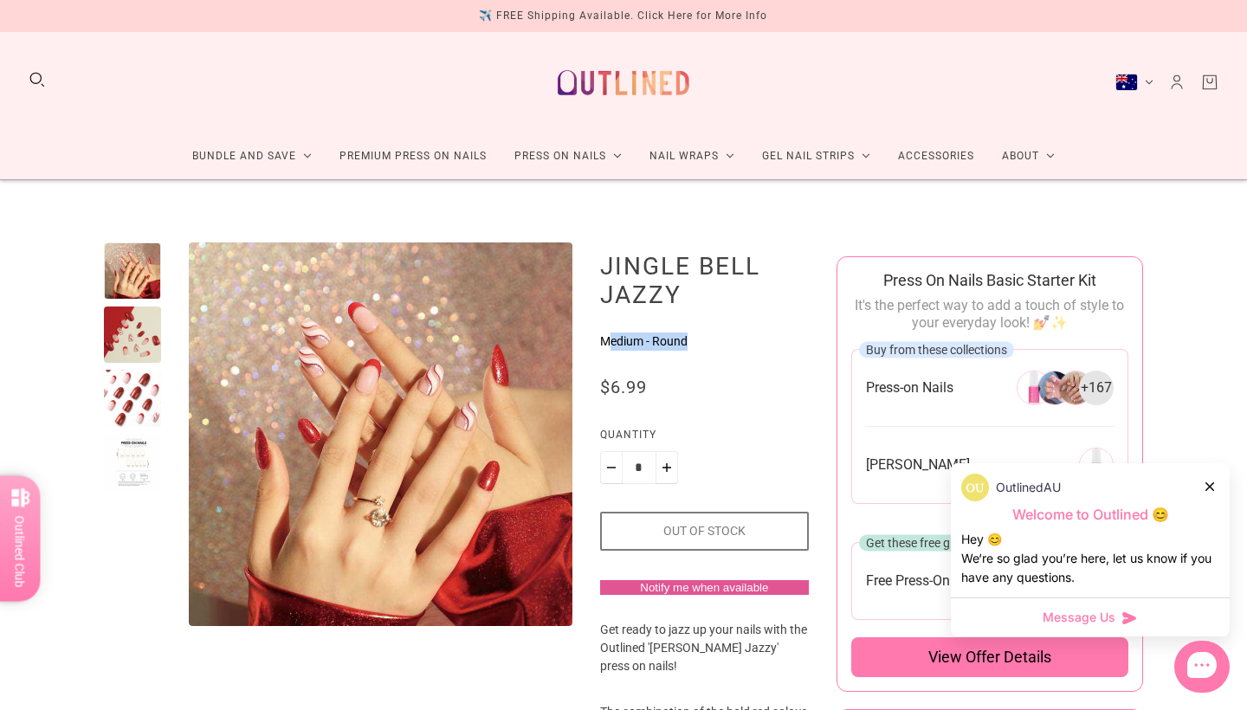
drag, startPoint x: 600, startPoint y: 341, endPoint x: 714, endPoint y: 340, distance: 113.5
click at [714, 340] on p "Medium - Round" at bounding box center [704, 342] width 209 height 18
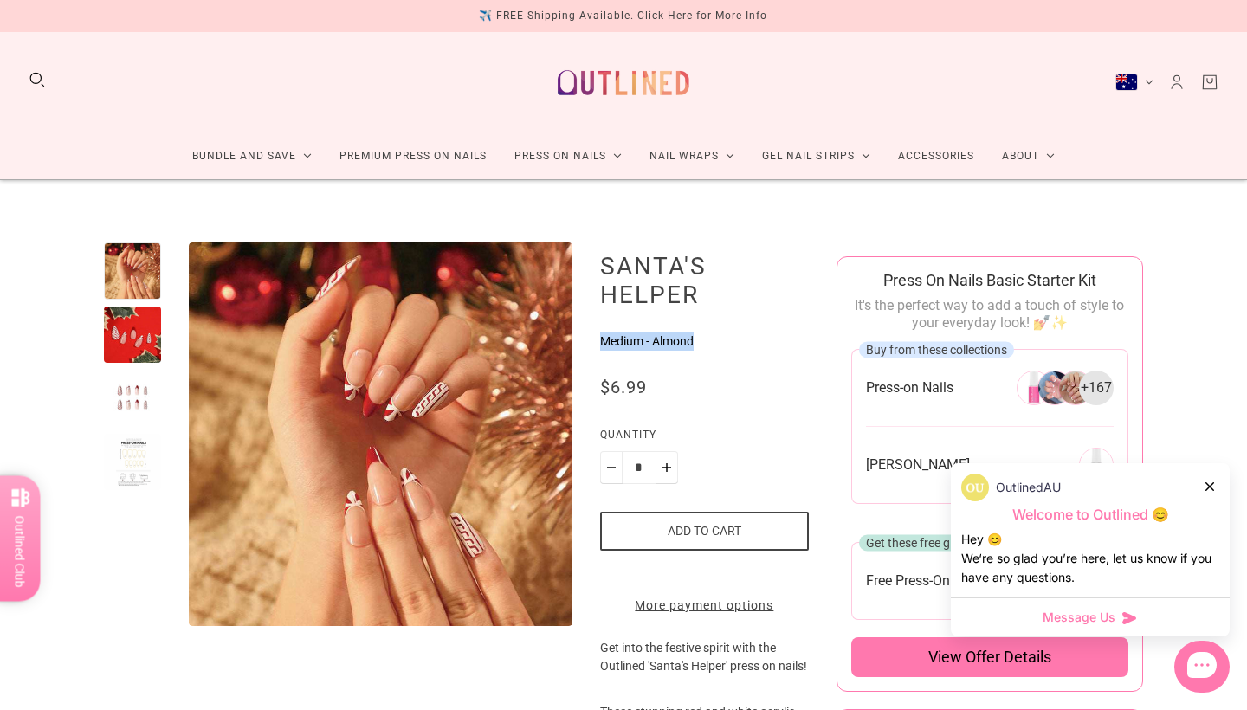
drag, startPoint x: 723, startPoint y: 347, endPoint x: 596, endPoint y: 343, distance: 127.4
click at [600, 343] on p "Medium - Almond" at bounding box center [704, 342] width 209 height 18
copy p "Medium - Almond"
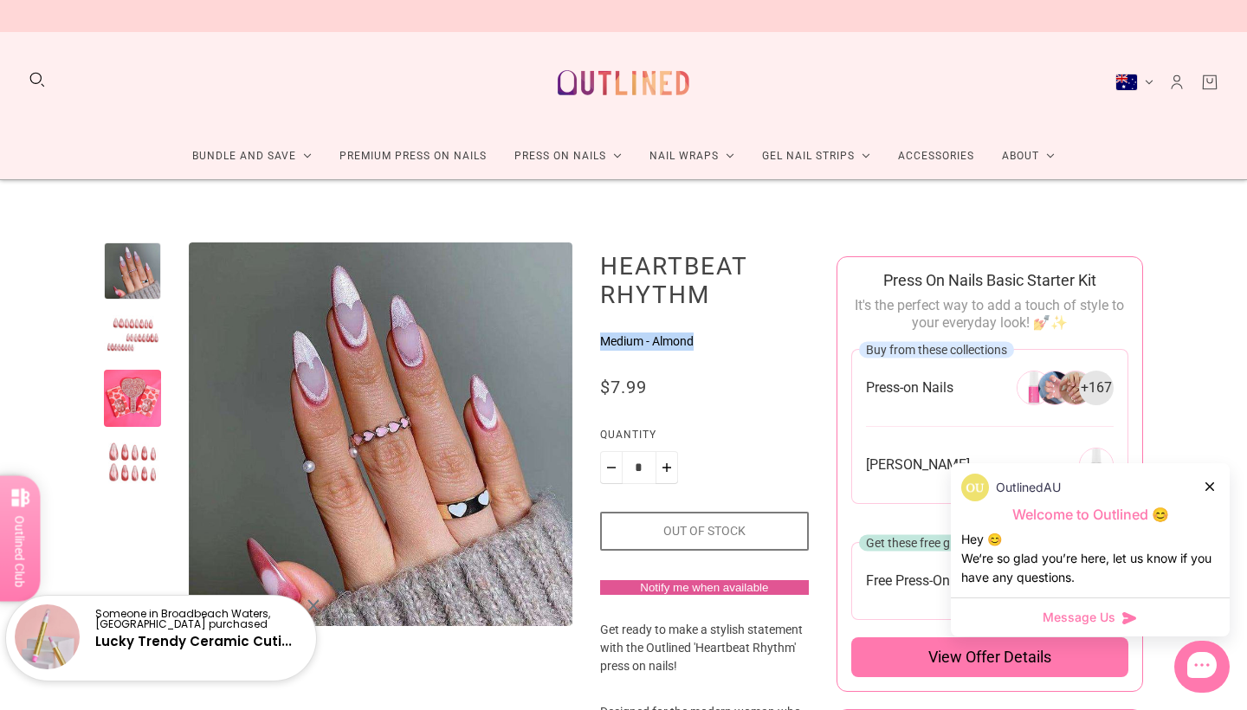
drag, startPoint x: 699, startPoint y: 334, endPoint x: 595, endPoint y: 335, distance: 104.0
click at [600, 335] on p "Medium - Almond" at bounding box center [704, 342] width 209 height 18
copy p "Medium - Almond"
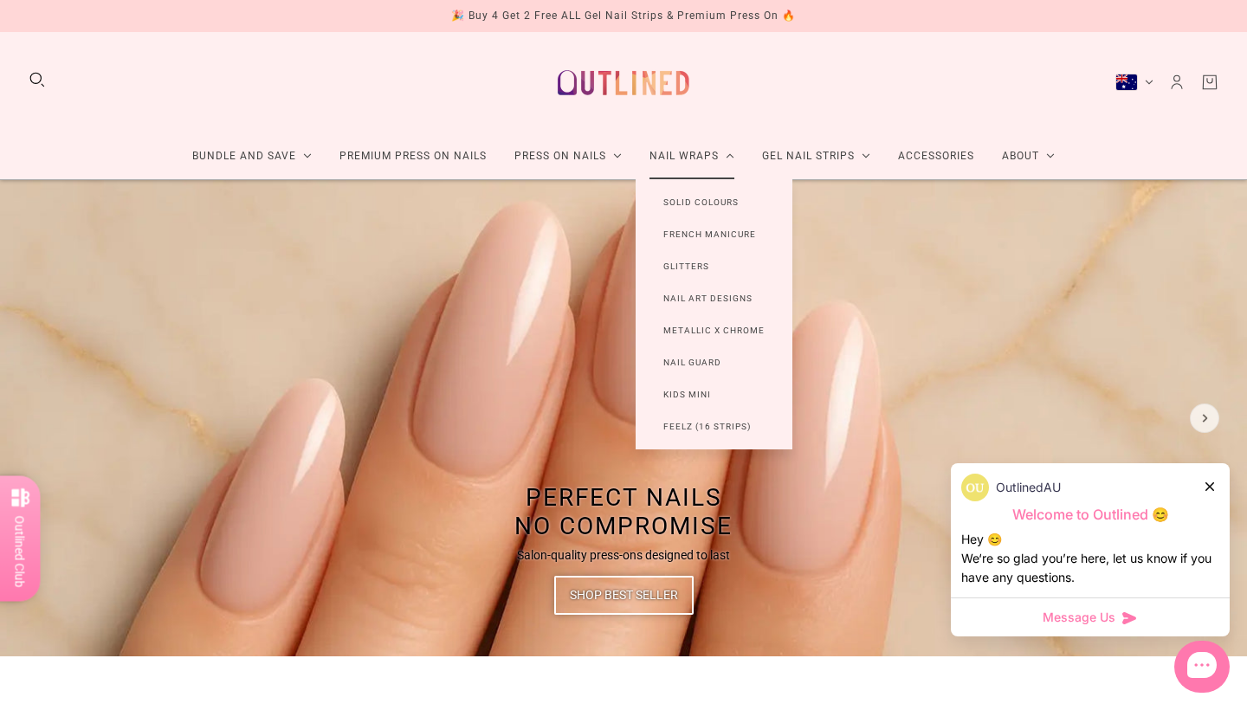
click at [689, 301] on link "Nail Art Designs" at bounding box center [708, 298] width 145 height 32
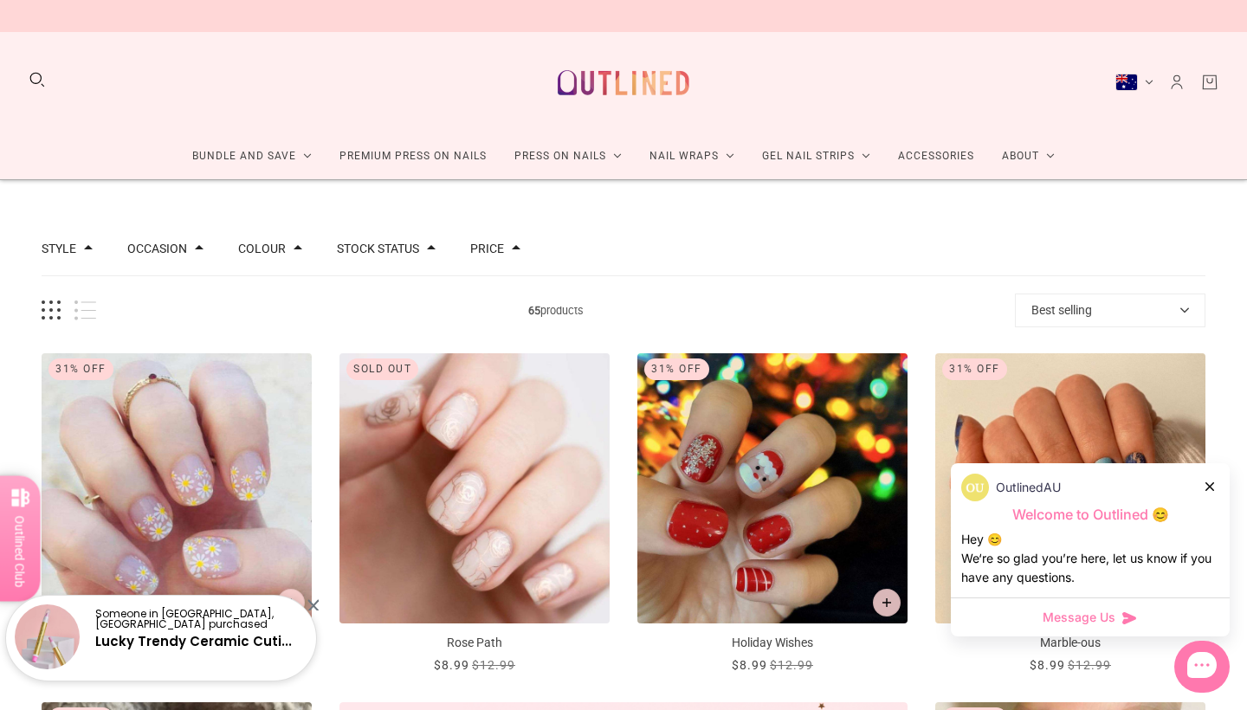
click at [642, 84] on img at bounding box center [624, 83] width 152 height 74
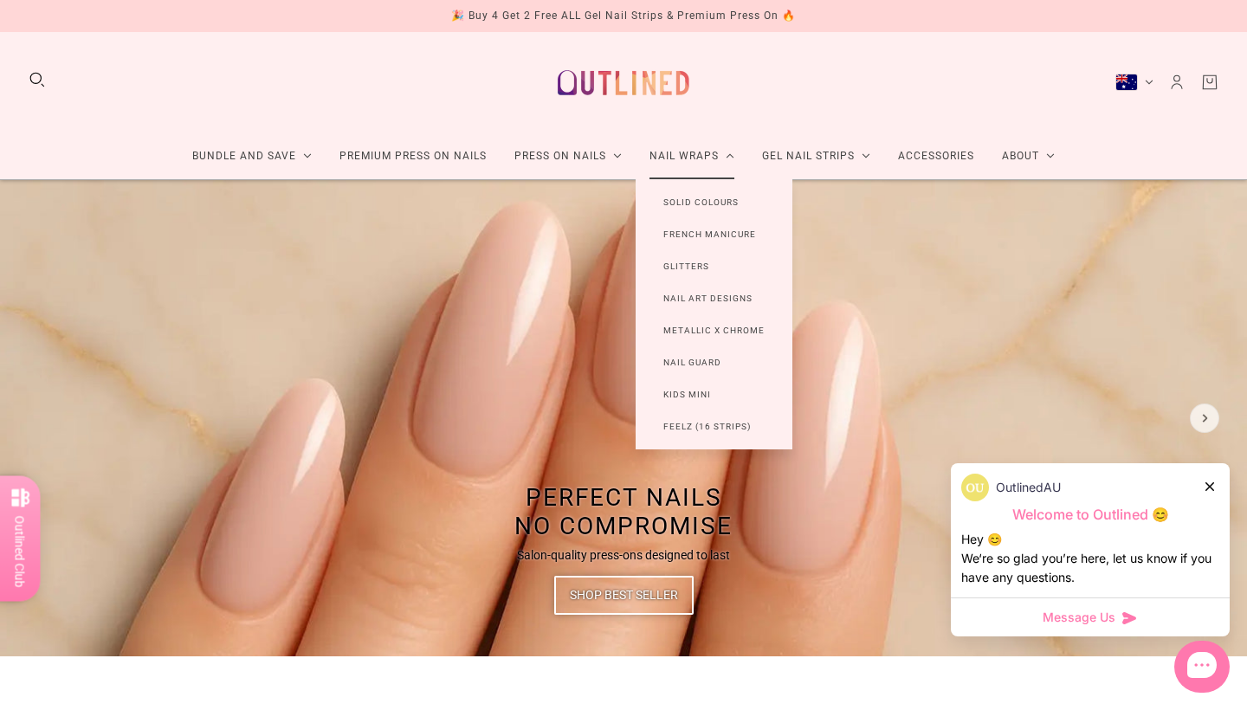
click at [713, 357] on link "Nail Guard" at bounding box center [692, 363] width 113 height 32
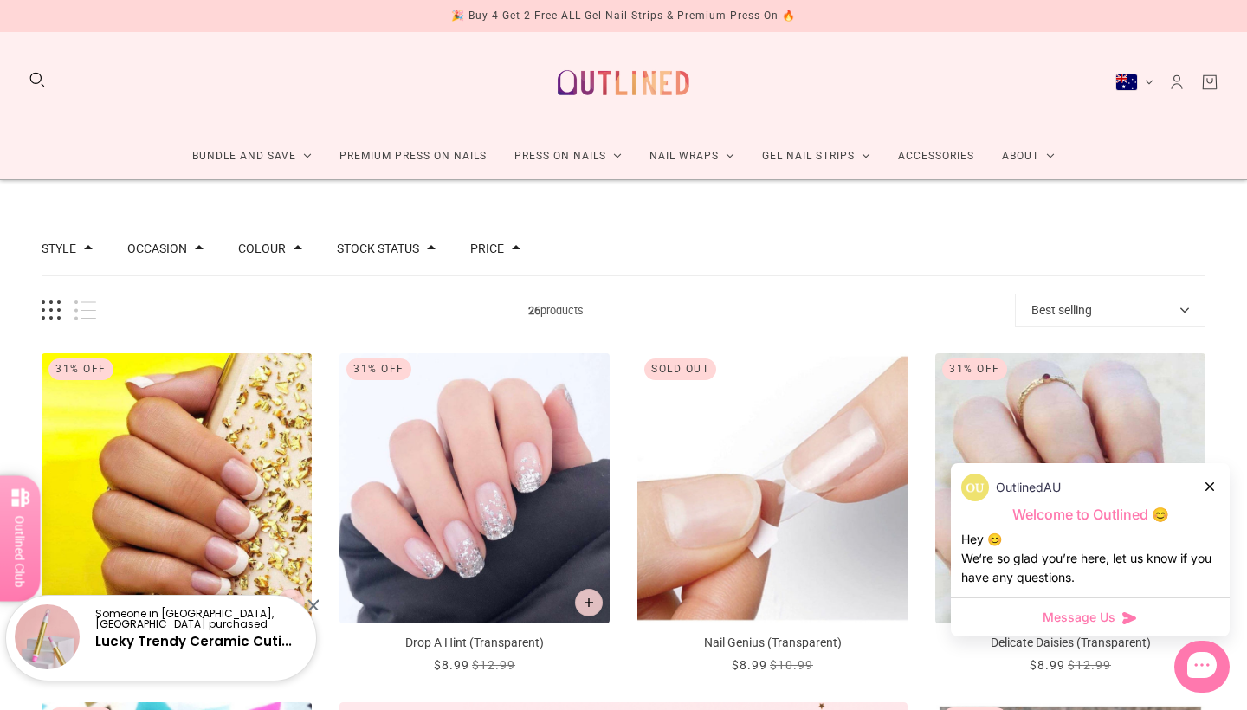
click at [609, 81] on img at bounding box center [624, 83] width 152 height 74
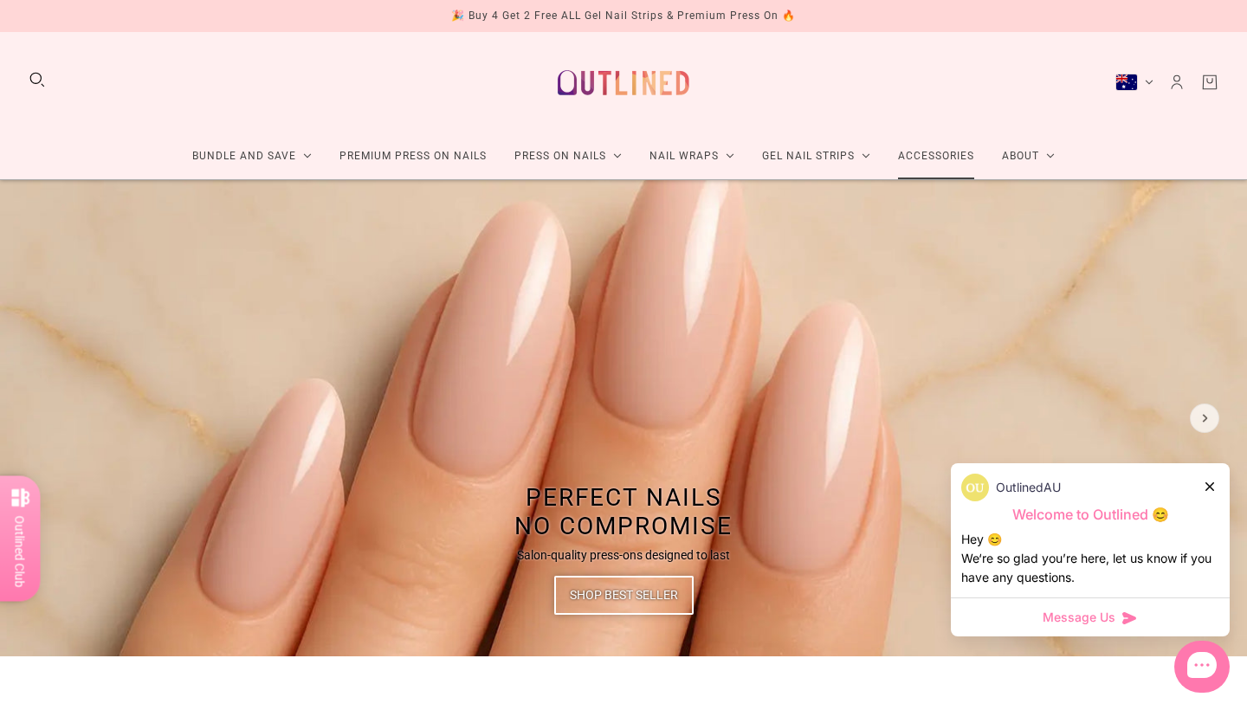
click at [951, 162] on link "Accessories" at bounding box center [937, 156] width 104 height 46
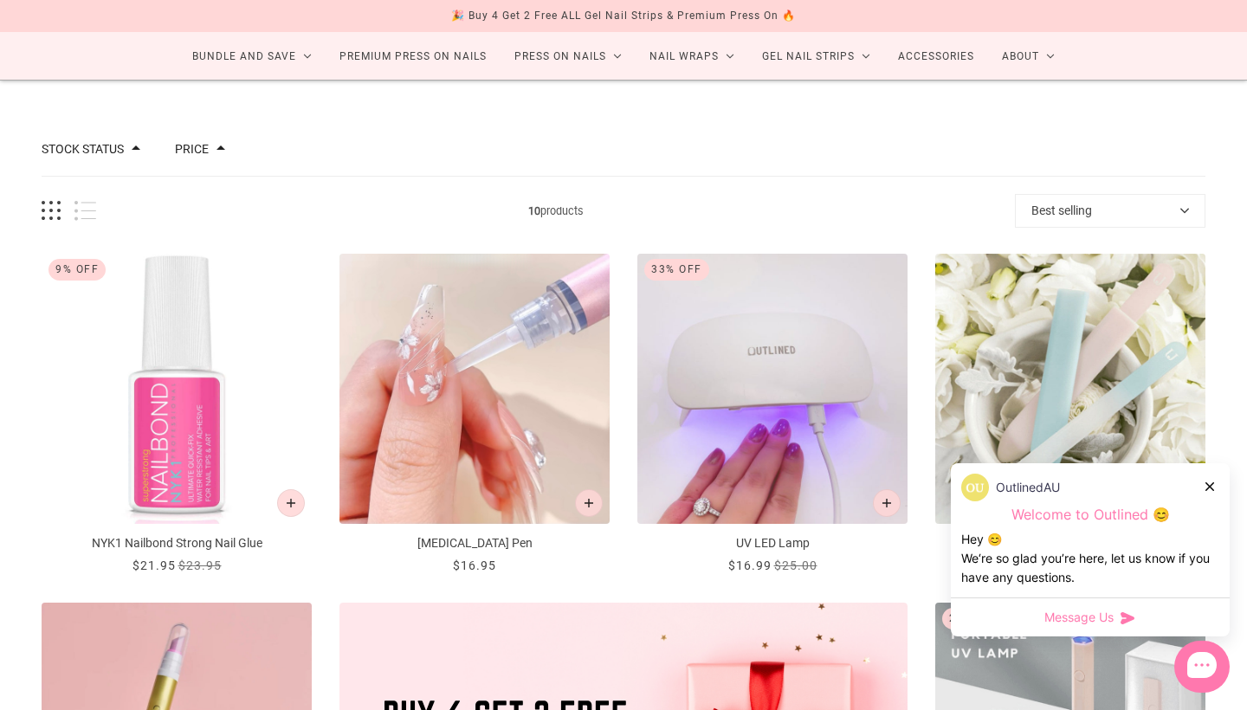
scroll to position [103, 0]
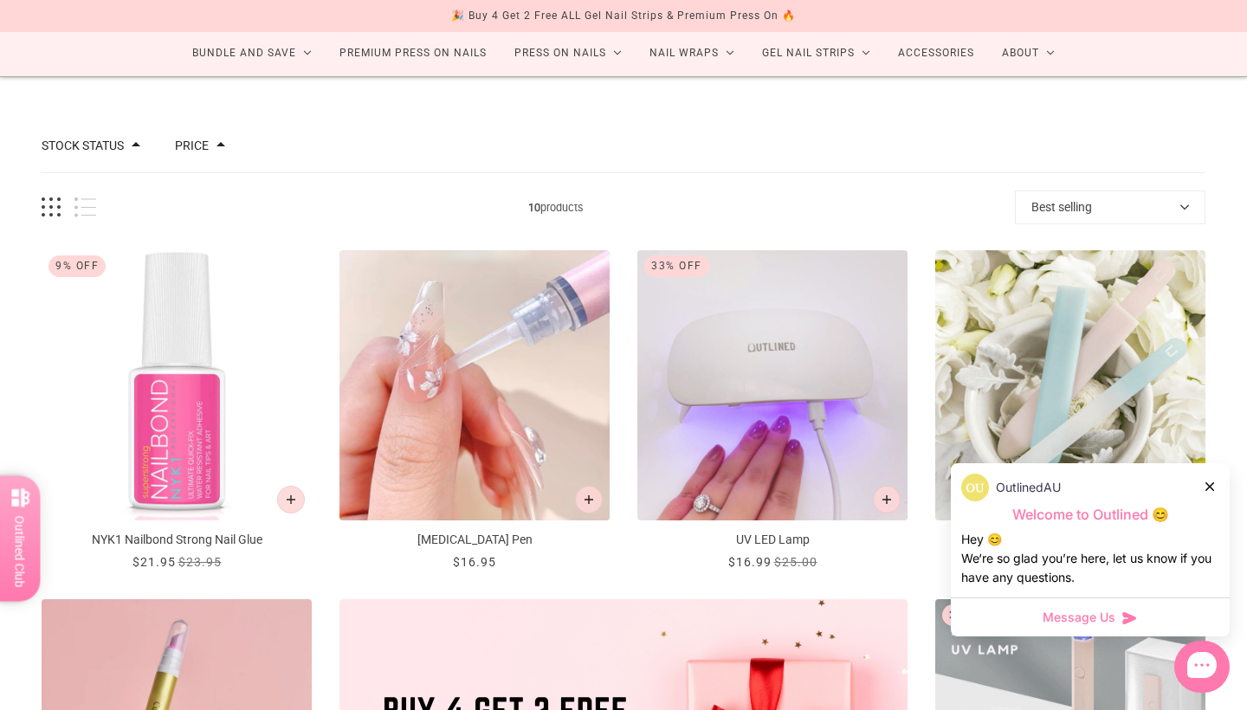
click at [1212, 488] on icon at bounding box center [1210, 487] width 9 height 9
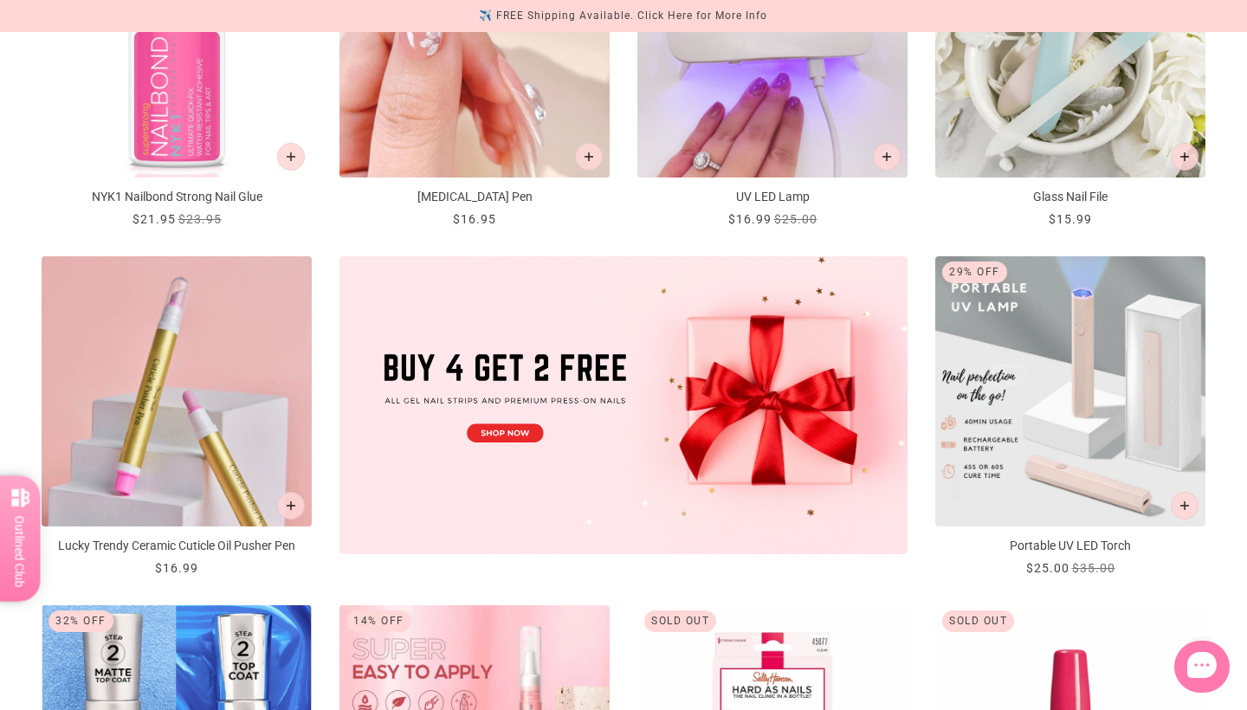
scroll to position [460, 0]
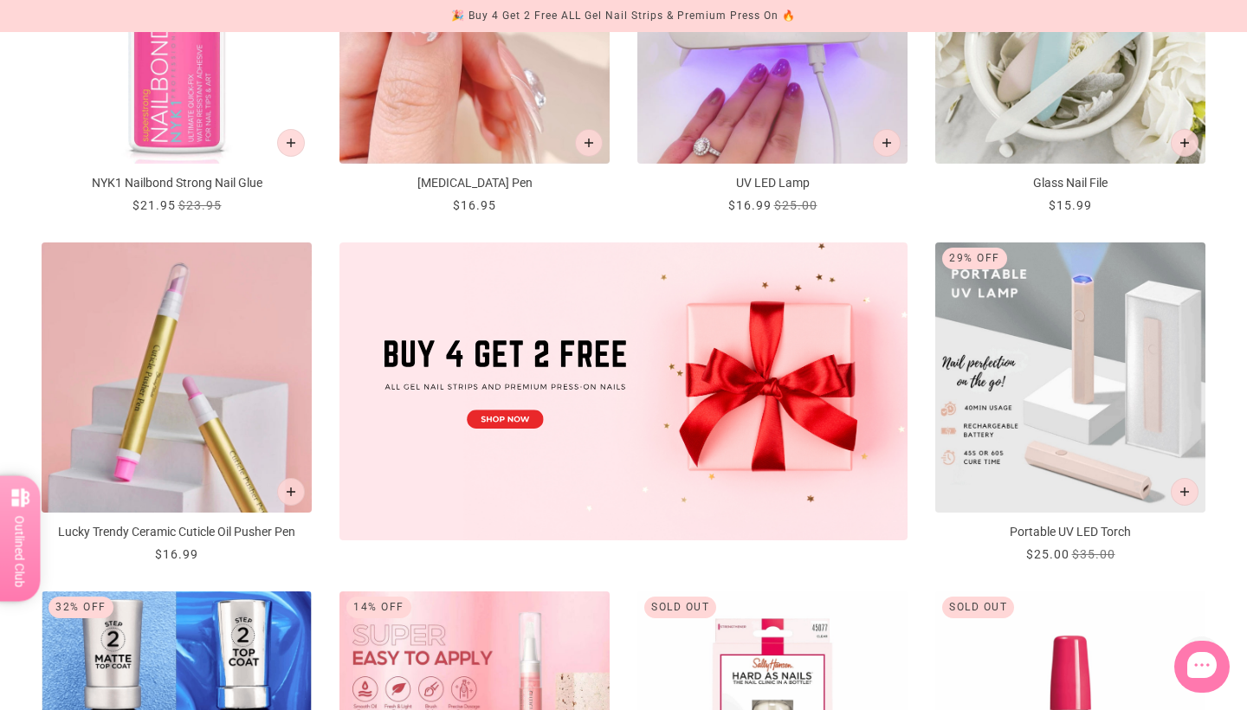
drag, startPoint x: 1066, startPoint y: 536, endPoint x: 1226, endPoint y: -22, distance: 580.2
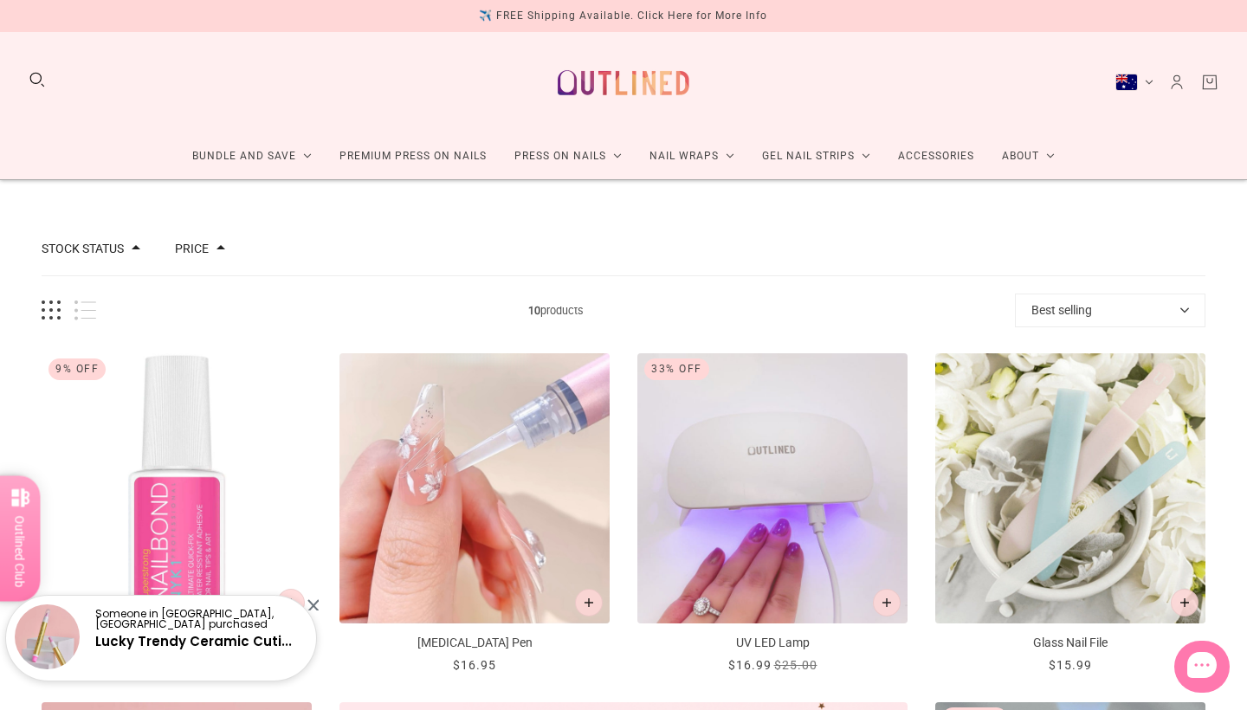
scroll to position [0, 0]
click at [402, 152] on link "Premium Press On Nails" at bounding box center [413, 156] width 175 height 46
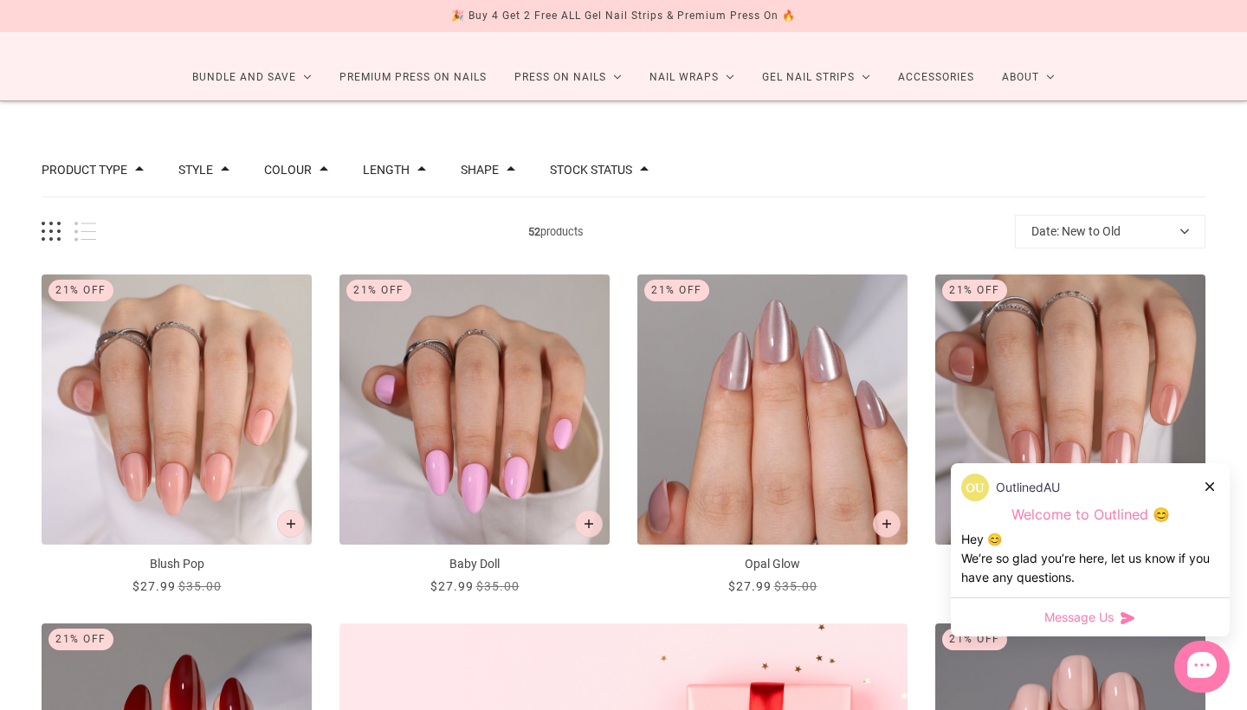
scroll to position [82, 0]
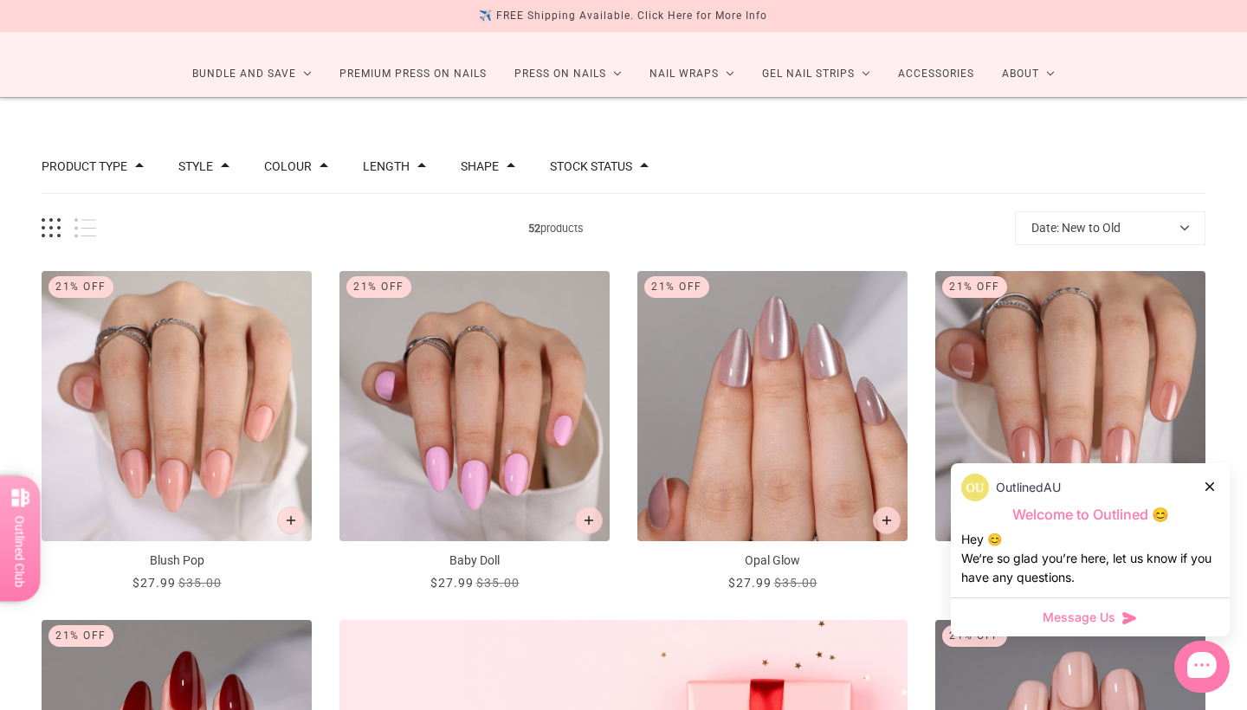
click at [1208, 473] on div "OutlinedAU Welcome to Outlined 😊 Hey 😊 We‘re so glad you’re here, let us know i…" at bounding box center [1090, 530] width 279 height 134
click at [1210, 494] on div at bounding box center [1211, 486] width 10 height 18
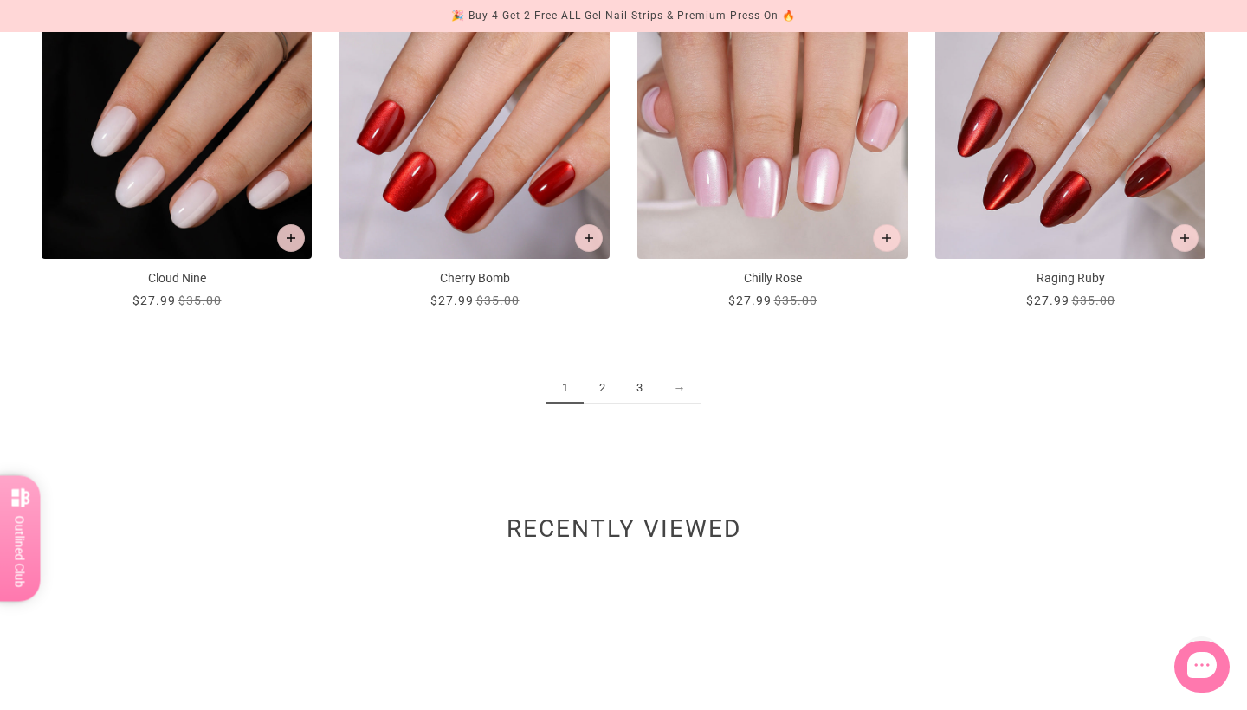
scroll to position [2115, 0]
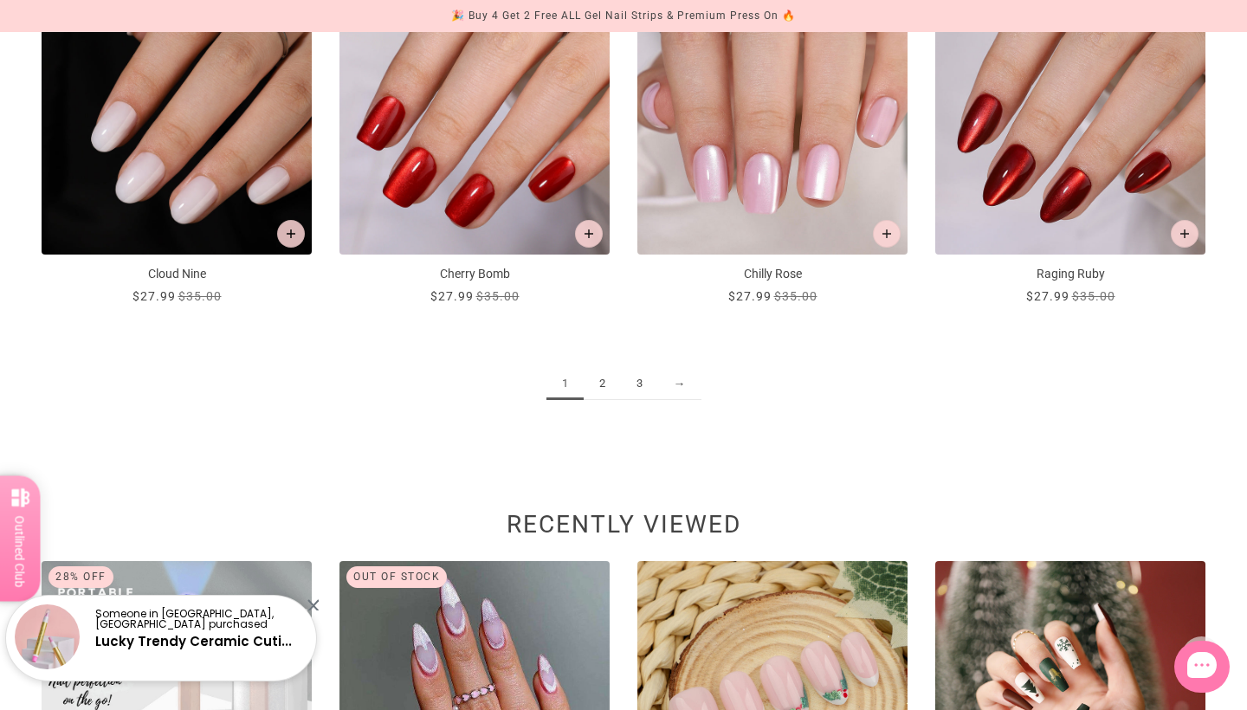
click at [598, 385] on link "2" at bounding box center [602, 384] width 37 height 32
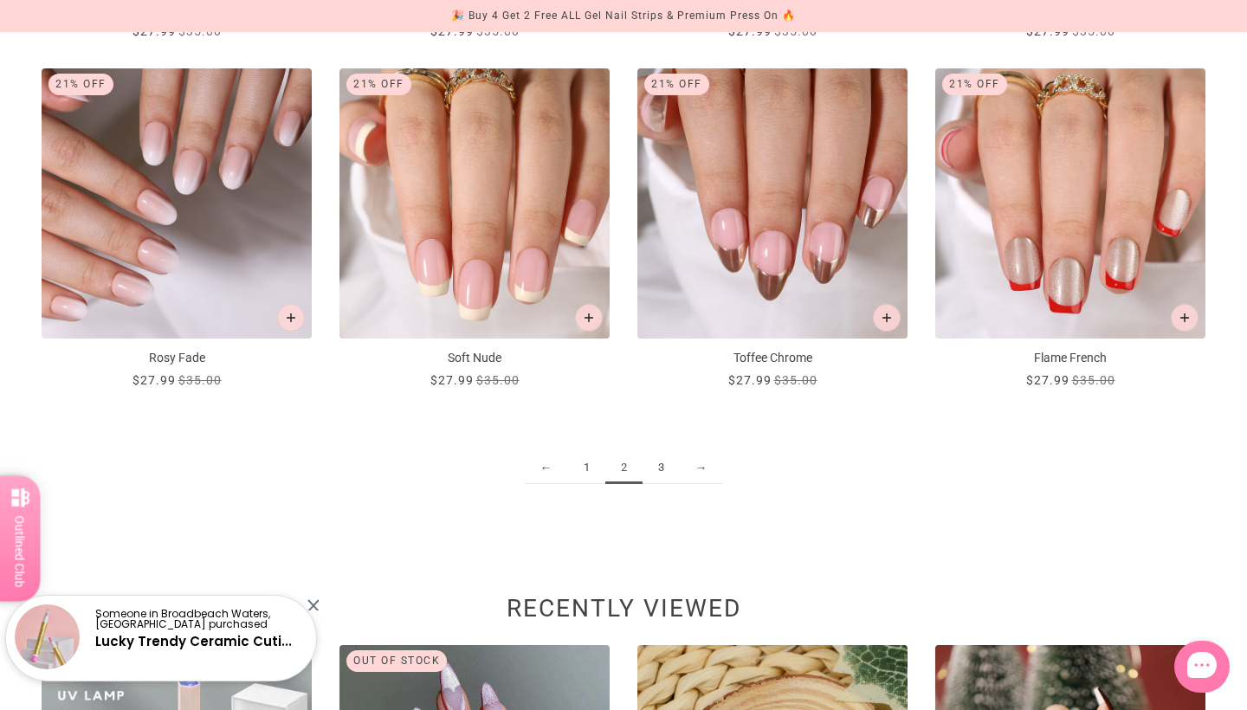
scroll to position [2037, 0]
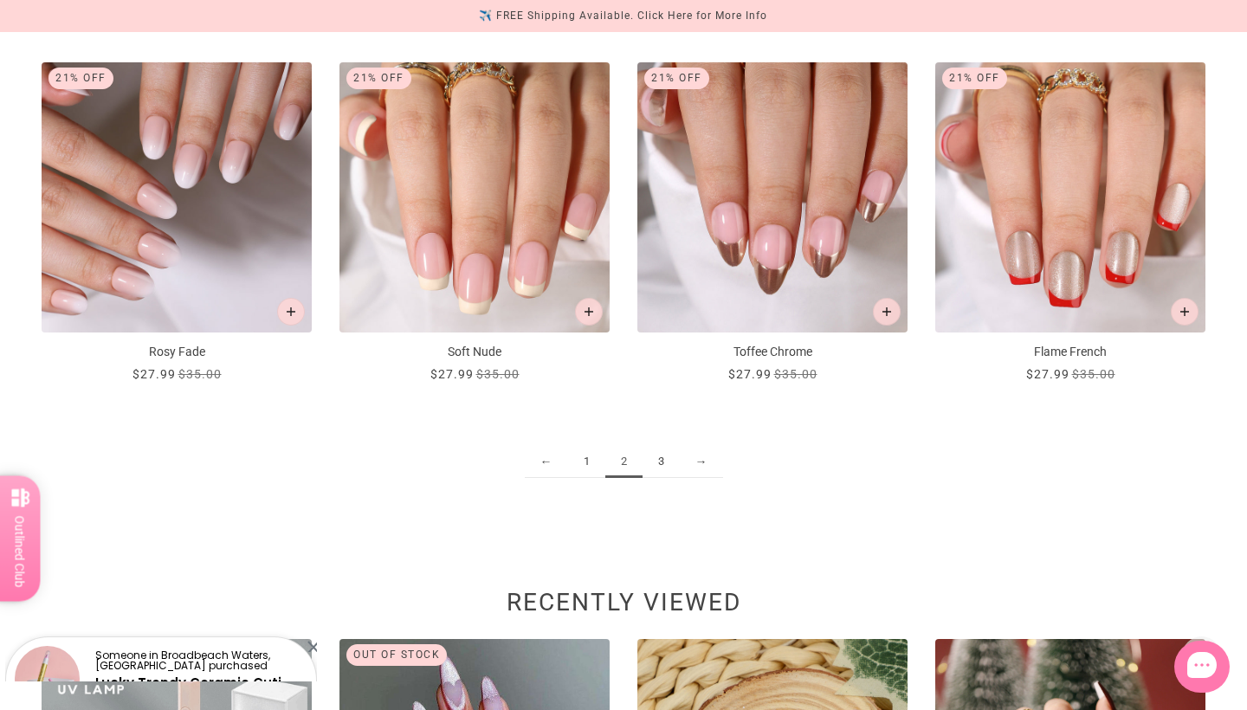
click at [653, 459] on link "3" at bounding box center [661, 462] width 37 height 32
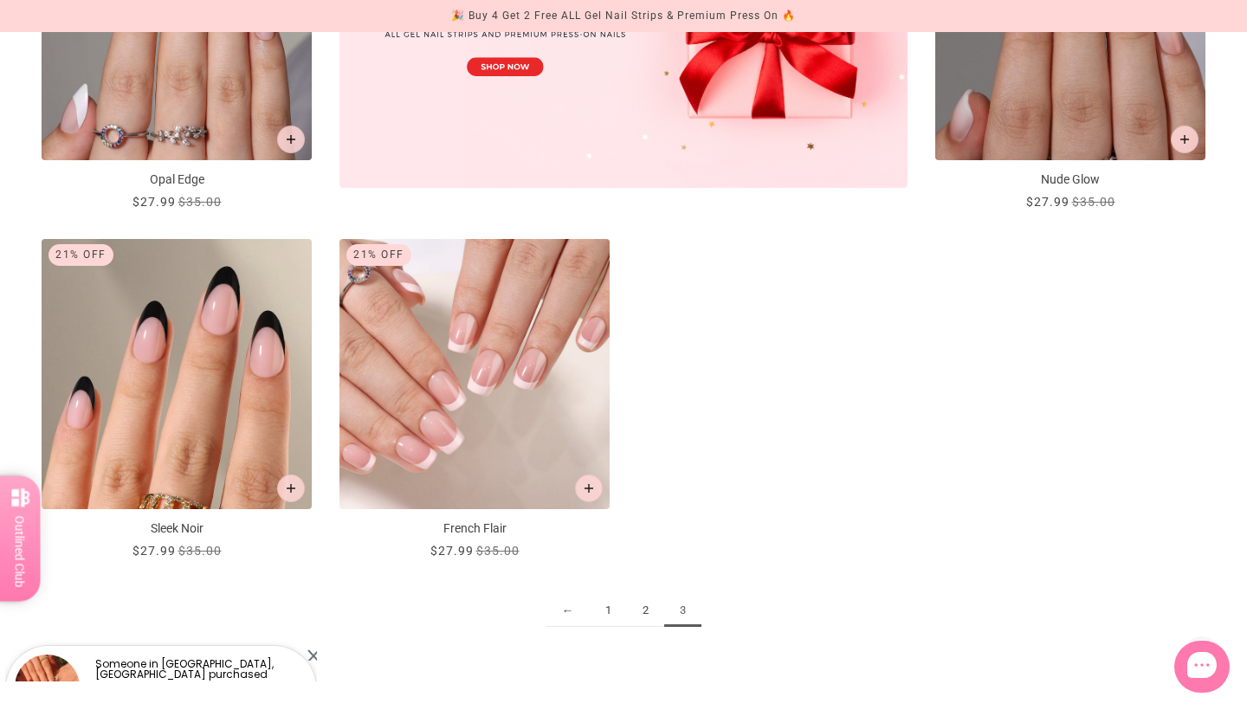
scroll to position [817, 0]
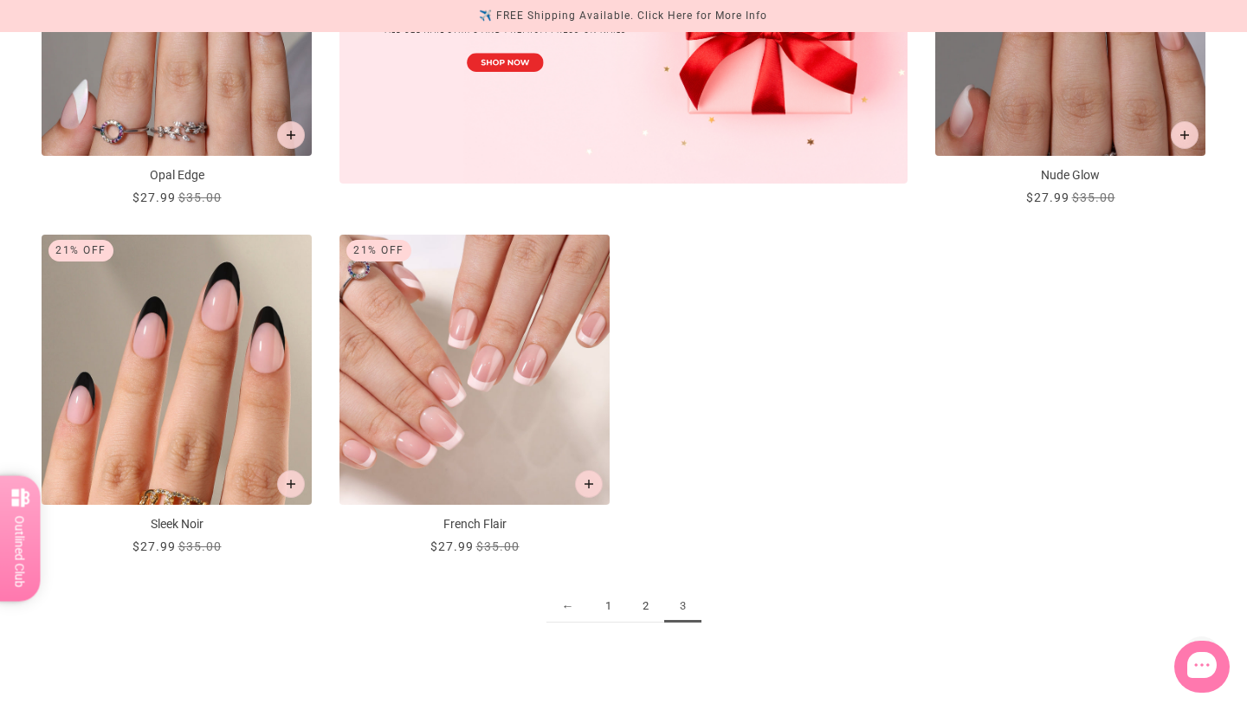
click at [1238, 228] on div "Product type Press on Manicure 51 Style Cat Eye 4 French 11 Glitter 1 Nail Art …" at bounding box center [623, 50] width 1247 height 1374
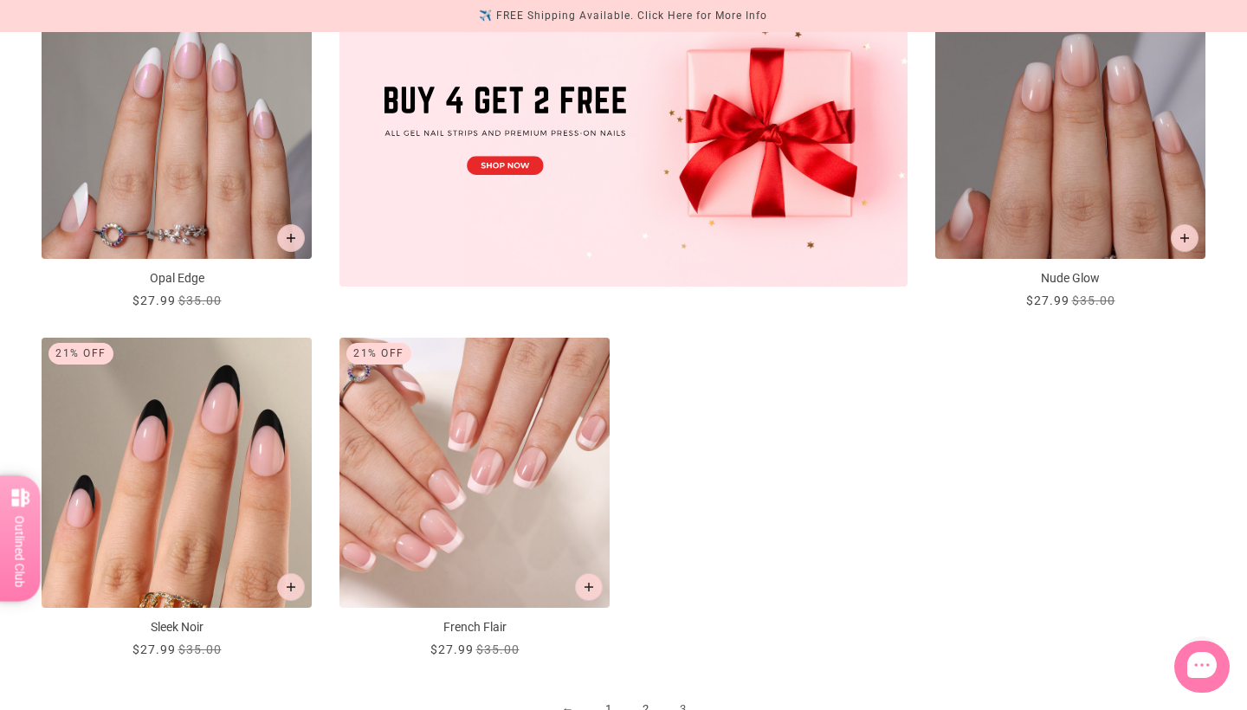
scroll to position [0, 0]
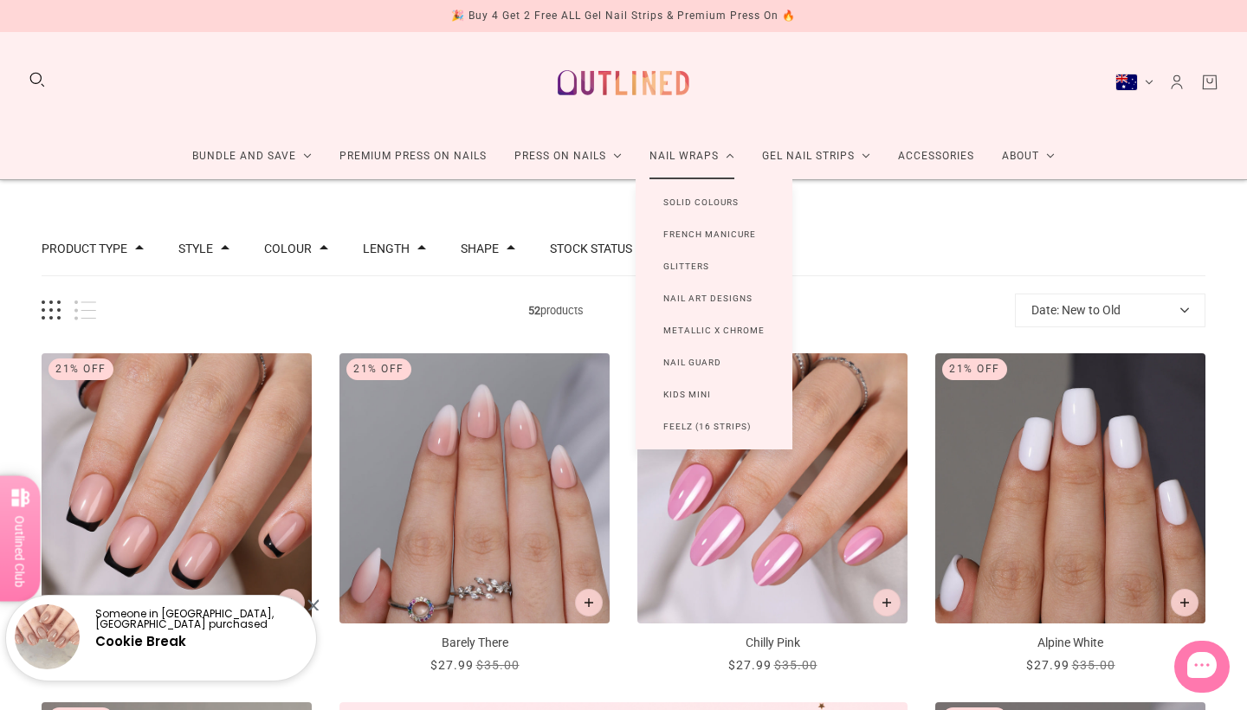
click at [716, 297] on link "Nail Art Designs" at bounding box center [708, 298] width 145 height 32
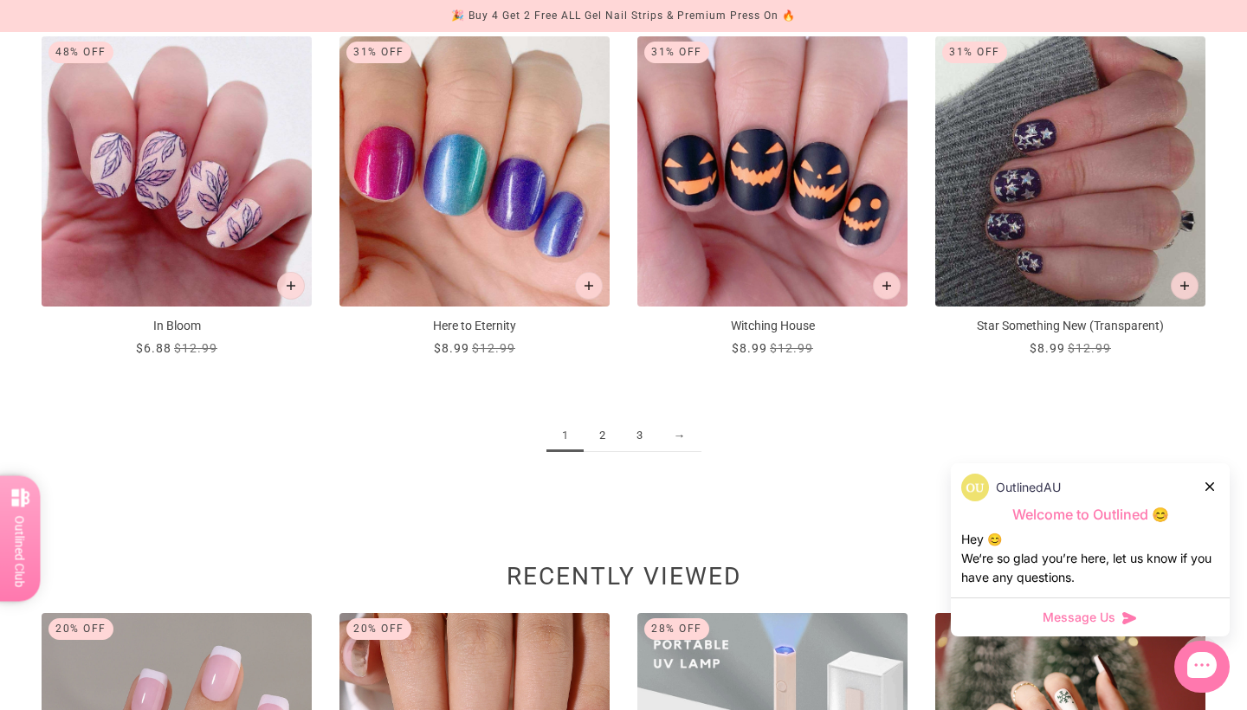
scroll to position [2058, 0]
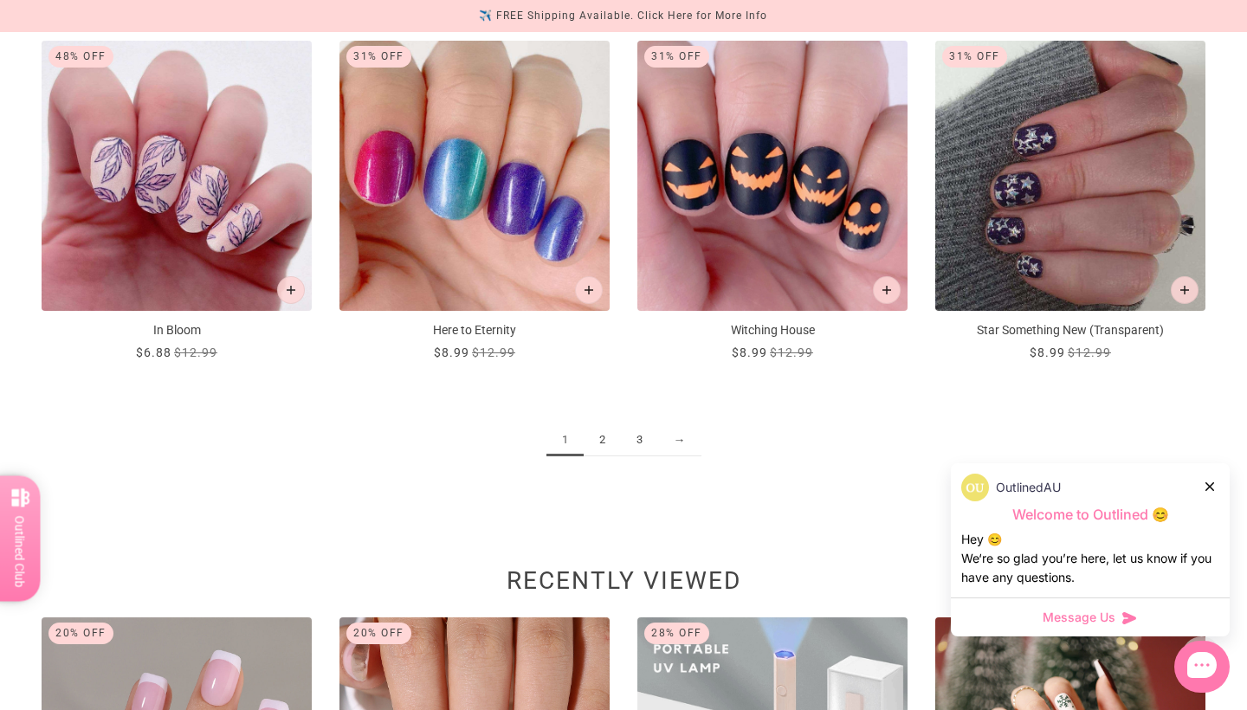
click at [612, 432] on link "2" at bounding box center [602, 440] width 37 height 32
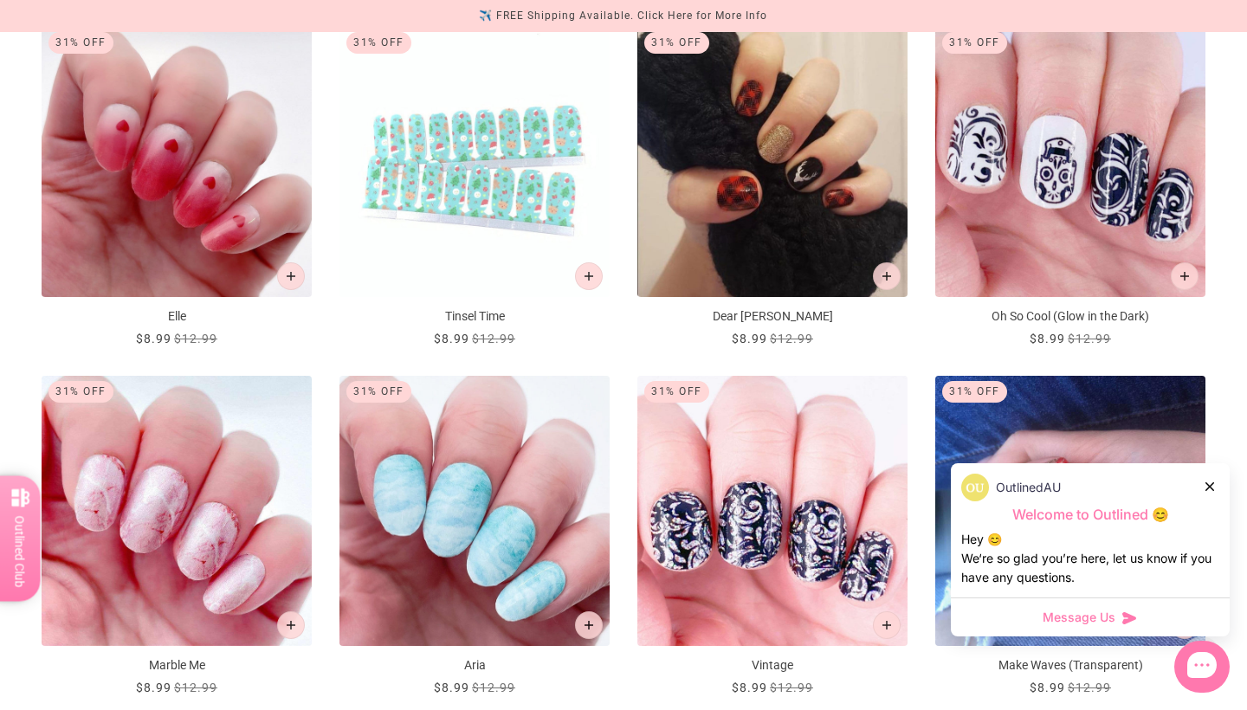
scroll to position [1027, 0]
